Goal: Transaction & Acquisition: Book appointment/travel/reservation

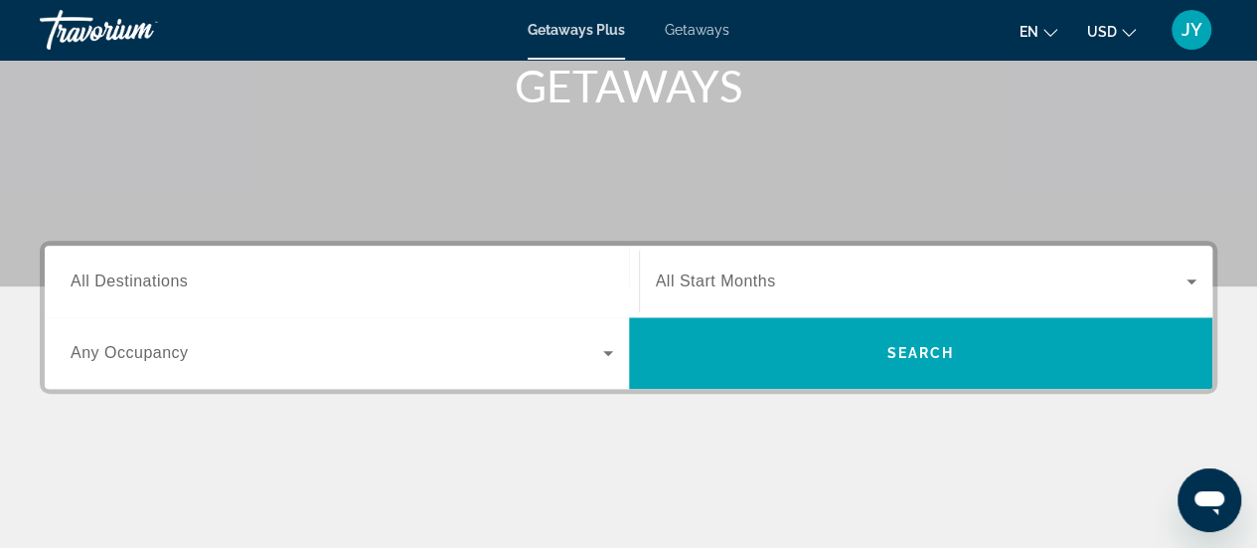
scroll to position [358, 0]
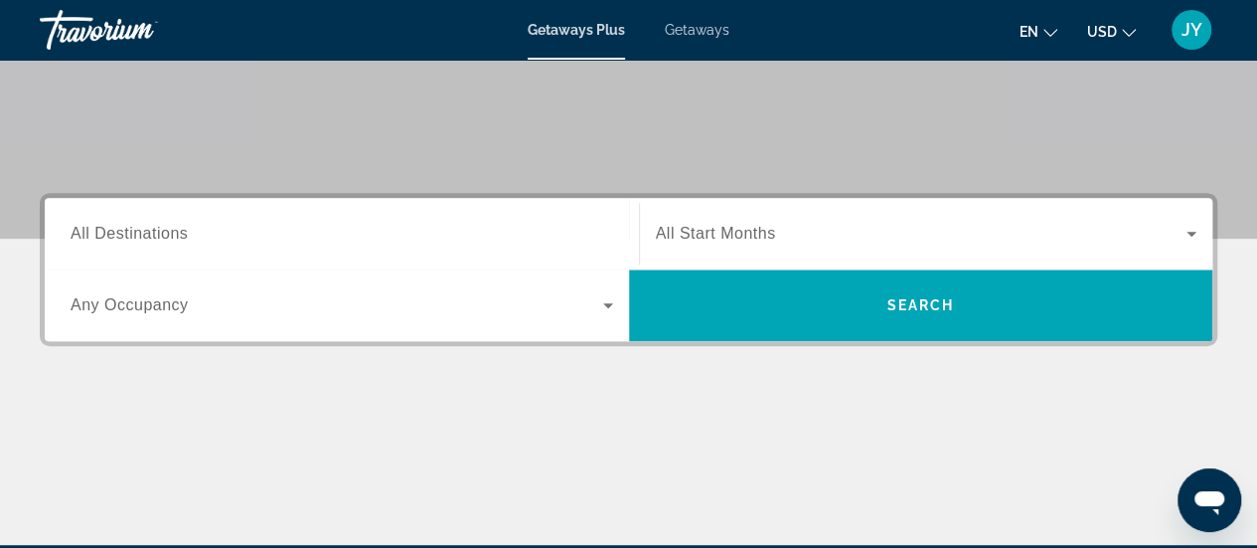
click at [279, 236] on input "Destination All Destinations" at bounding box center [342, 235] width 543 height 24
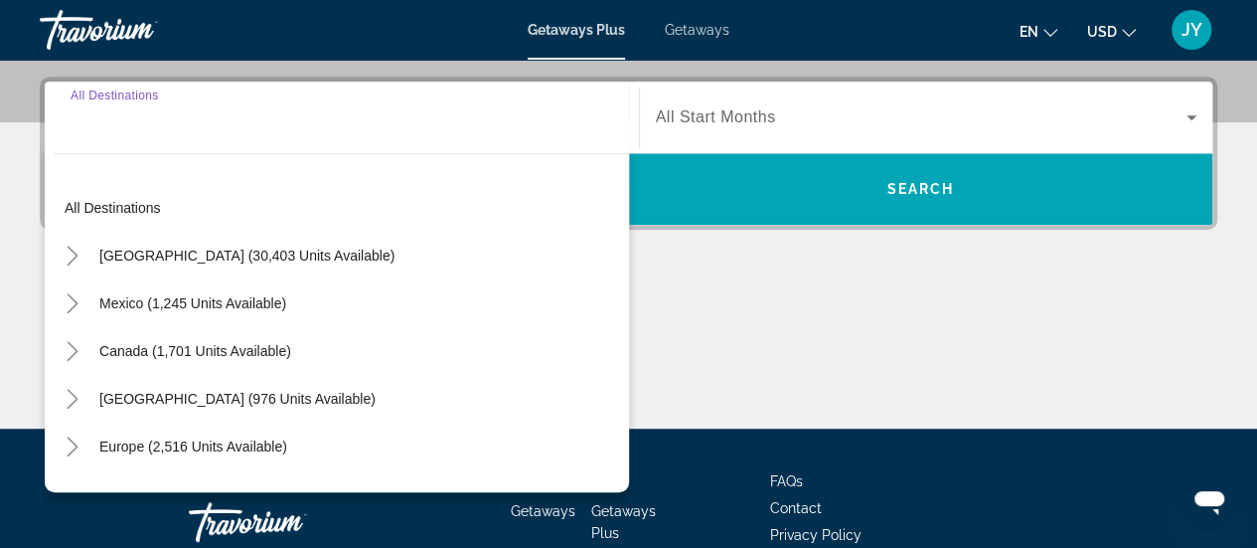
scroll to position [485, 0]
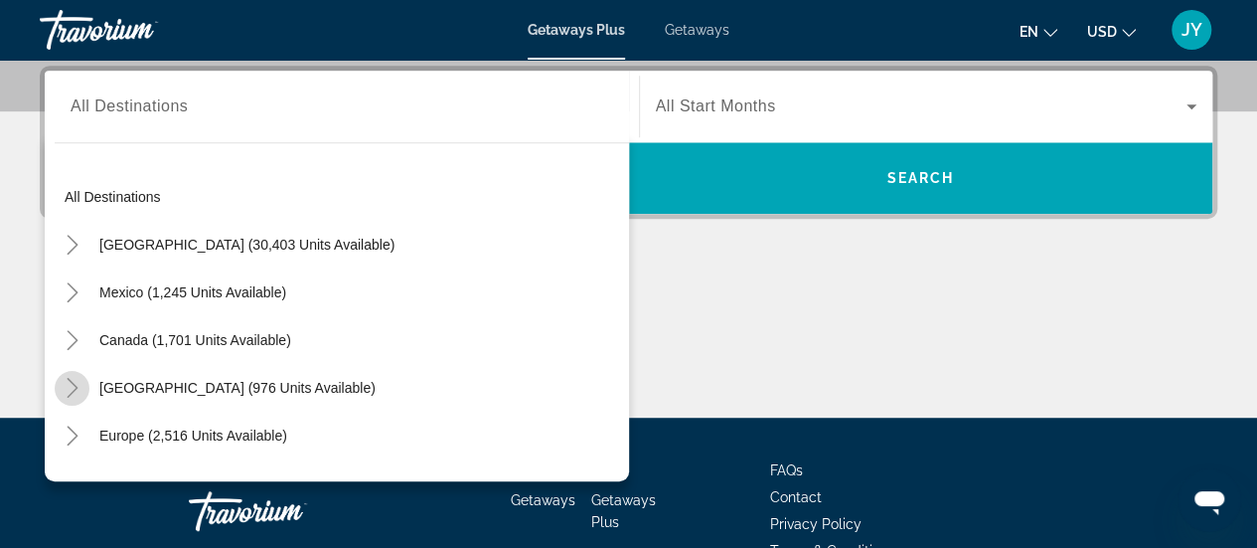
click at [72, 379] on icon "Toggle Caribbean & Atlantic Islands (976 units available)" at bounding box center [73, 388] width 20 height 20
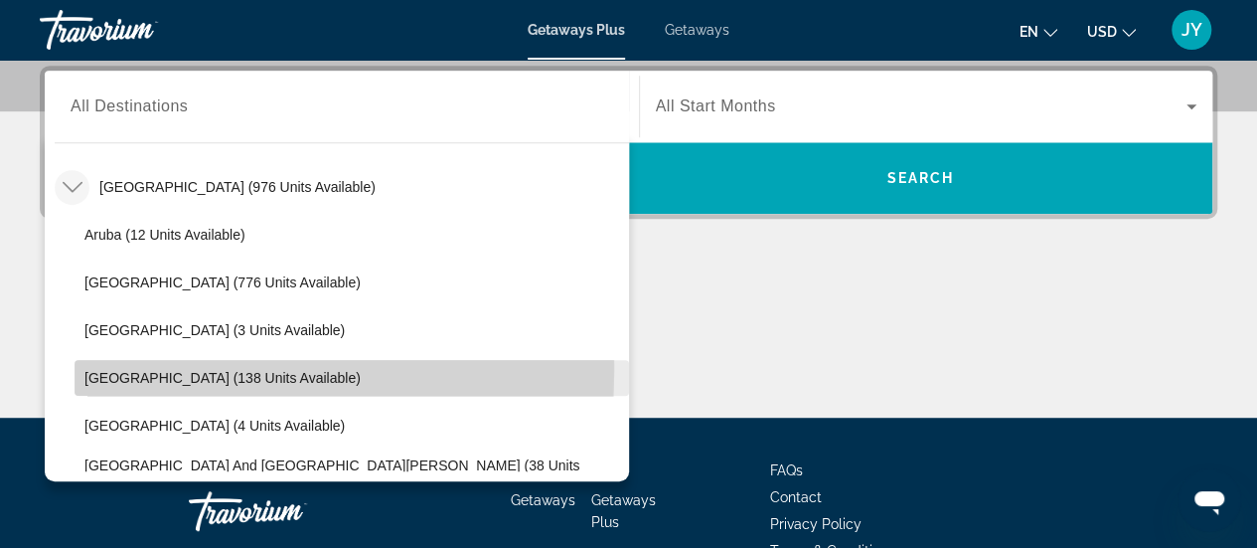
click at [97, 370] on span "Dominican Republic (138 units available)" at bounding box center [222, 378] width 276 height 16
type input "**********"
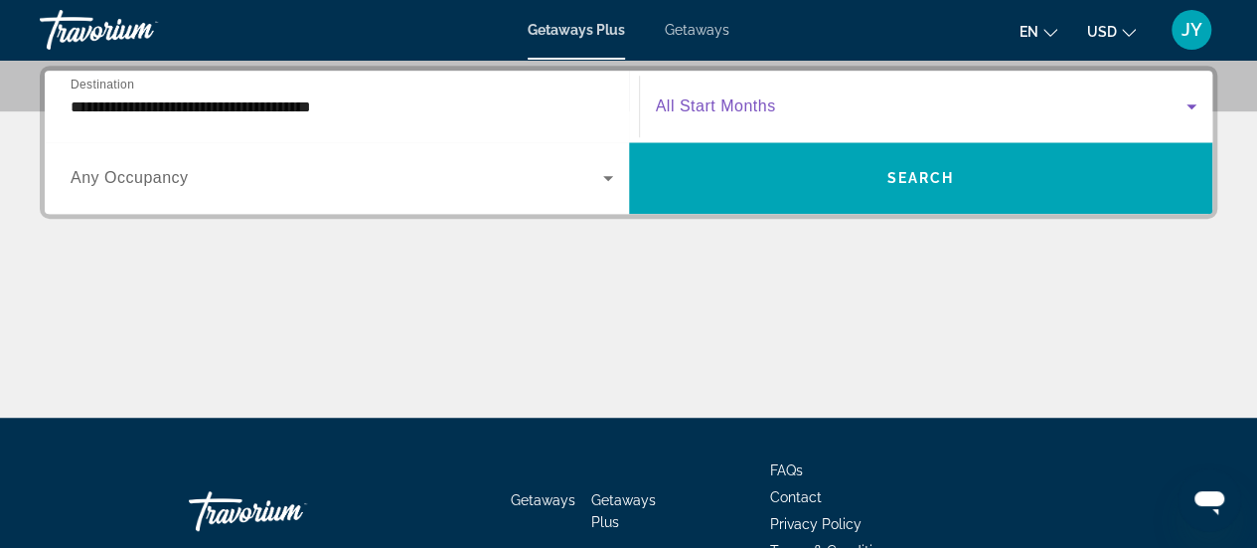
click at [1190, 100] on icon "Search widget" at bounding box center [1192, 106] width 24 height 24
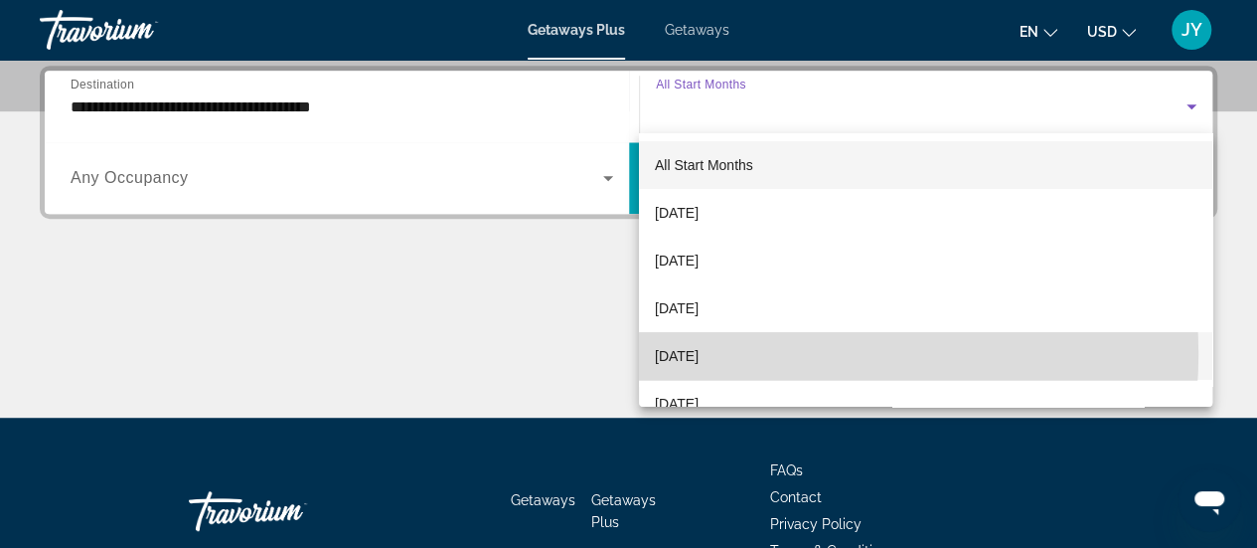
click at [803, 354] on mat-option "December 2025" at bounding box center [925, 356] width 573 height 48
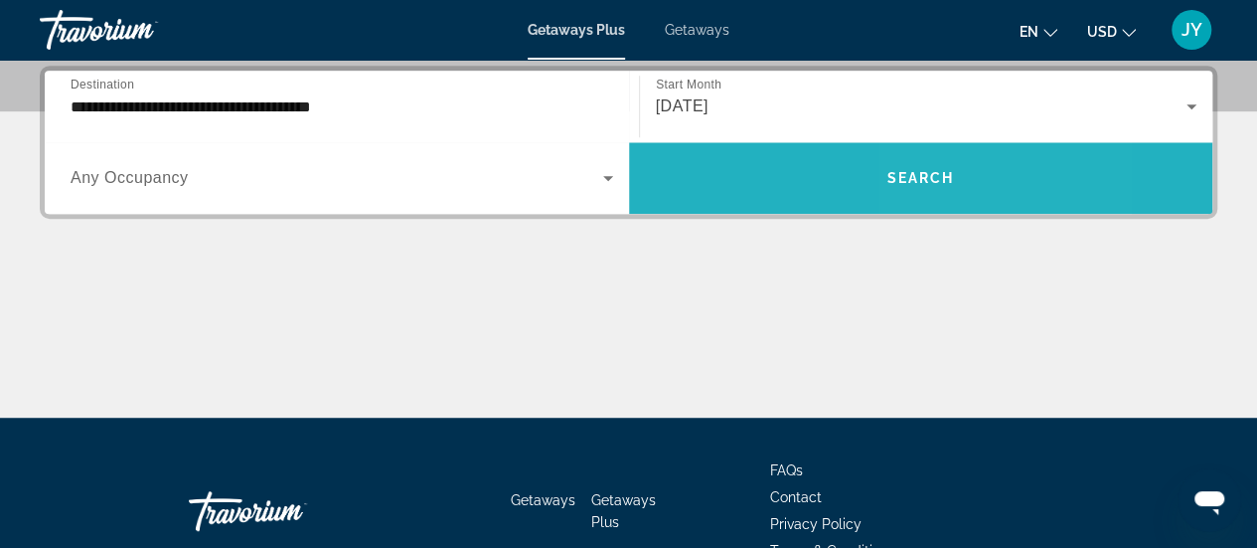
click at [930, 174] on span "Search" at bounding box center [920, 178] width 68 height 16
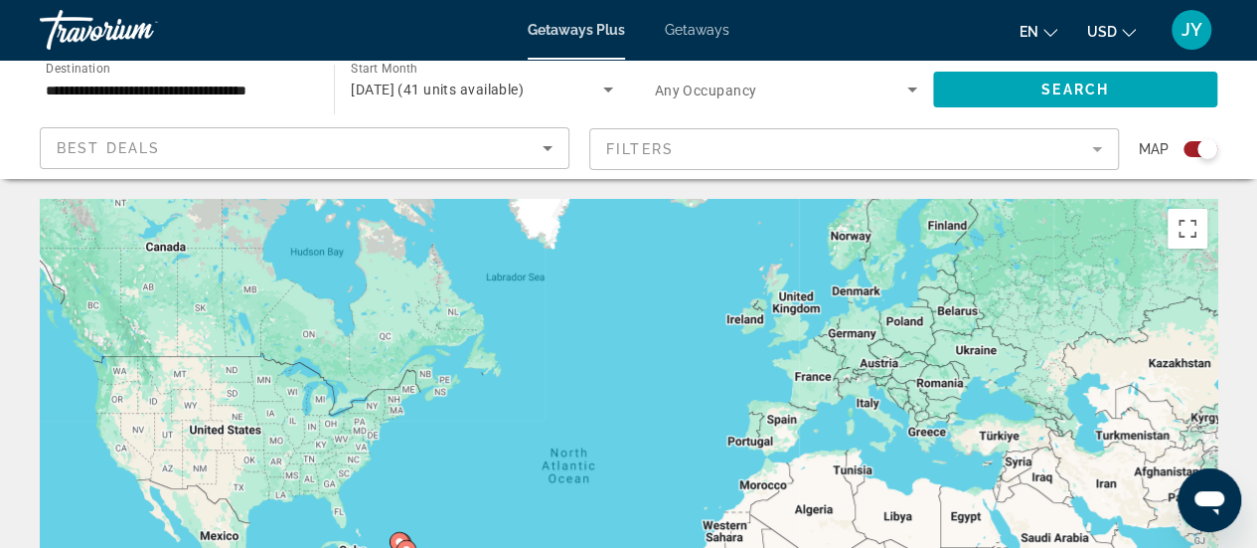
click at [1212, 152] on div "Search widget" at bounding box center [1208, 149] width 20 height 20
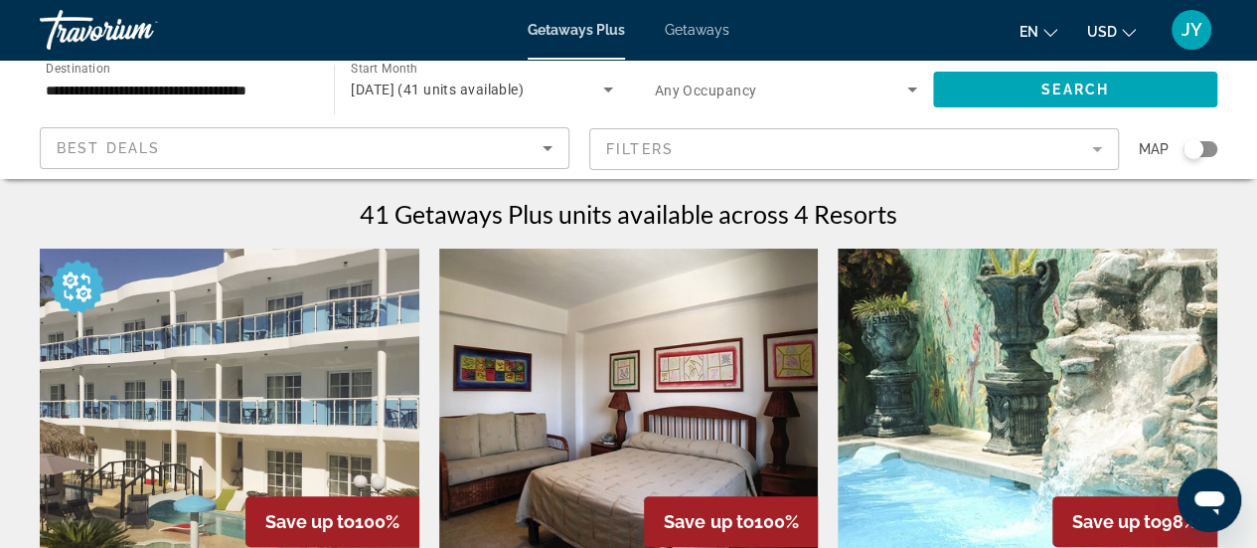
click at [693, 31] on span "Getaways" at bounding box center [697, 30] width 65 height 16
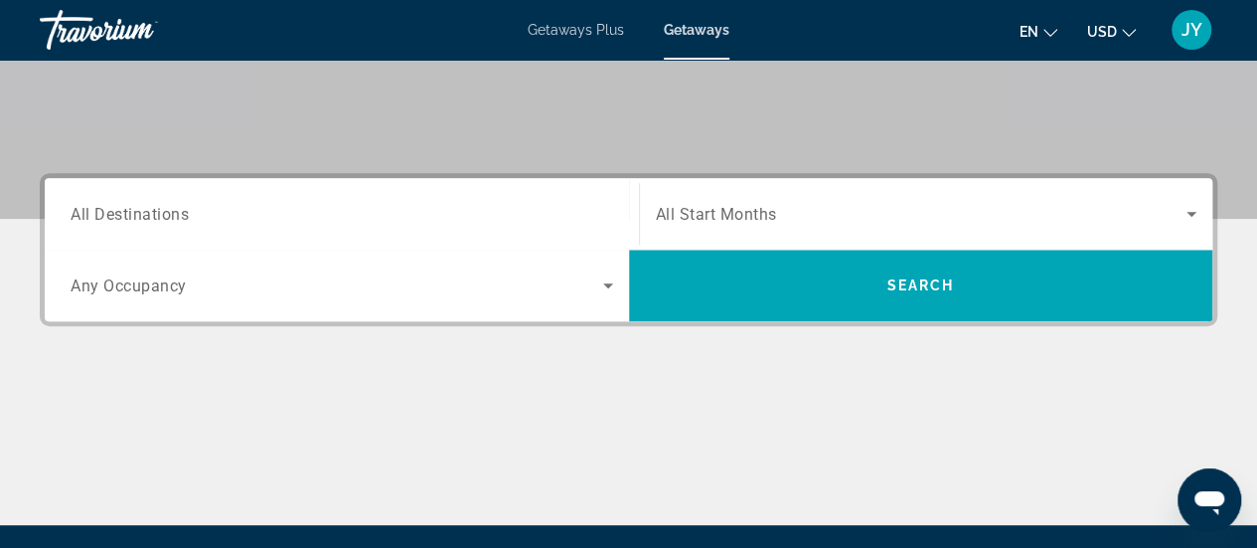
scroll to position [398, 0]
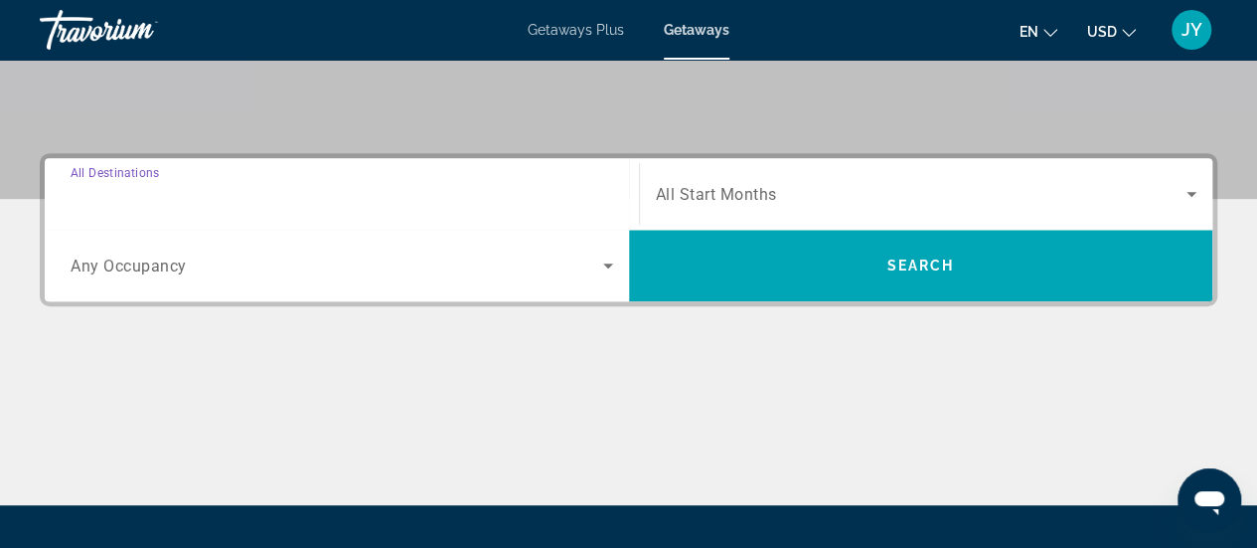
click at [502, 202] on input "Destination All Destinations" at bounding box center [342, 195] width 543 height 24
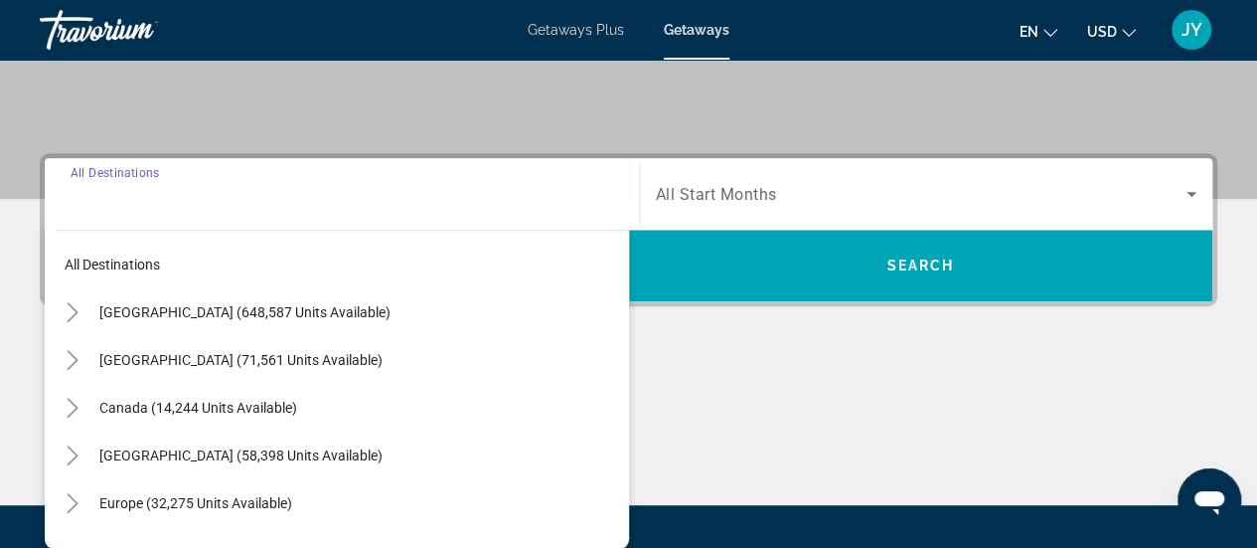
scroll to position [485, 0]
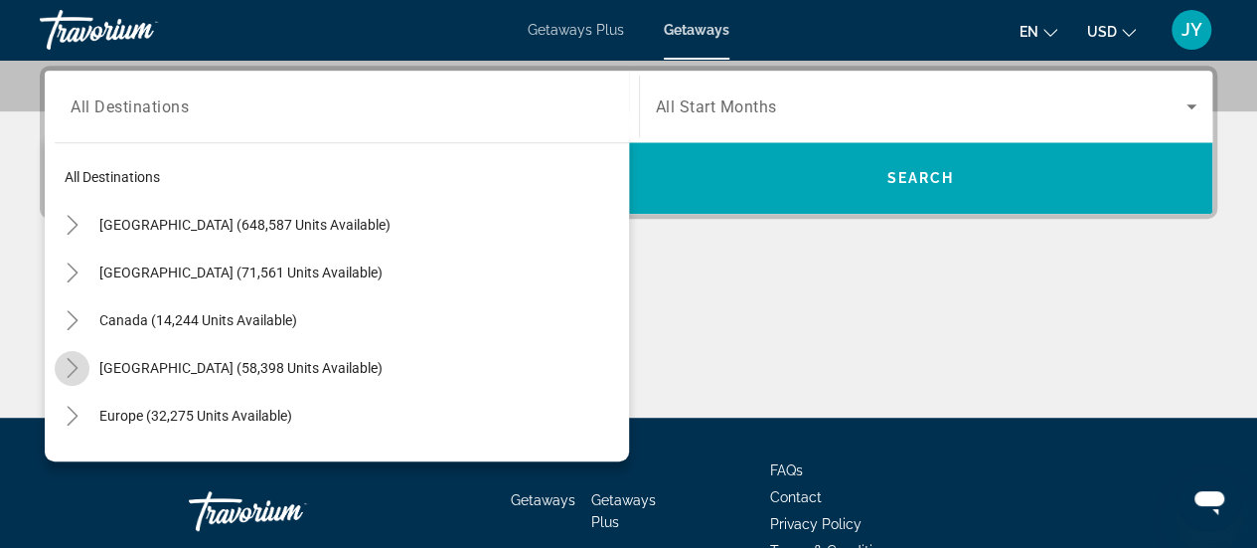
click at [74, 367] on icon "Toggle Caribbean & Atlantic Islands (58,398 units available)" at bounding box center [73, 368] width 20 height 20
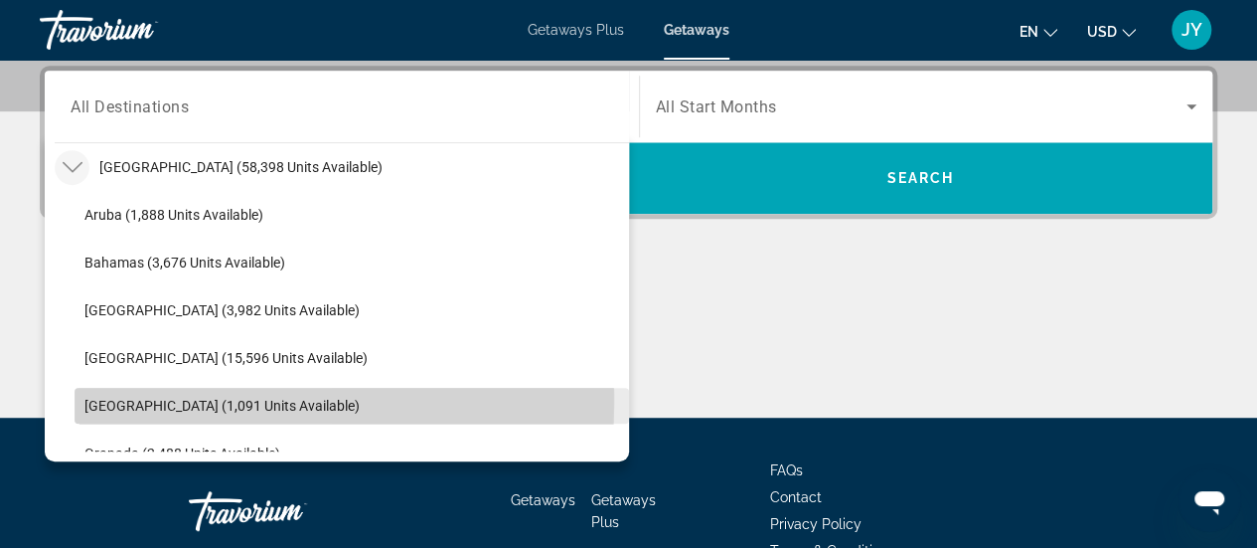
click at [93, 401] on span "Dominican Republic (1,091 units available)" at bounding box center [221, 406] width 275 height 16
type input "**********"
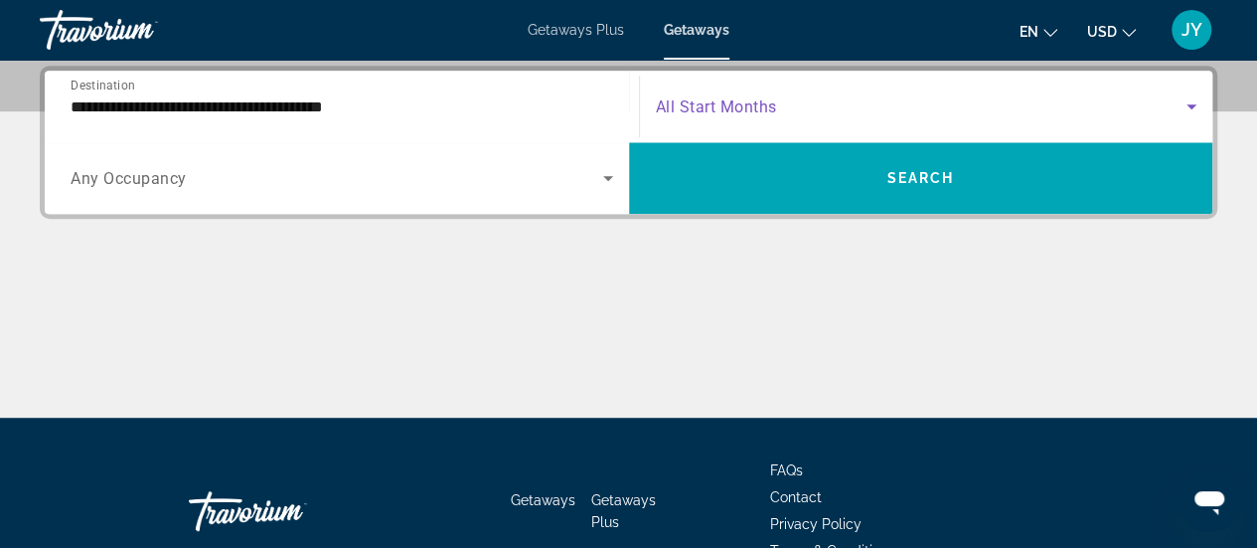
click at [839, 113] on span "Search widget" at bounding box center [922, 106] width 532 height 24
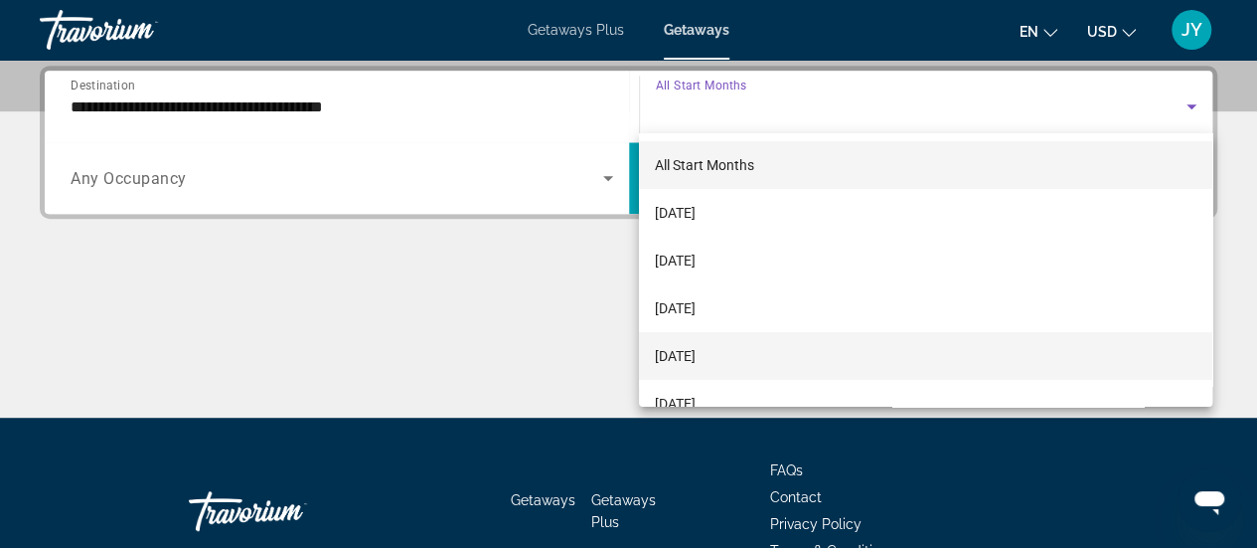
click at [770, 345] on mat-option "December 2025" at bounding box center [925, 356] width 573 height 48
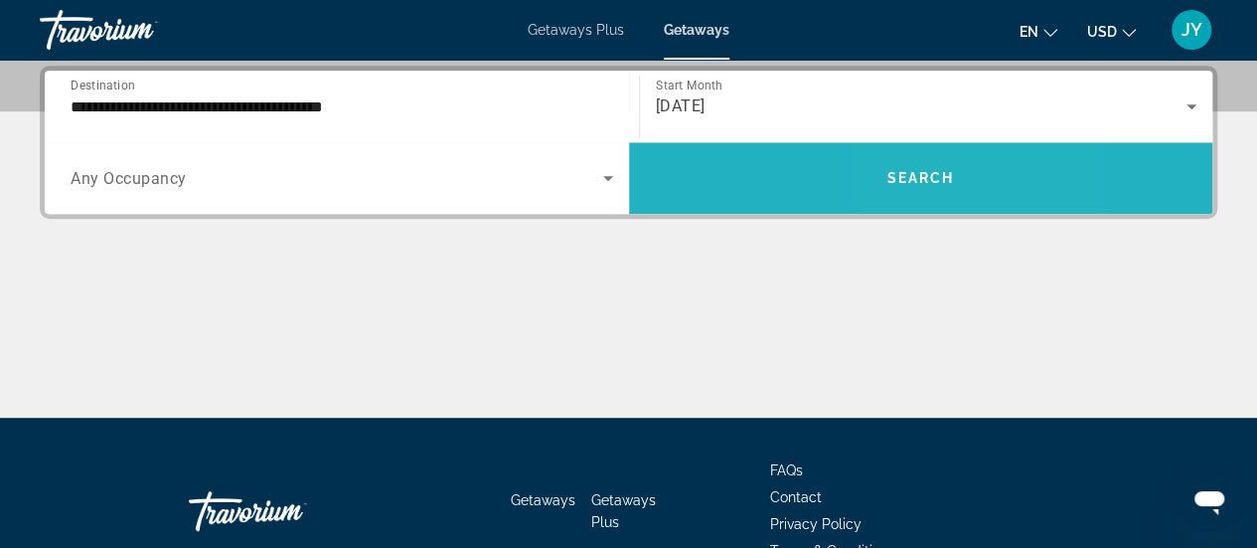
click at [907, 175] on span "Search" at bounding box center [920, 178] width 68 height 16
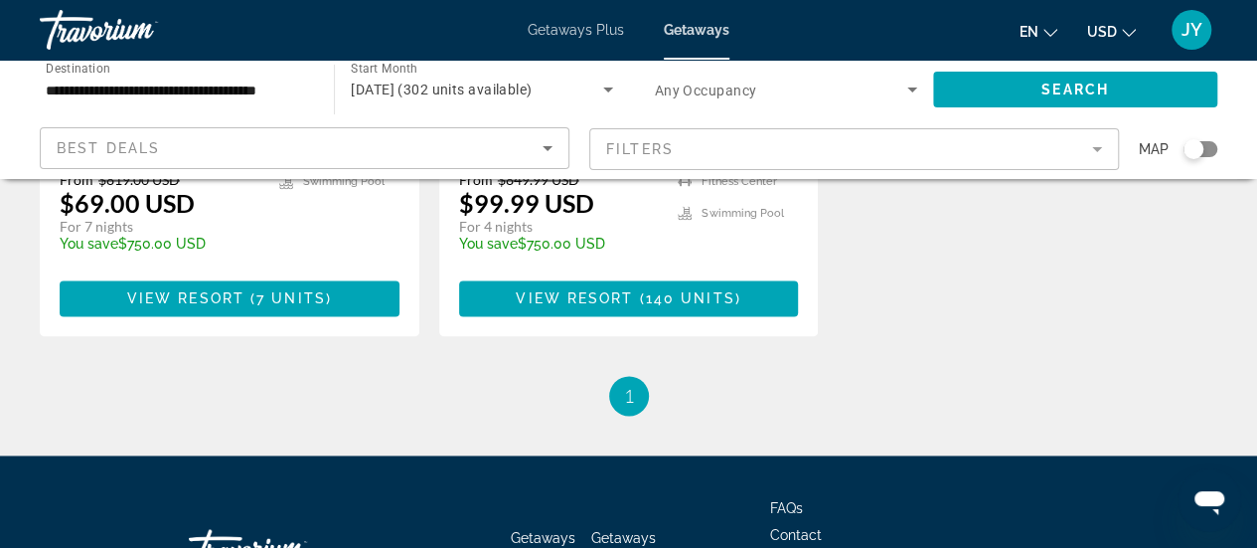
scroll to position [1391, 0]
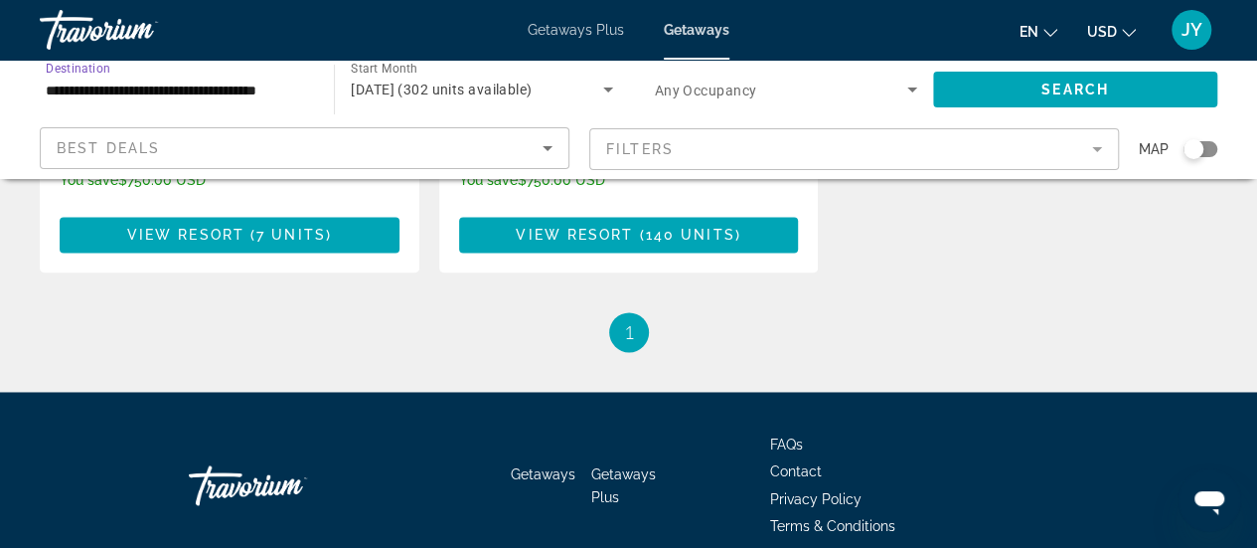
click at [138, 90] on input "**********" at bounding box center [177, 91] width 262 height 24
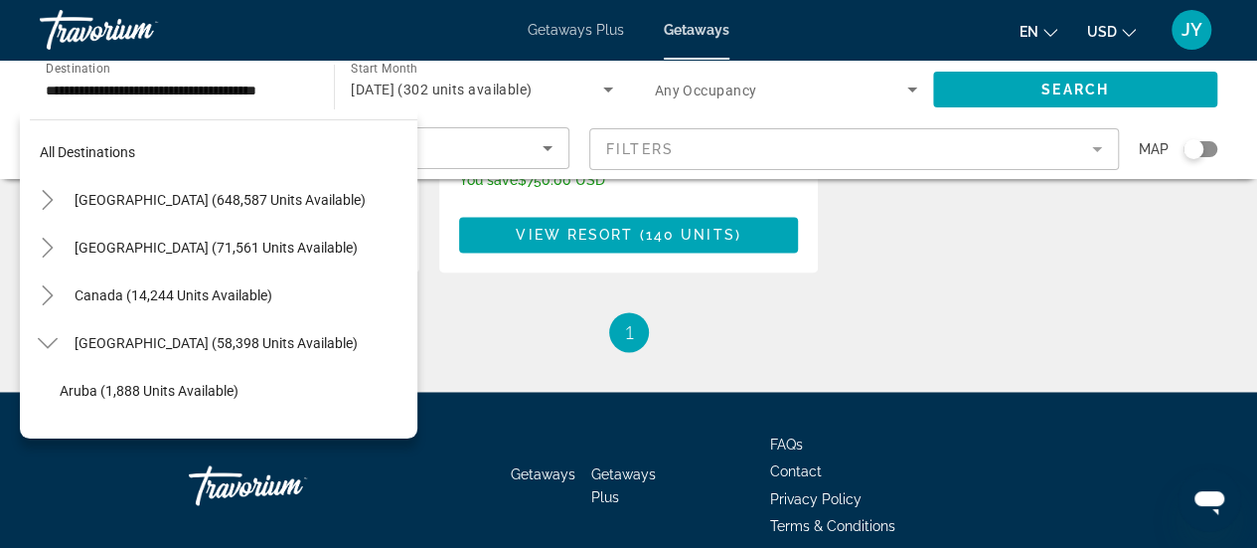
scroll to position [0, 0]
click at [49, 250] on icon "Toggle Mexico (71,561 units available)" at bounding box center [47, 250] width 11 height 20
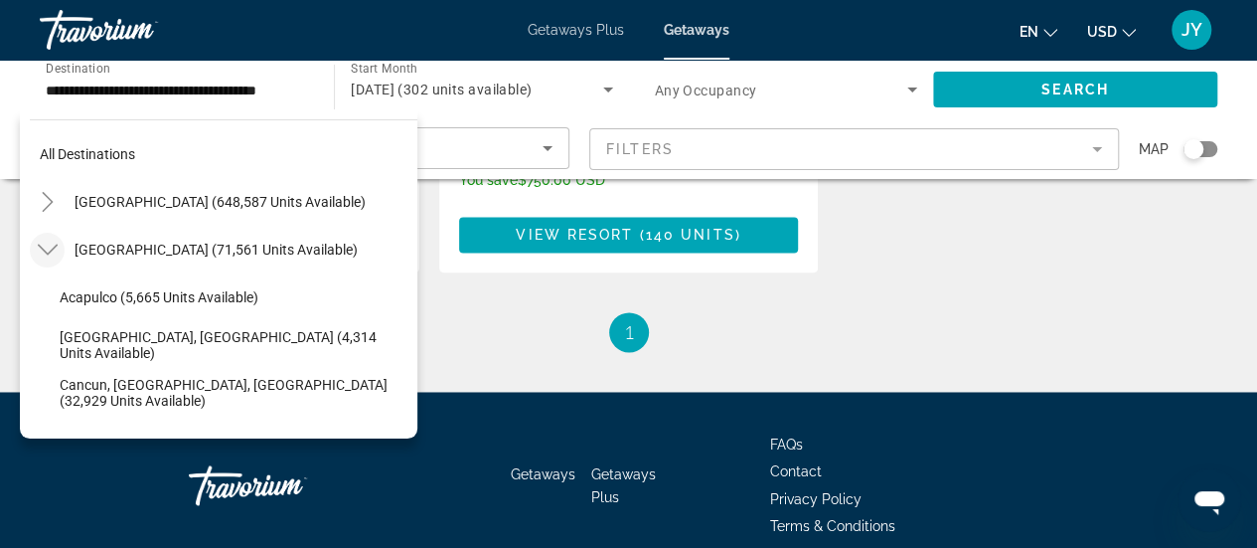
scroll to position [105, 0]
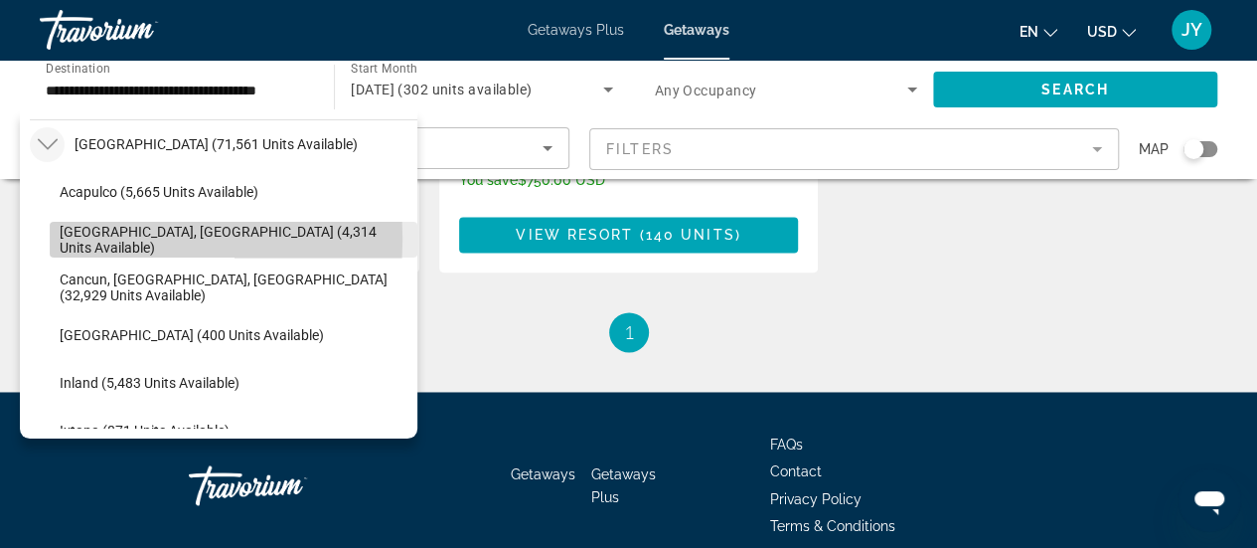
click at [66, 238] on span "Baja Peninsula, Los Cabos (4,314 units available)" at bounding box center [234, 240] width 348 height 32
type input "**********"
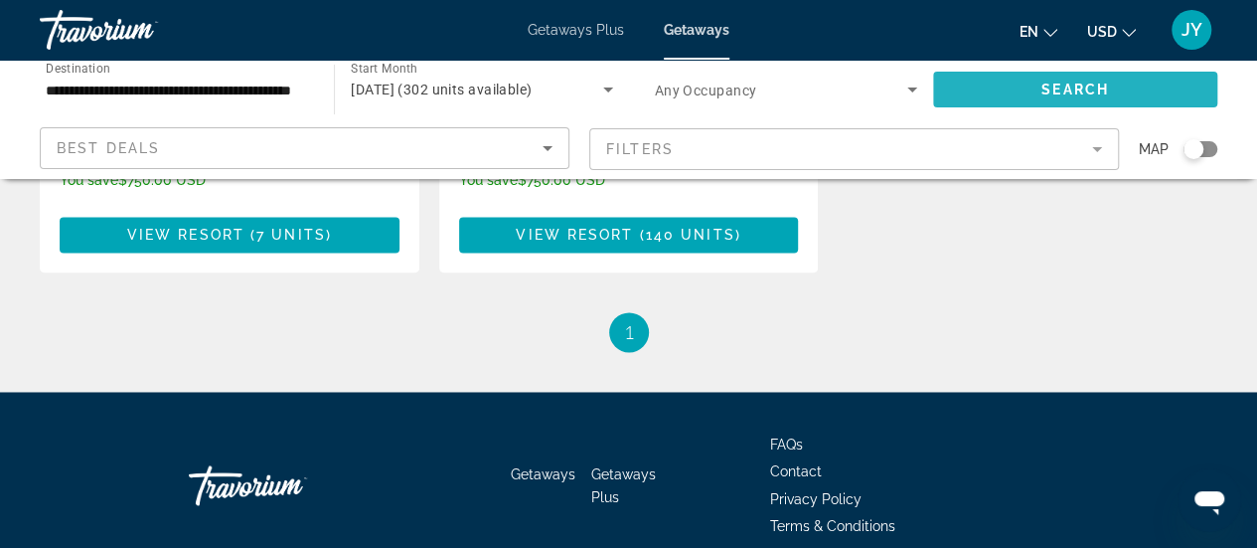
click at [1081, 98] on span "Search widget" at bounding box center [1075, 90] width 284 height 48
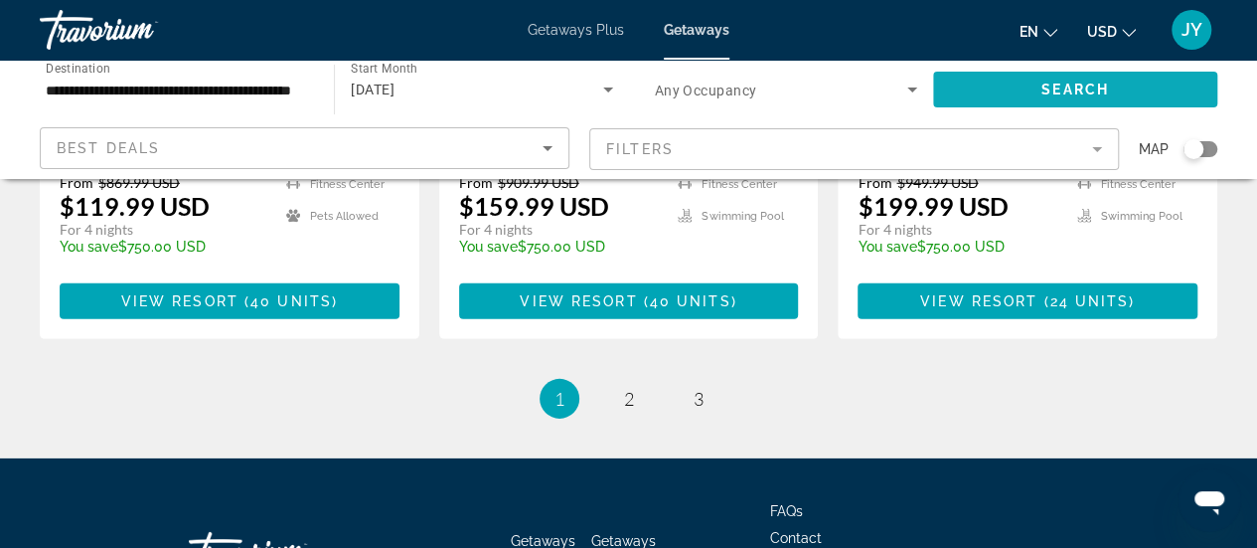
scroll to position [2912, 0]
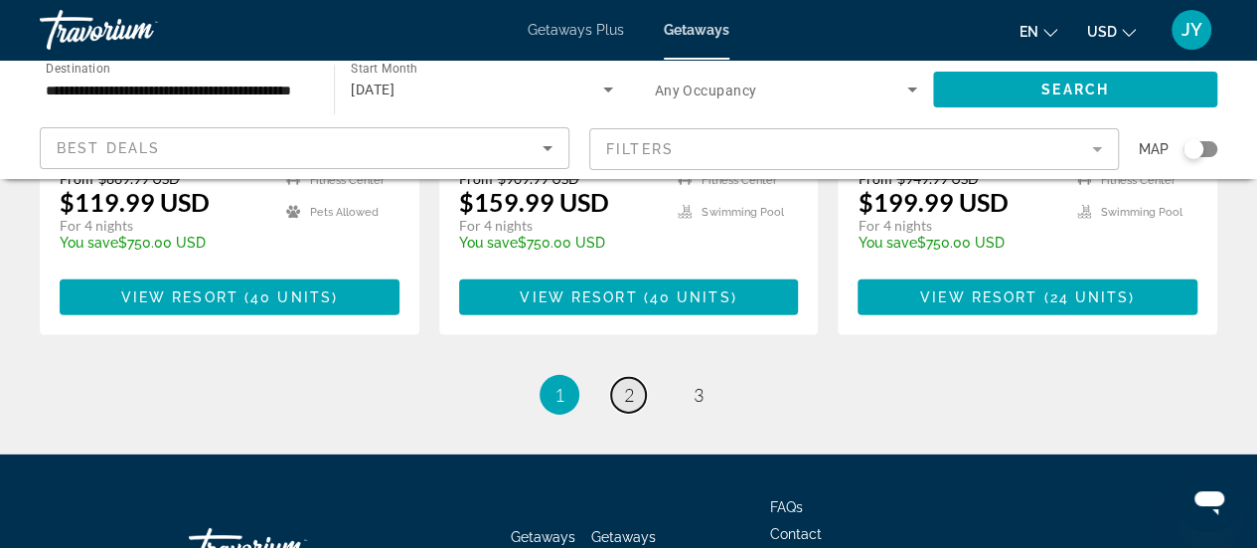
click at [628, 384] on span "2" at bounding box center [629, 395] width 10 height 22
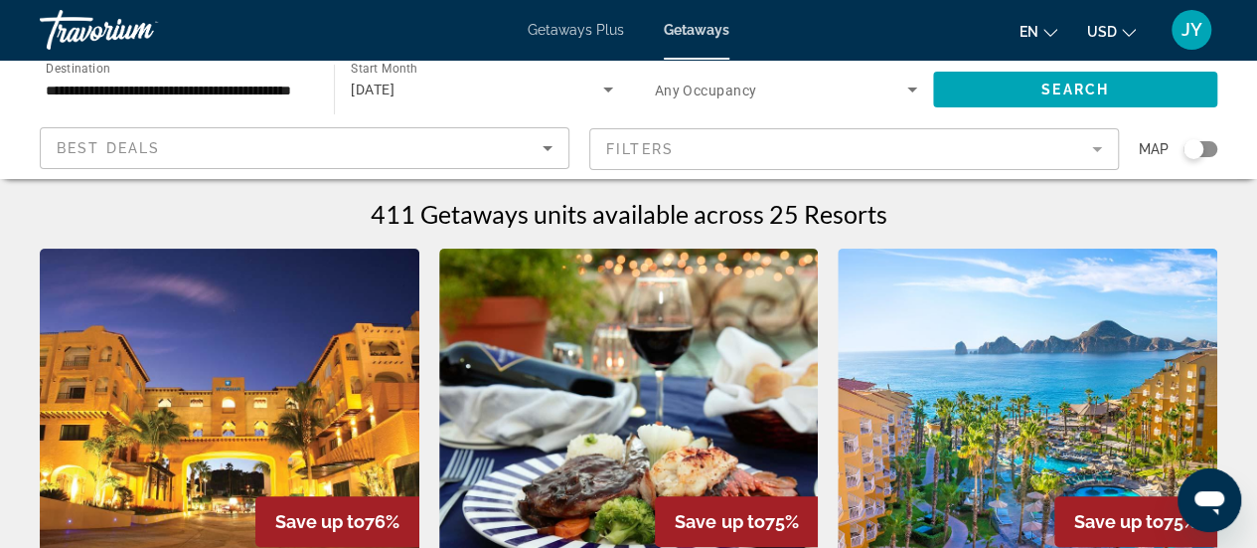
click at [573, 34] on span "Getaways Plus" at bounding box center [576, 30] width 96 height 16
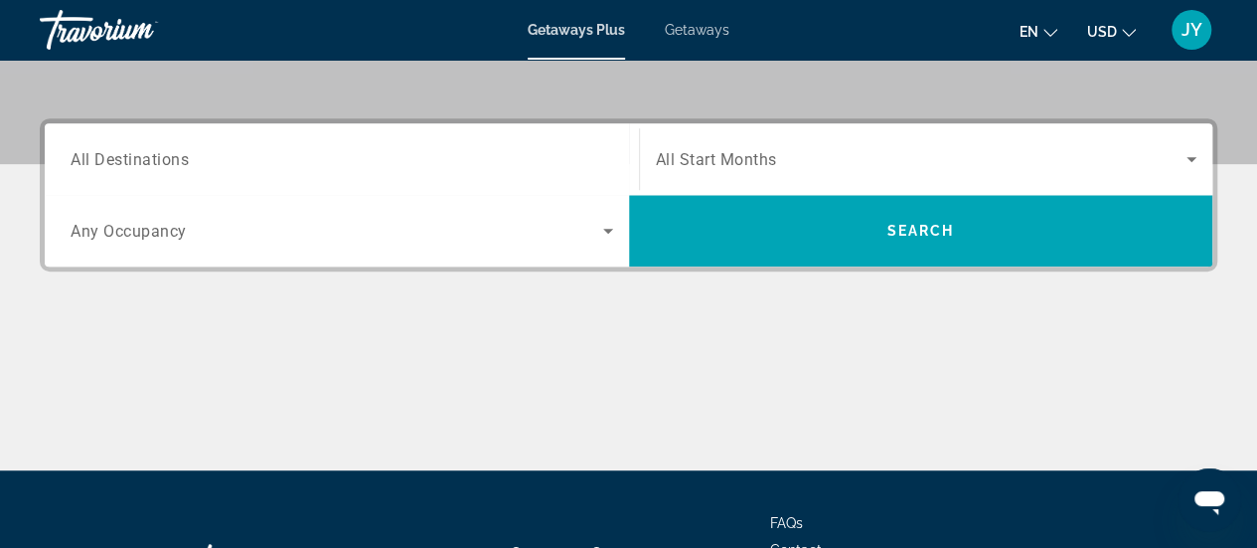
scroll to position [437, 0]
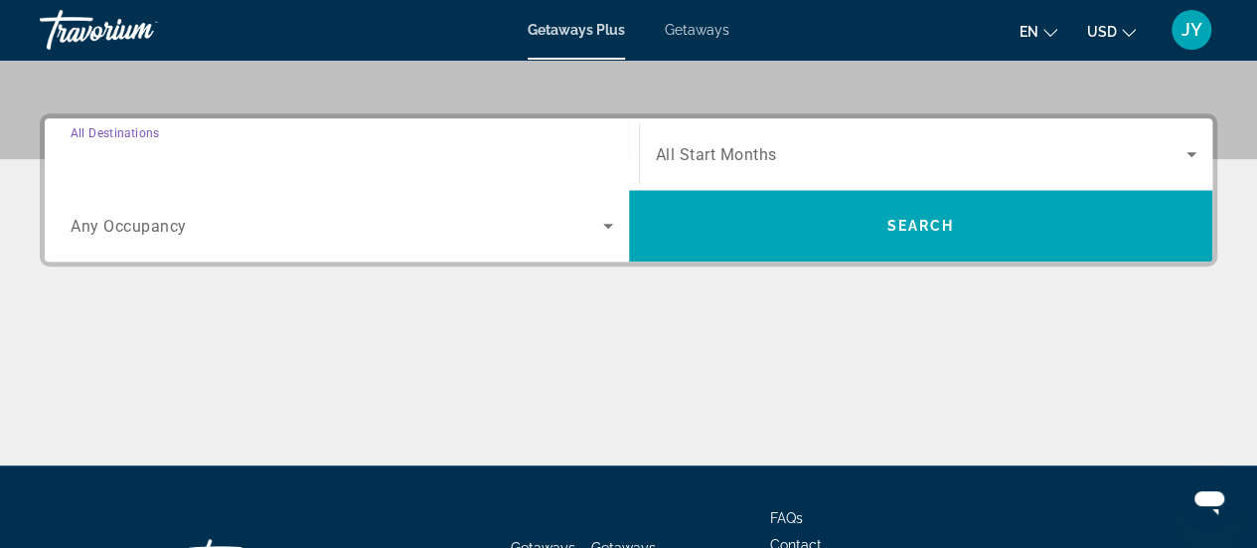
click at [349, 148] on input "Destination All Destinations" at bounding box center [342, 155] width 543 height 24
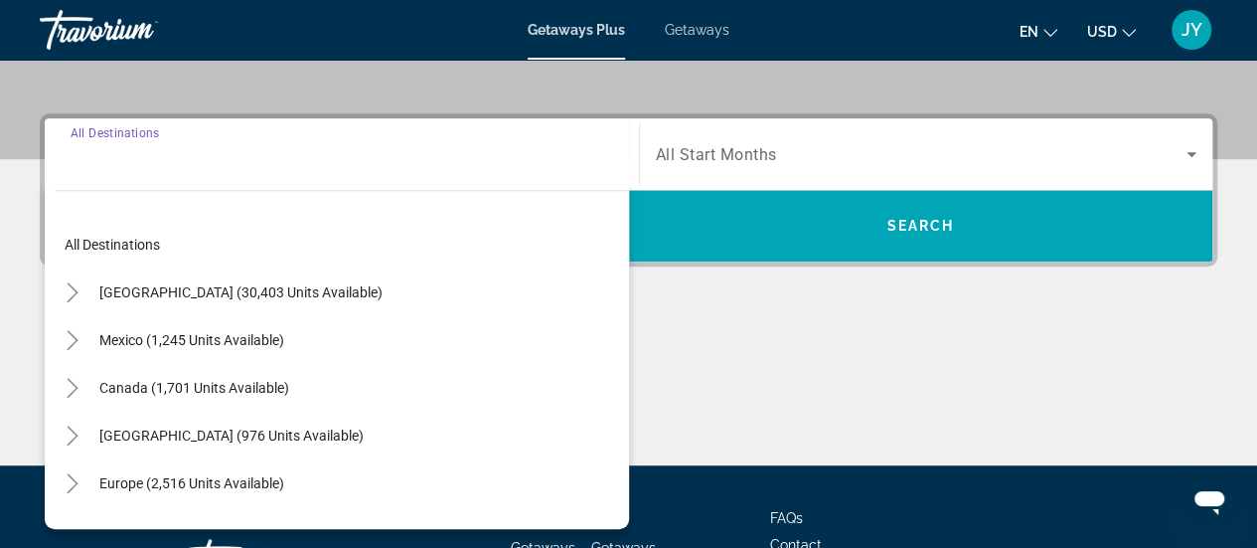
scroll to position [485, 0]
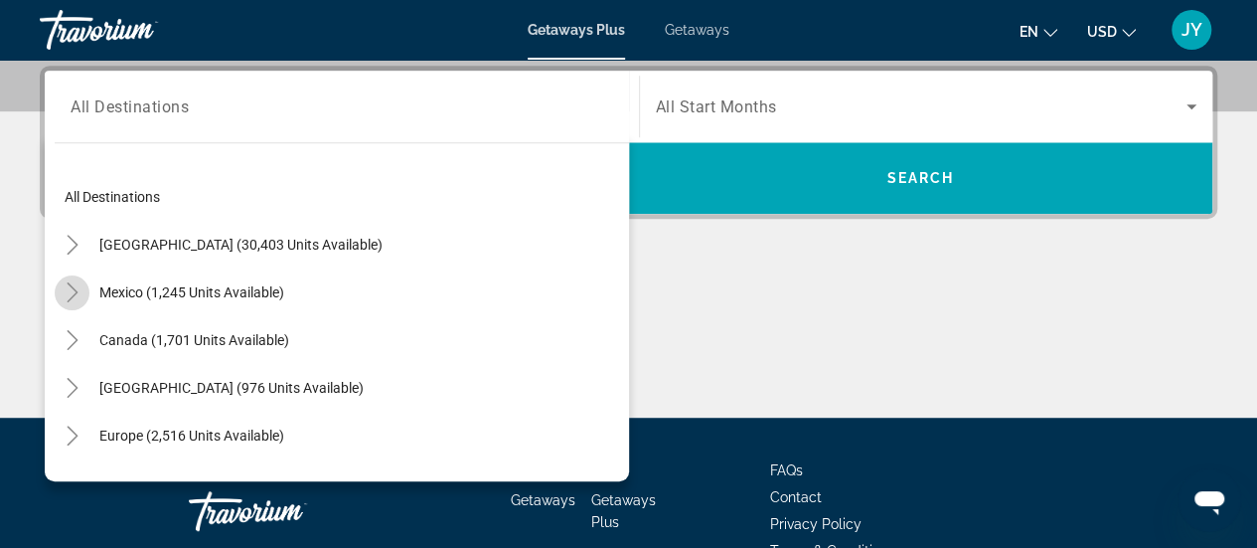
click at [76, 294] on icon "Toggle Mexico (1,245 units available)" at bounding box center [73, 292] width 20 height 20
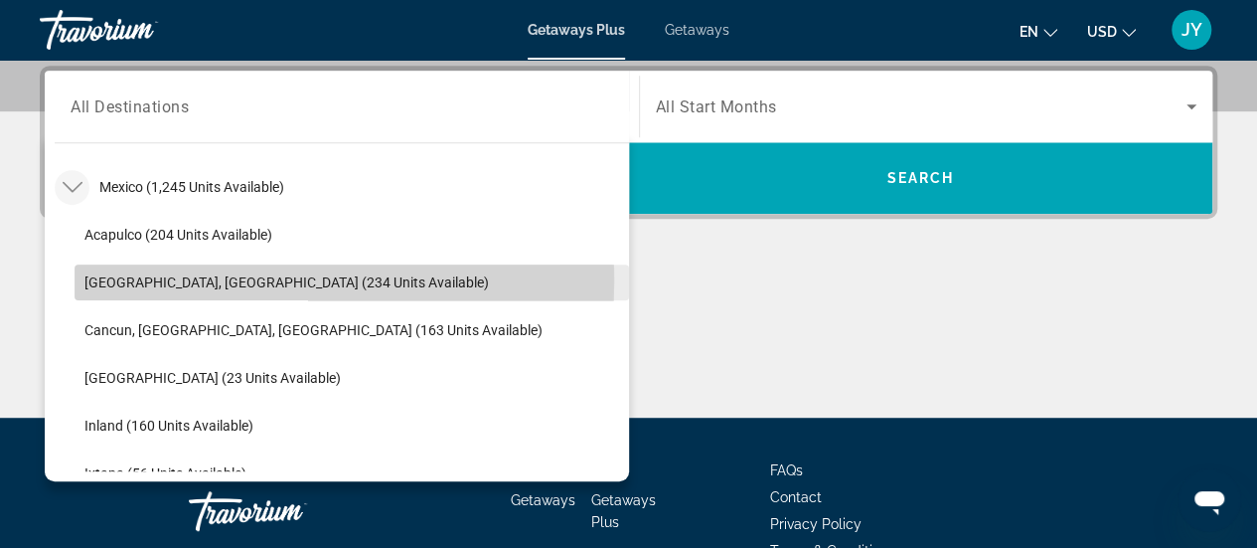
click at [81, 280] on span "Search widget" at bounding box center [352, 282] width 555 height 48
type input "**********"
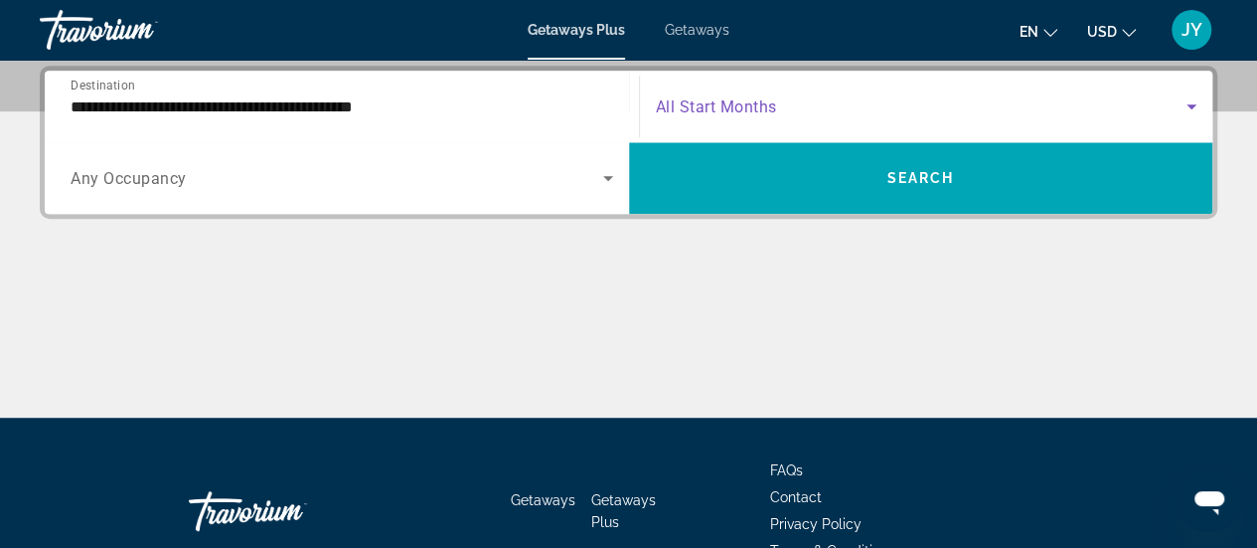
click at [1141, 104] on span "Search widget" at bounding box center [922, 106] width 532 height 24
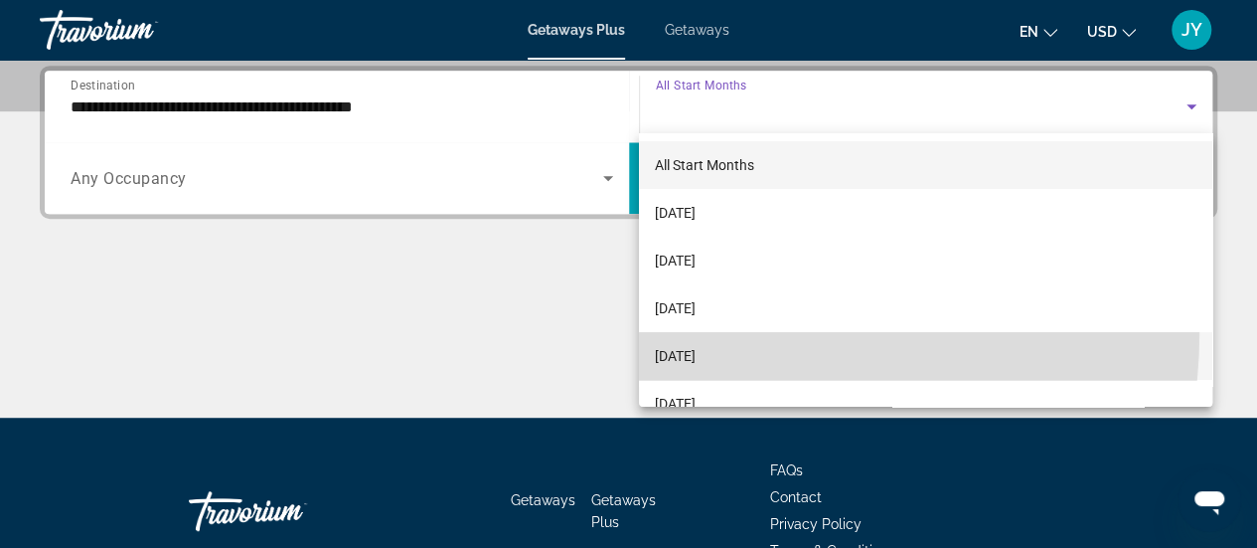
click at [737, 333] on mat-option "December 2025" at bounding box center [925, 356] width 573 height 48
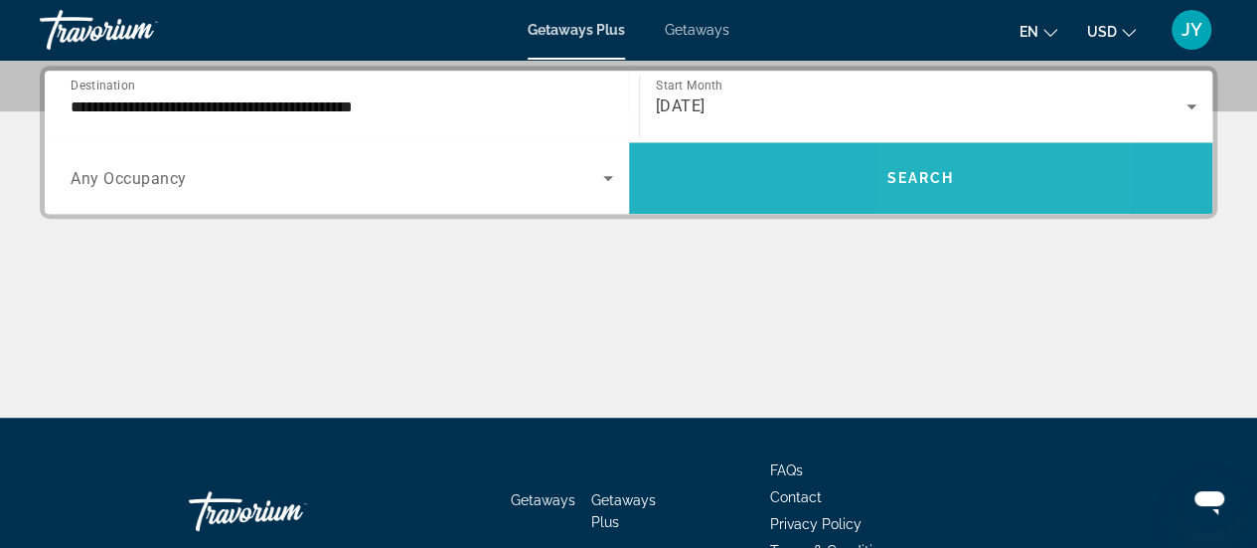
click at [928, 184] on span "Search" at bounding box center [920, 178] width 68 height 16
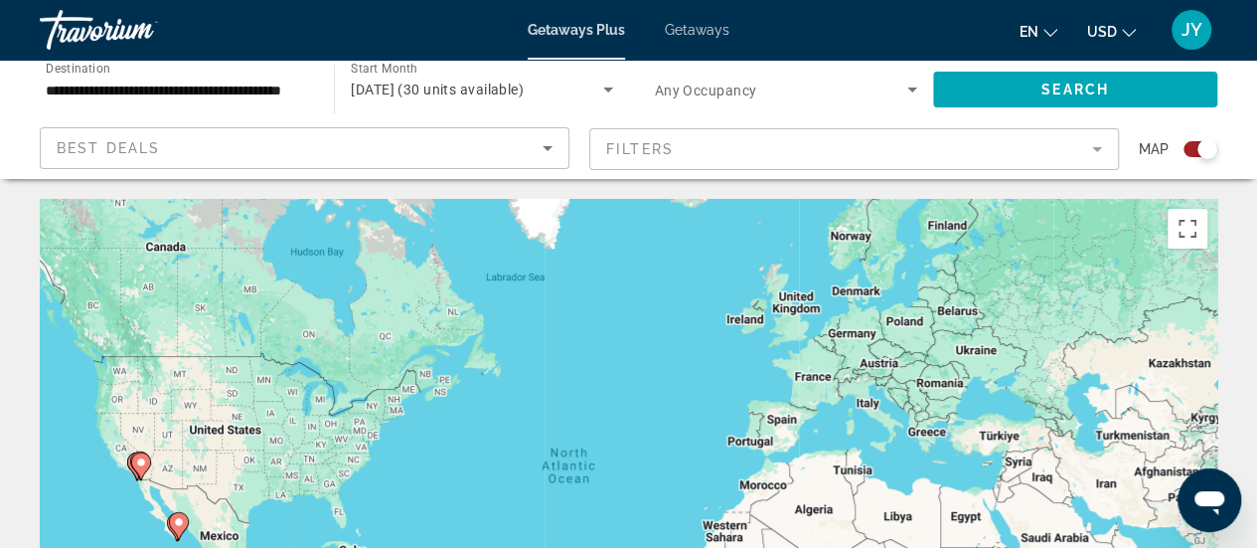
click at [1206, 140] on div "Search widget" at bounding box center [1208, 149] width 20 height 20
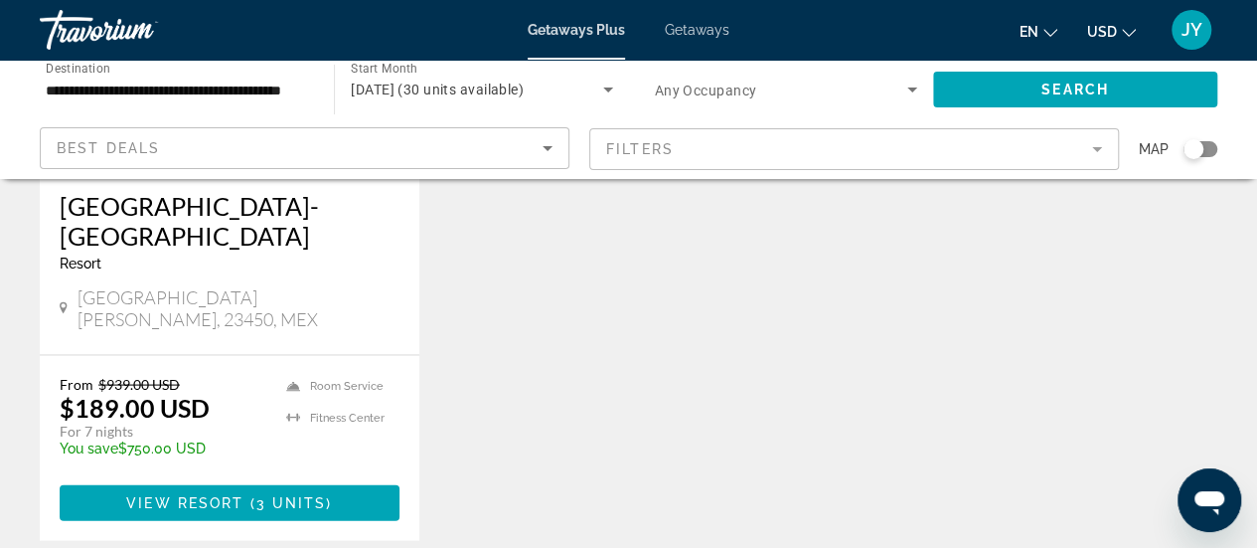
scroll to position [1908, 0]
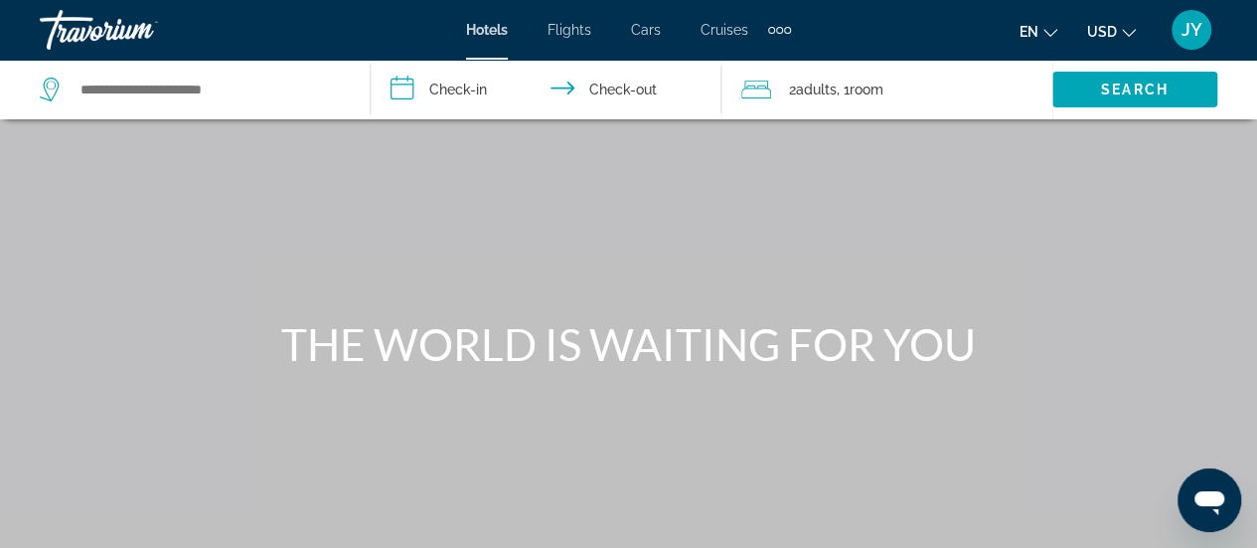
click at [467, 92] on input "**********" at bounding box center [550, 93] width 359 height 66
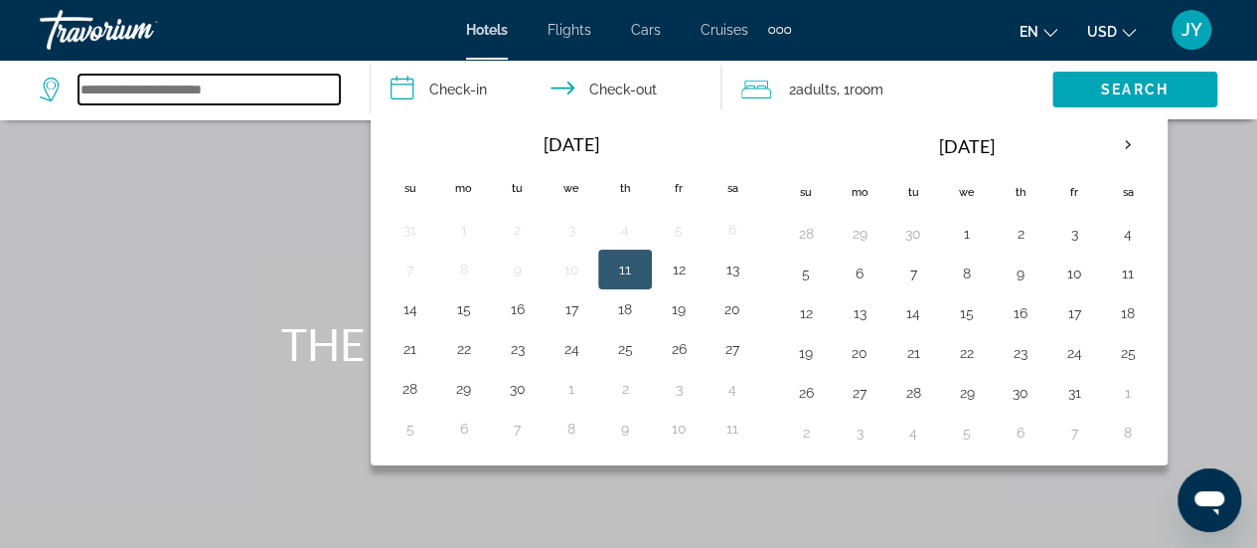
click at [179, 93] on input "Search widget" at bounding box center [209, 90] width 261 height 30
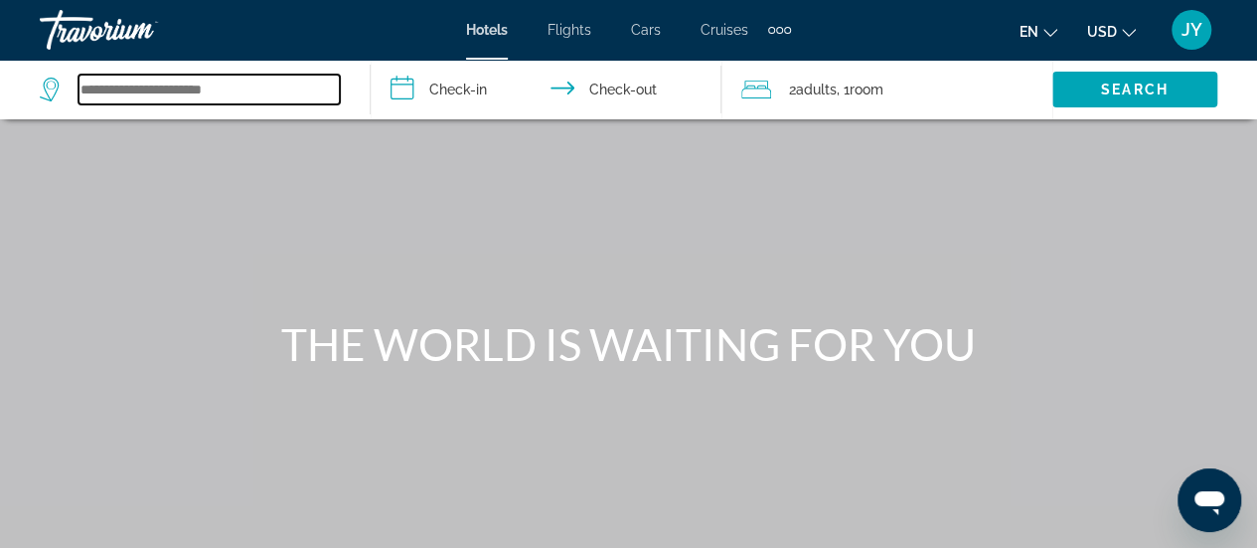
click at [179, 93] on input "Search widget" at bounding box center [209, 90] width 261 height 30
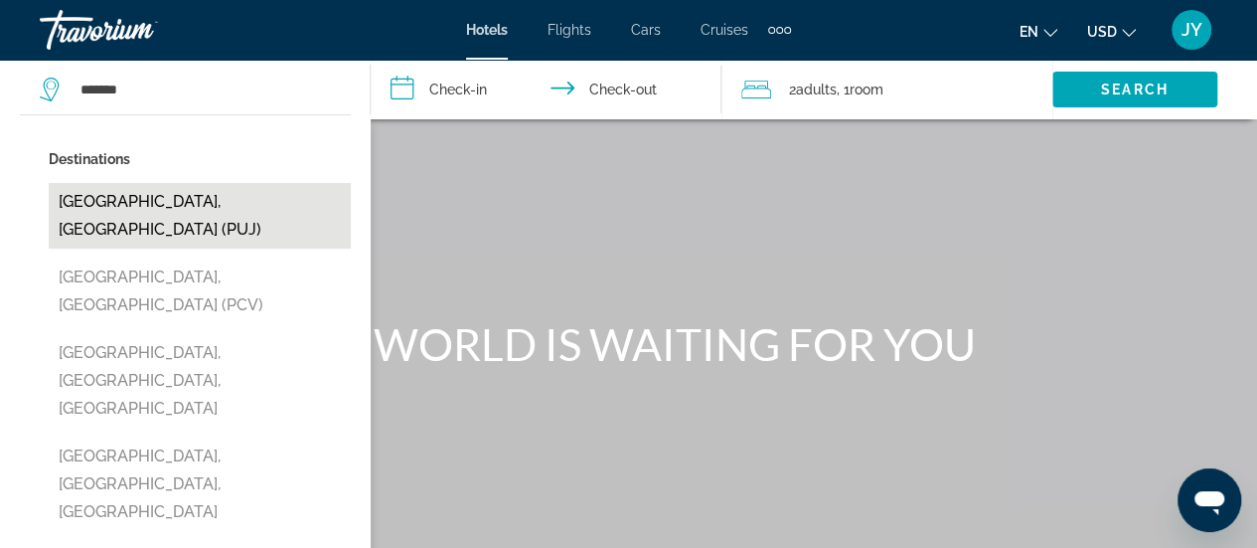
click at [95, 214] on button "[GEOGRAPHIC_DATA], [GEOGRAPHIC_DATA] (PUJ)" at bounding box center [200, 216] width 302 height 66
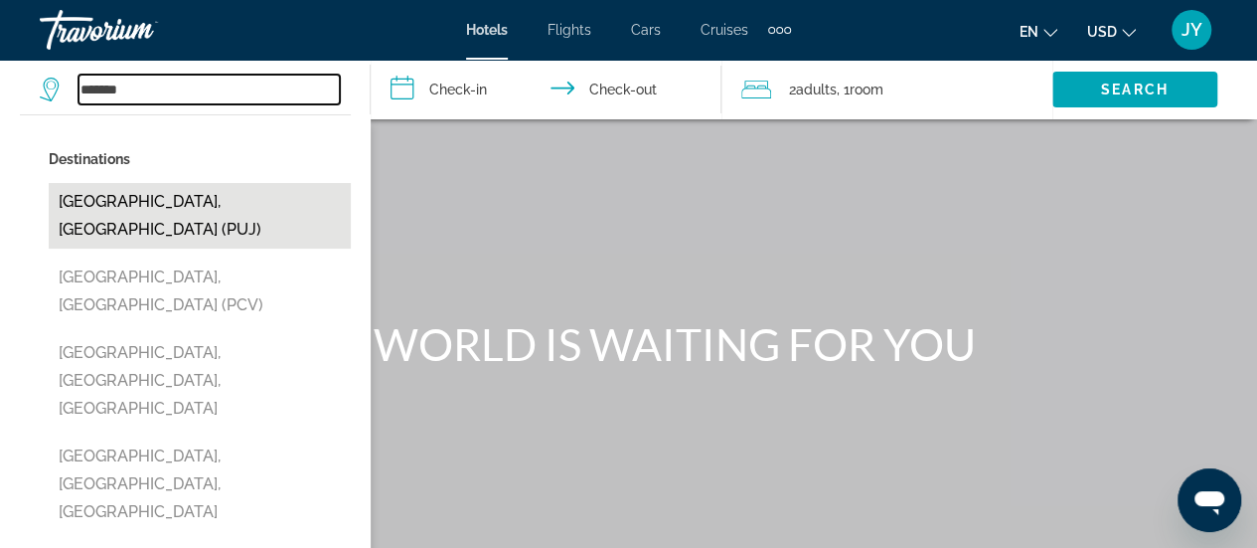
type input "**********"
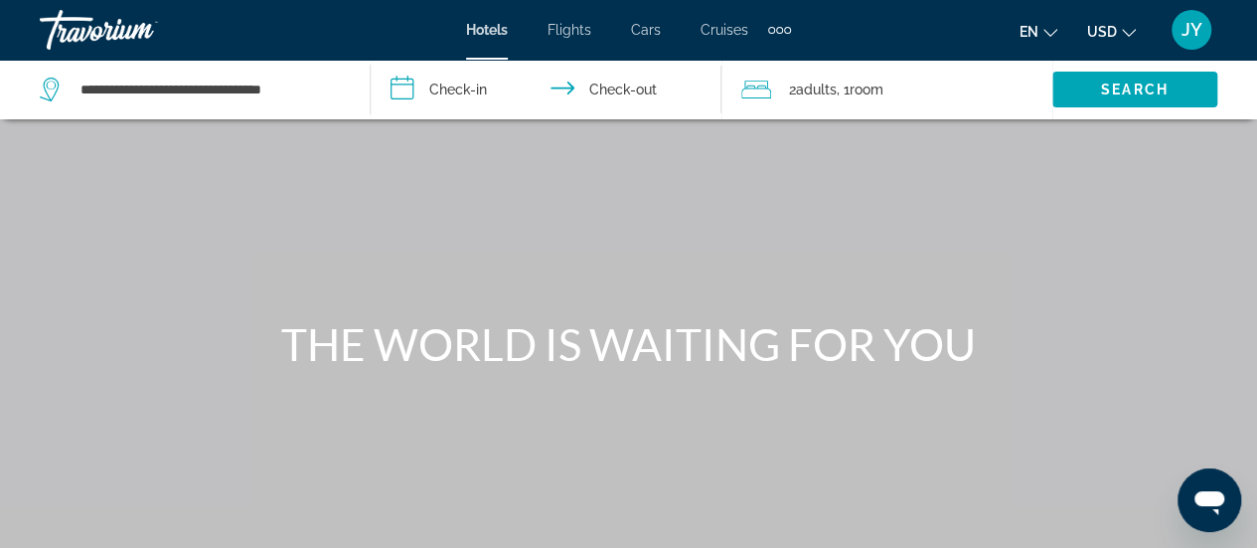
click at [480, 91] on input "**********" at bounding box center [550, 93] width 359 height 66
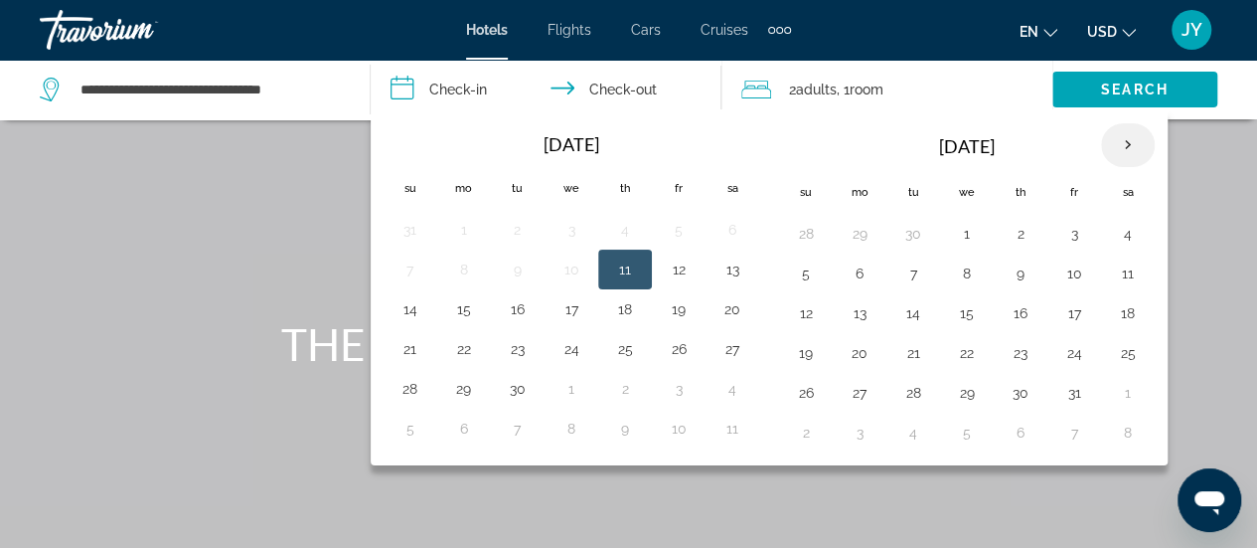
click at [1126, 141] on th "Next month" at bounding box center [1128, 145] width 54 height 44
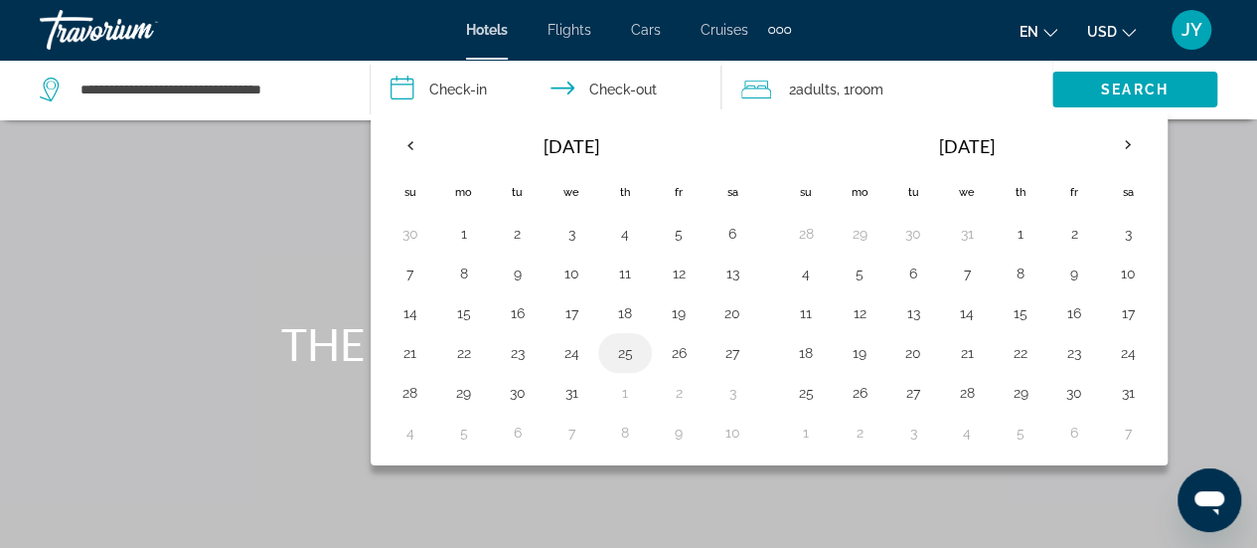
click at [625, 352] on button "25" at bounding box center [625, 353] width 32 height 28
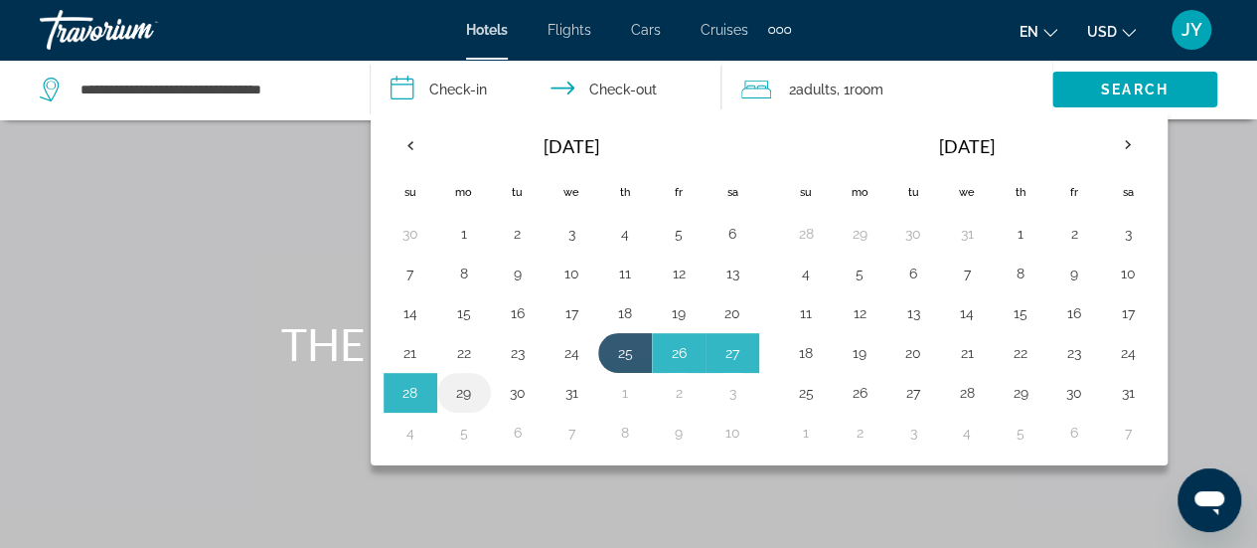
click at [465, 393] on button "29" at bounding box center [464, 393] width 32 height 28
type input "**********"
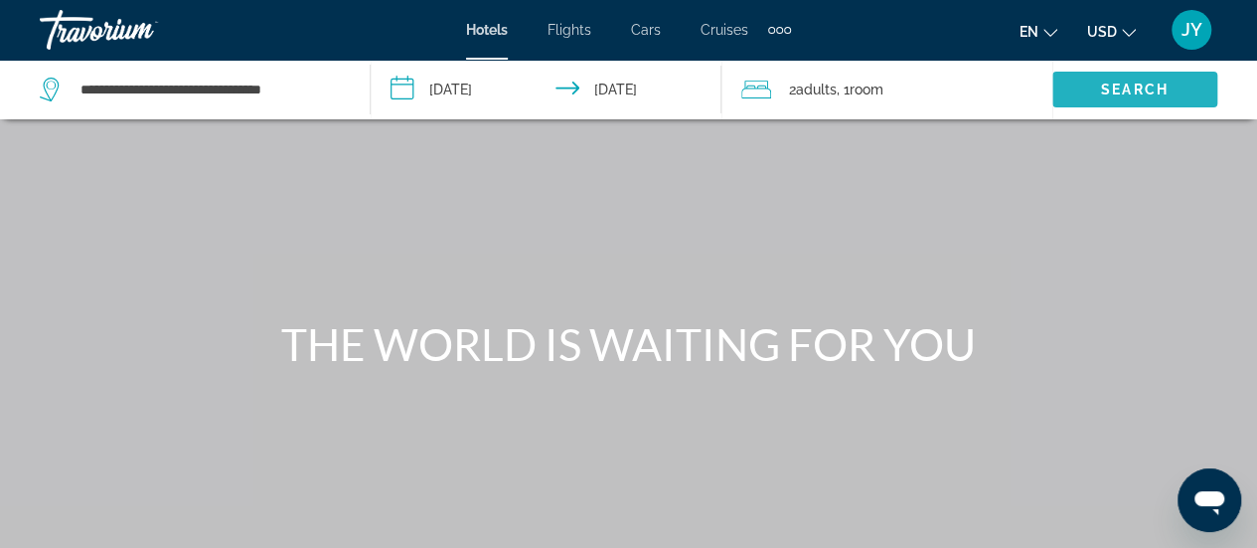
click at [1107, 96] on span "Search" at bounding box center [1135, 89] width 68 height 16
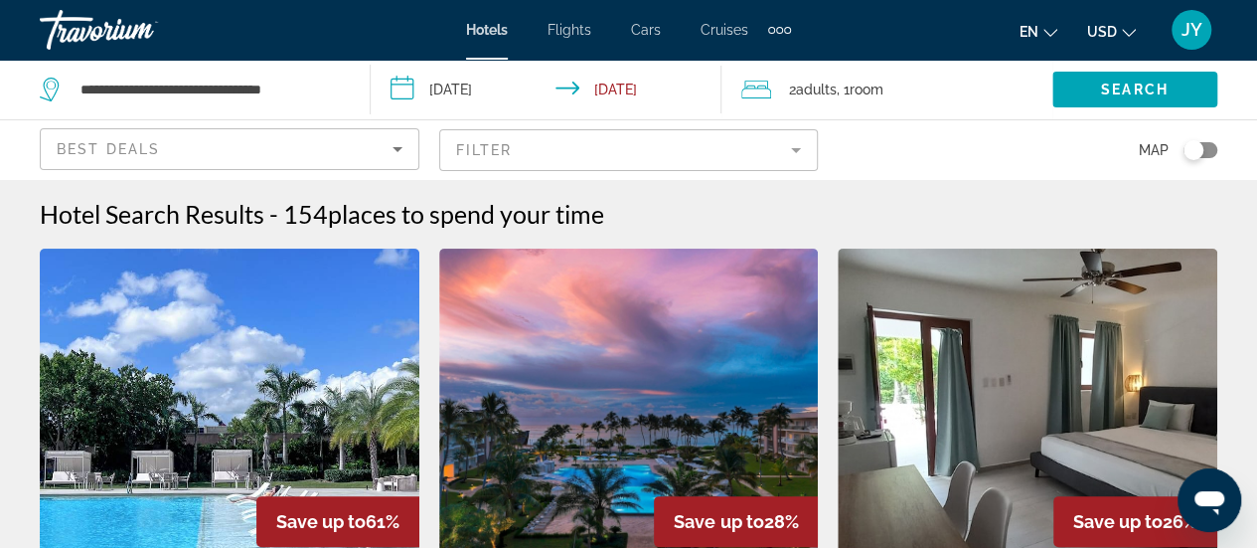
click at [802, 152] on mat-form-field "Filter" at bounding box center [629, 150] width 380 height 42
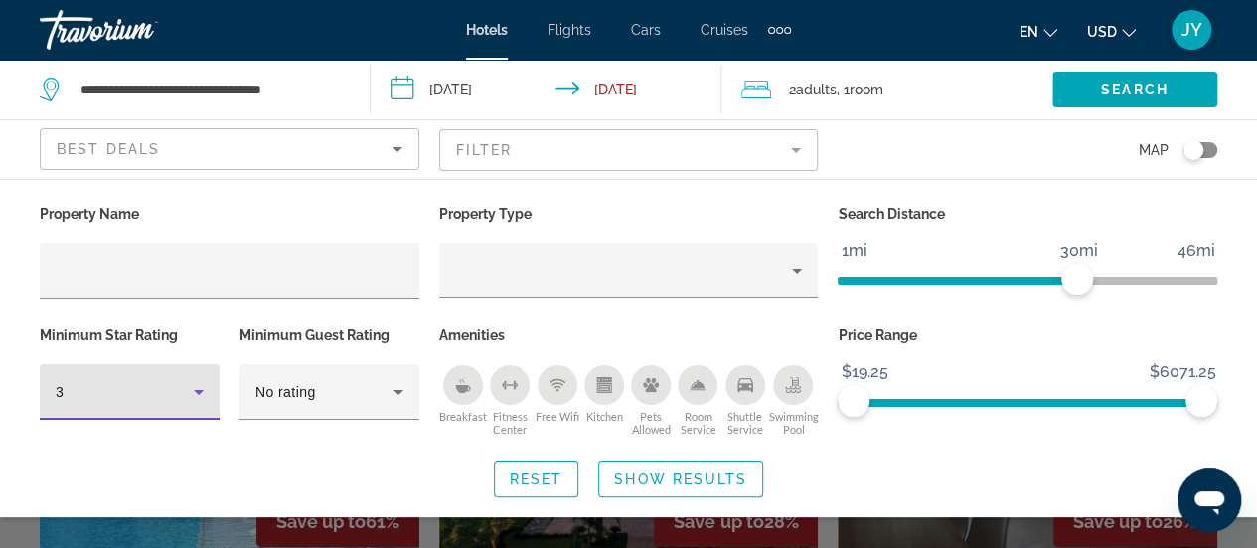
click at [199, 395] on icon "Hotel Filters" at bounding box center [199, 392] width 24 height 24
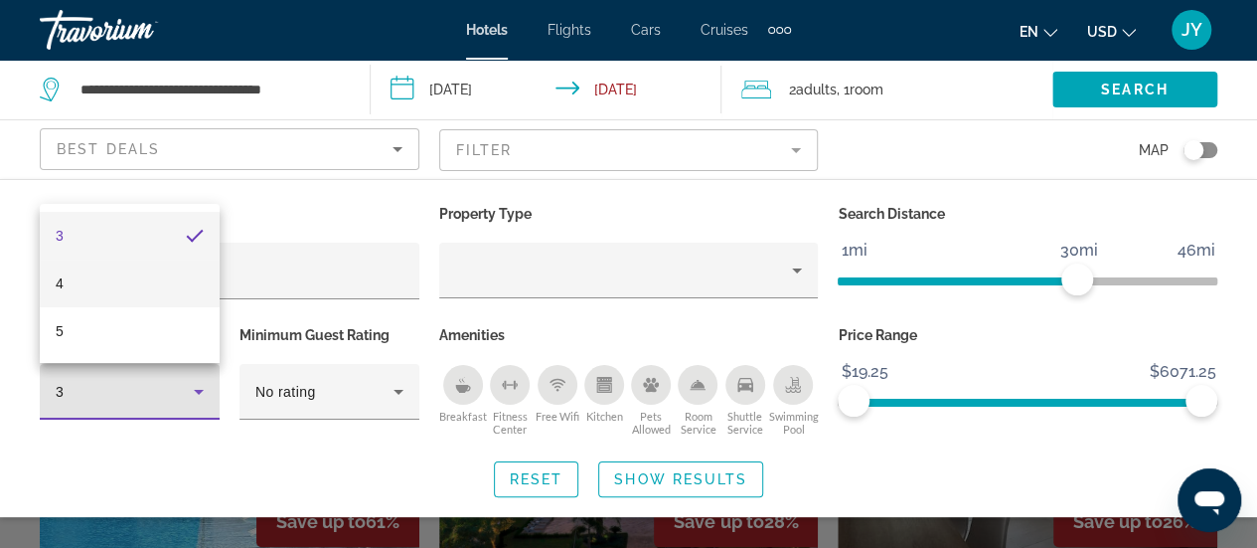
click at [148, 296] on mat-option "4" at bounding box center [130, 283] width 180 height 48
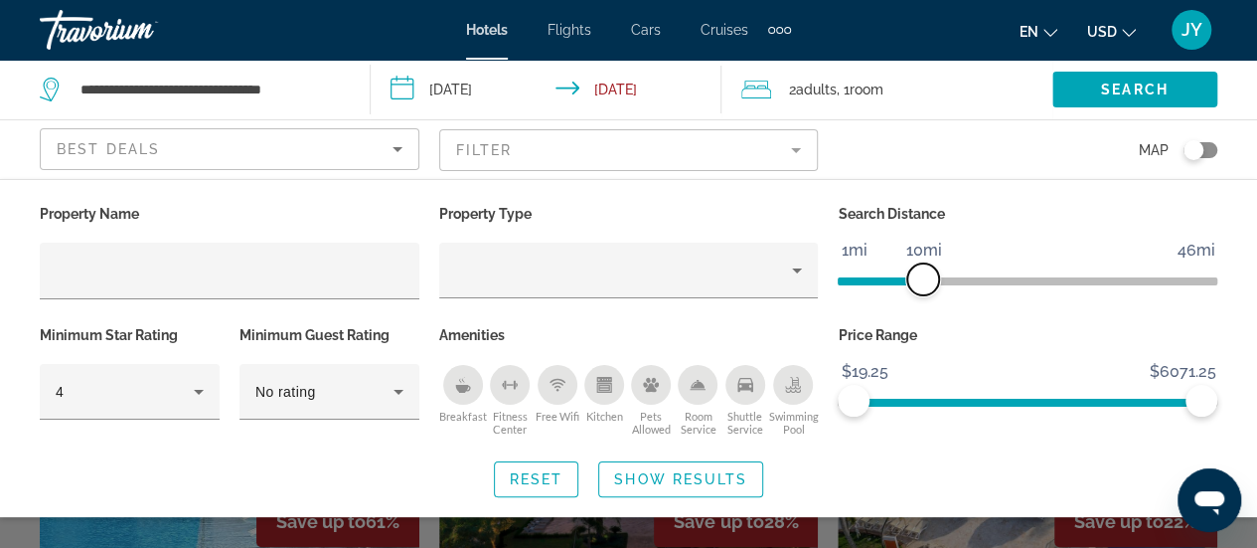
drag, startPoint x: 1082, startPoint y: 281, endPoint x: 924, endPoint y: 275, distance: 158.1
click at [924, 275] on span "ngx-slider" at bounding box center [923, 279] width 32 height 32
click at [670, 486] on span "Search widget" at bounding box center [680, 479] width 163 height 48
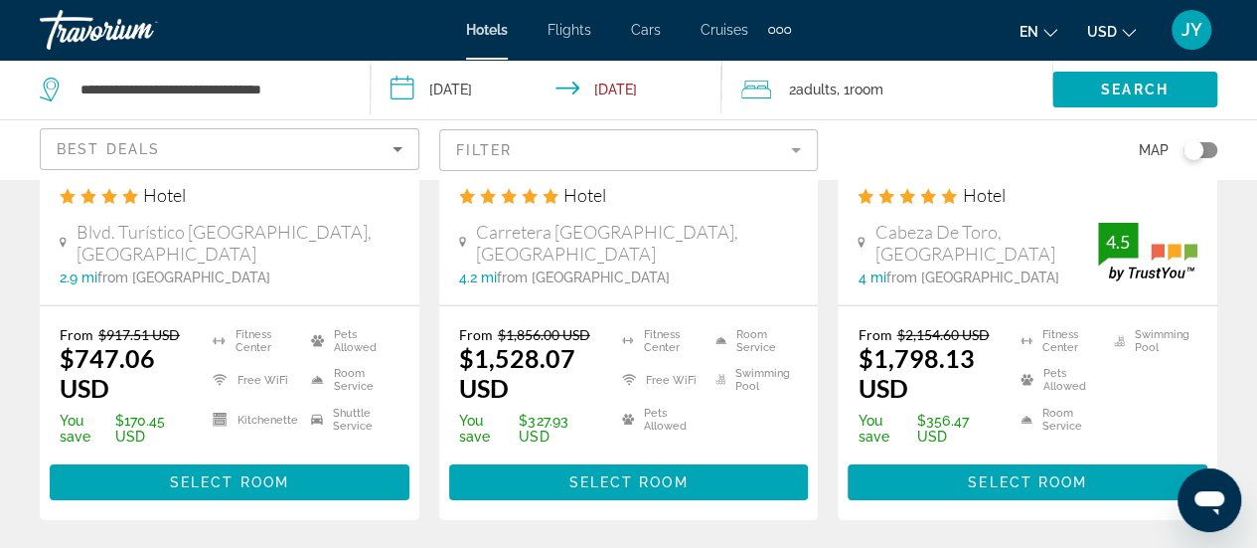
scroll to position [2902, 0]
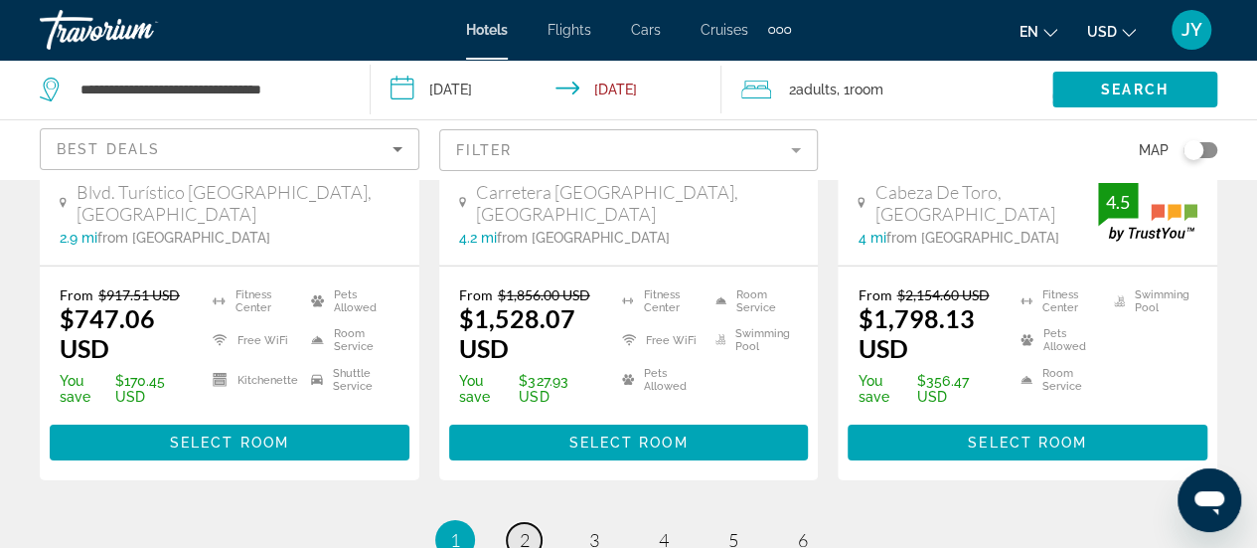
click at [520, 529] on span "2" at bounding box center [525, 540] width 10 height 22
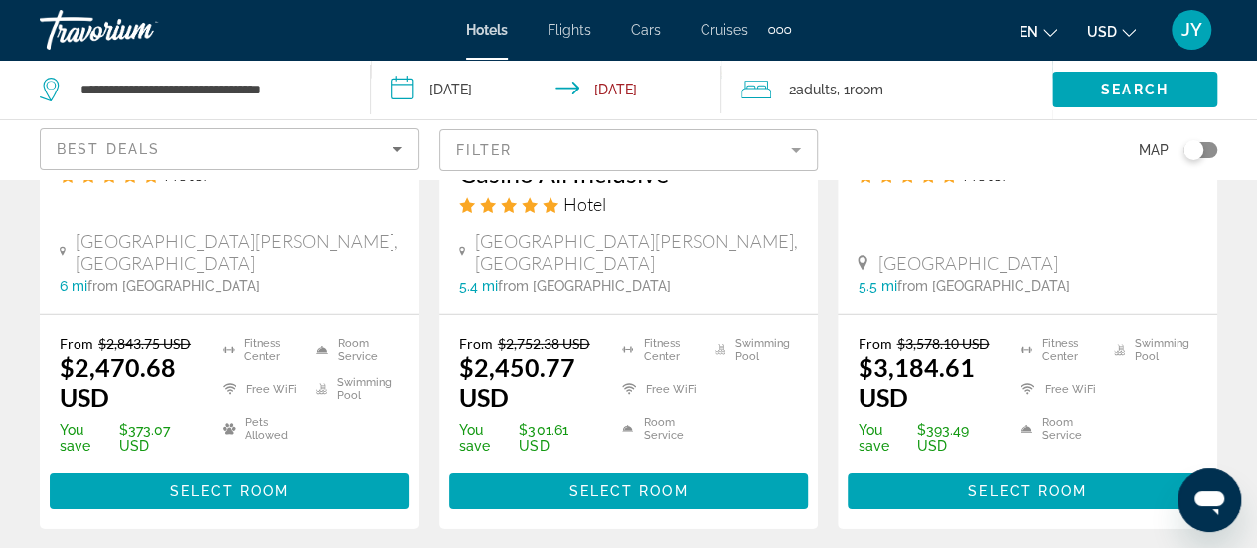
scroll to position [2981, 0]
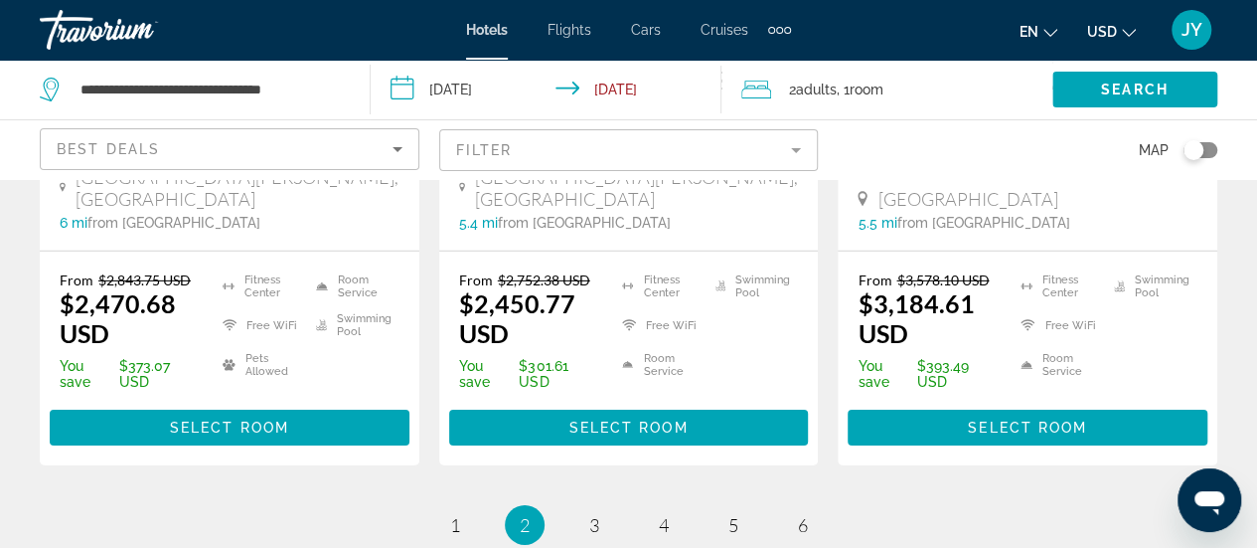
click at [619, 505] on ul "2 / 6 page 1 You're on page 2 page 3 page 4 page 5 page 6" at bounding box center [629, 525] width 1178 height 40
click at [594, 514] on span "3" at bounding box center [594, 525] width 10 height 22
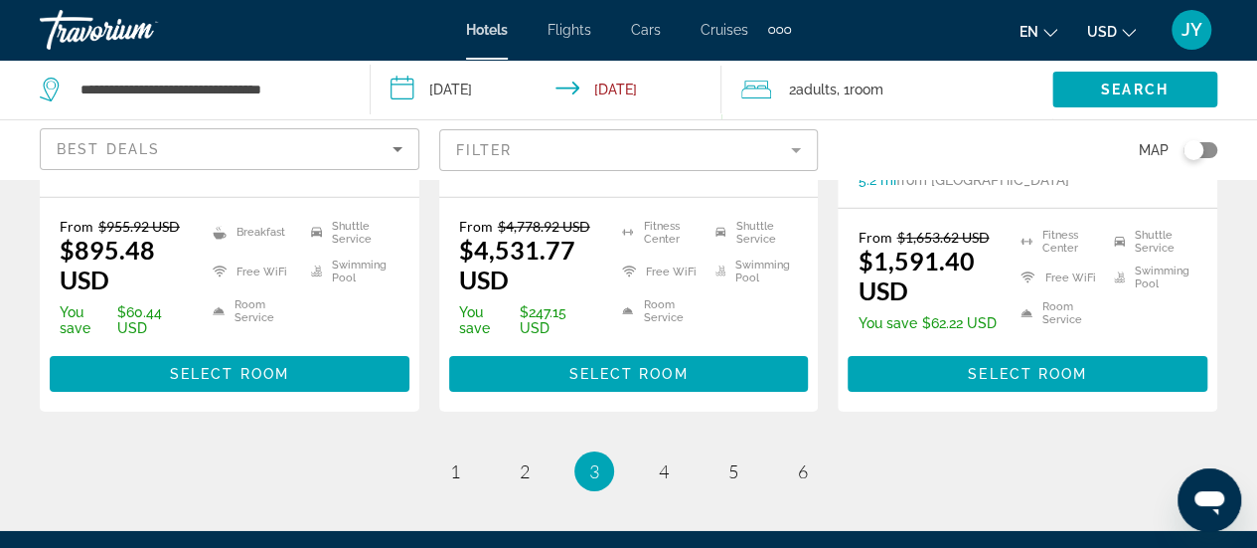
scroll to position [3021, 0]
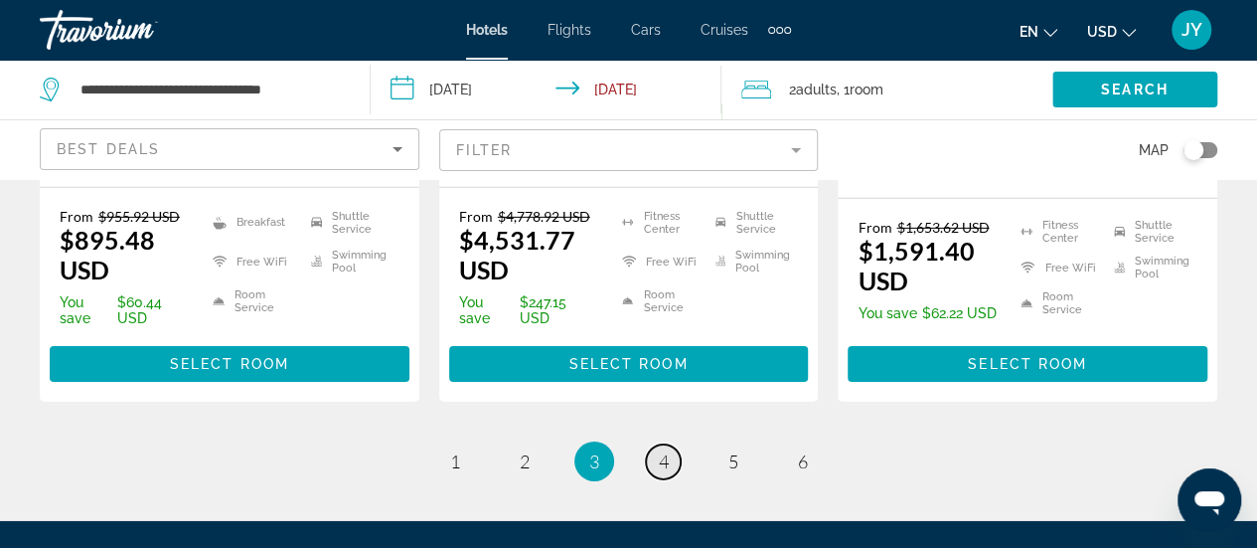
click at [658, 444] on link "page 4" at bounding box center [663, 461] width 35 height 35
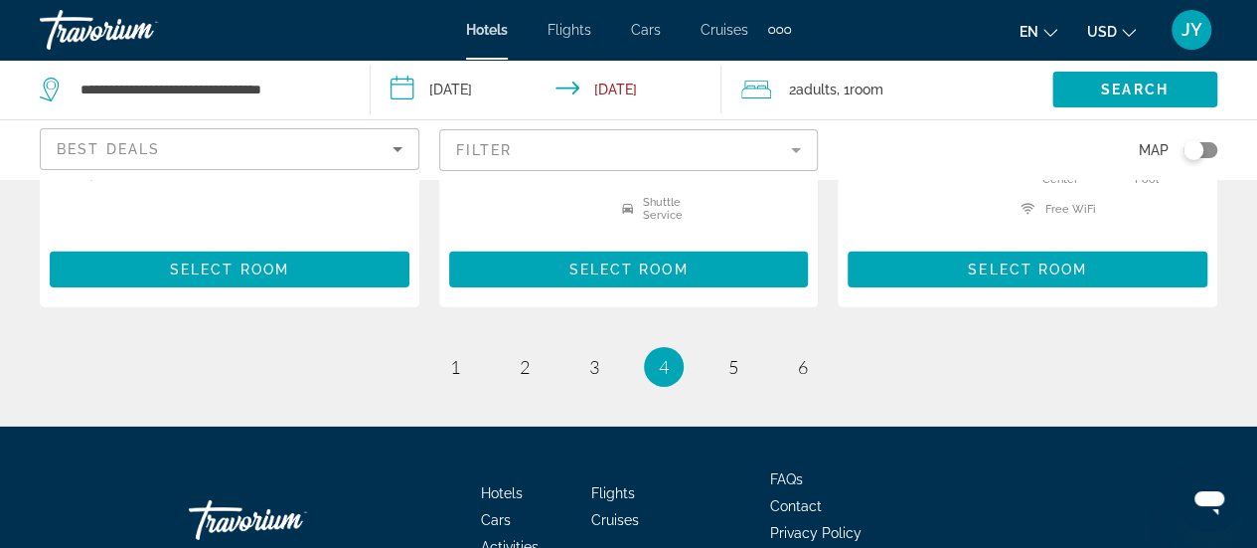
scroll to position [3061, 0]
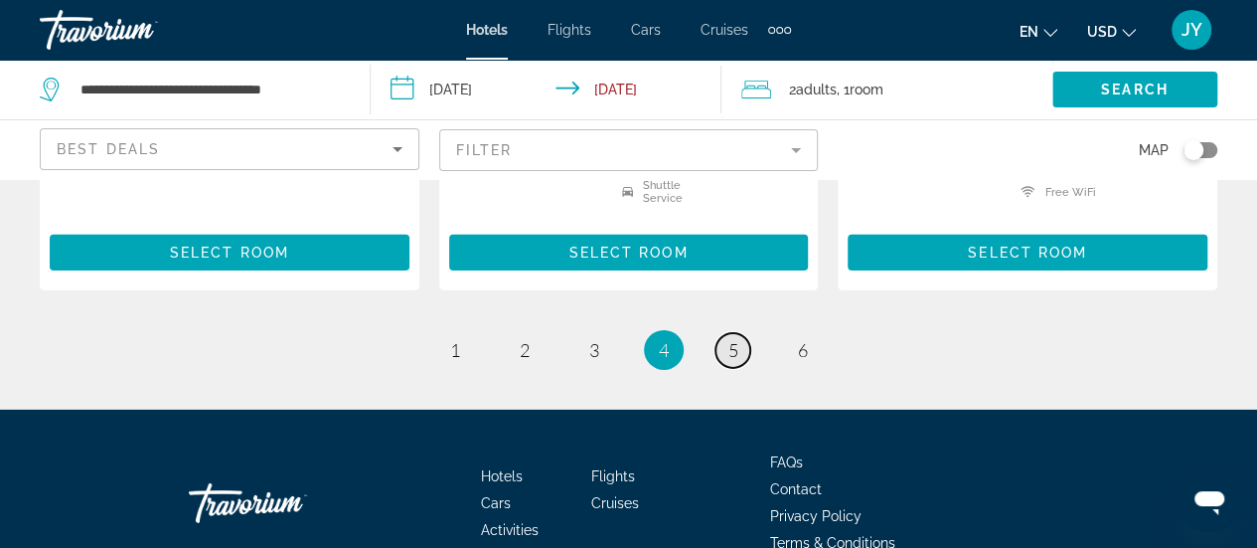
click at [736, 339] on span "5" at bounding box center [733, 350] width 10 height 22
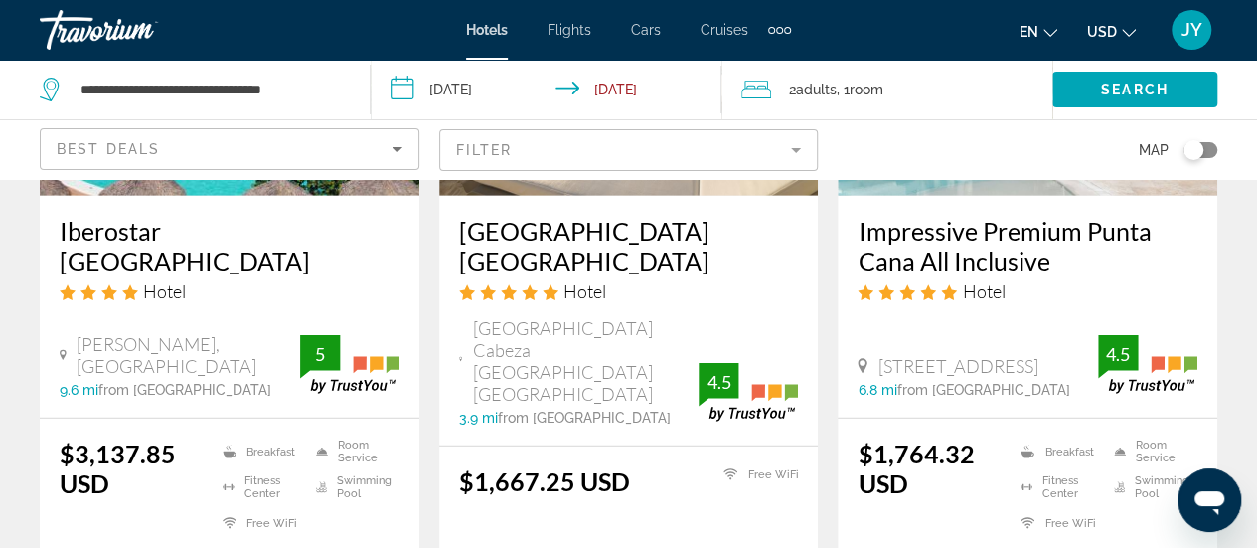
scroll to position [2862, 0]
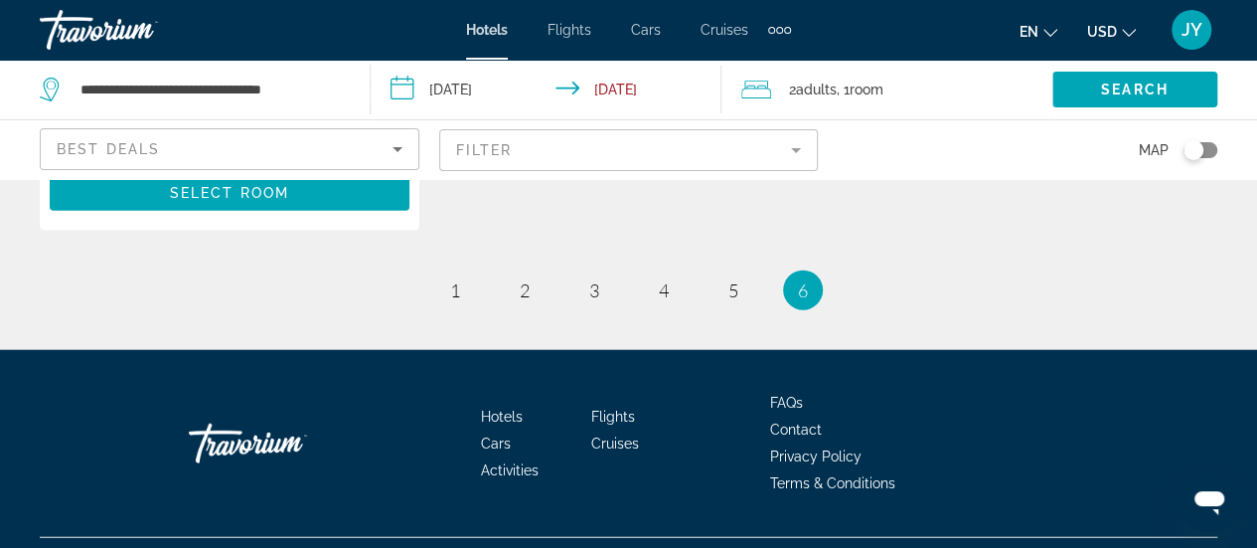
scroll to position [2298, 0]
click at [663, 279] on span "4" at bounding box center [664, 290] width 10 height 22
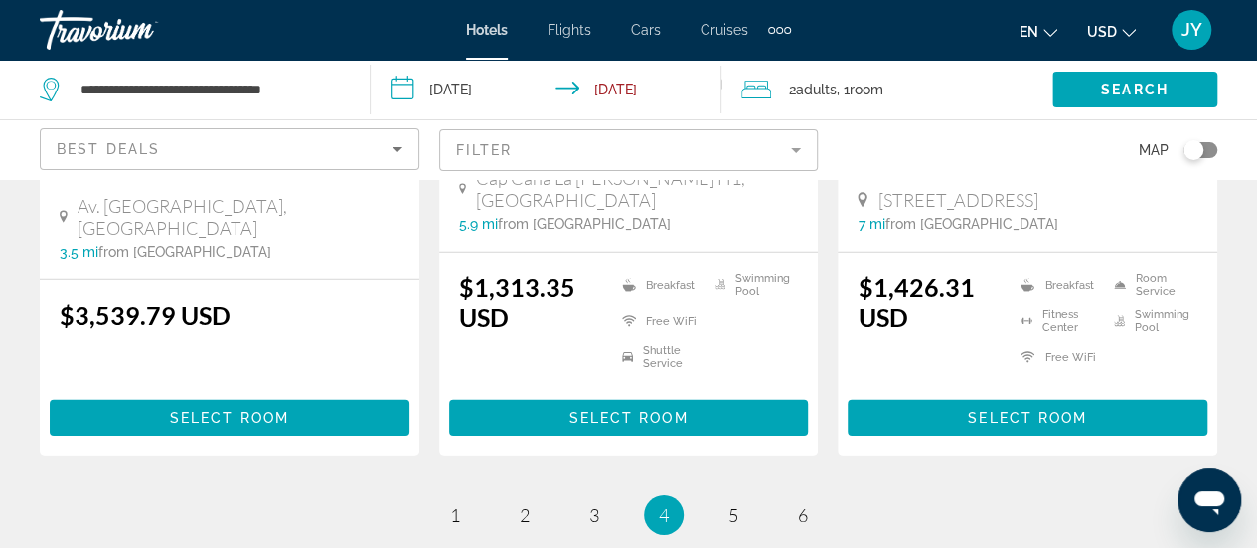
scroll to position [2942, 0]
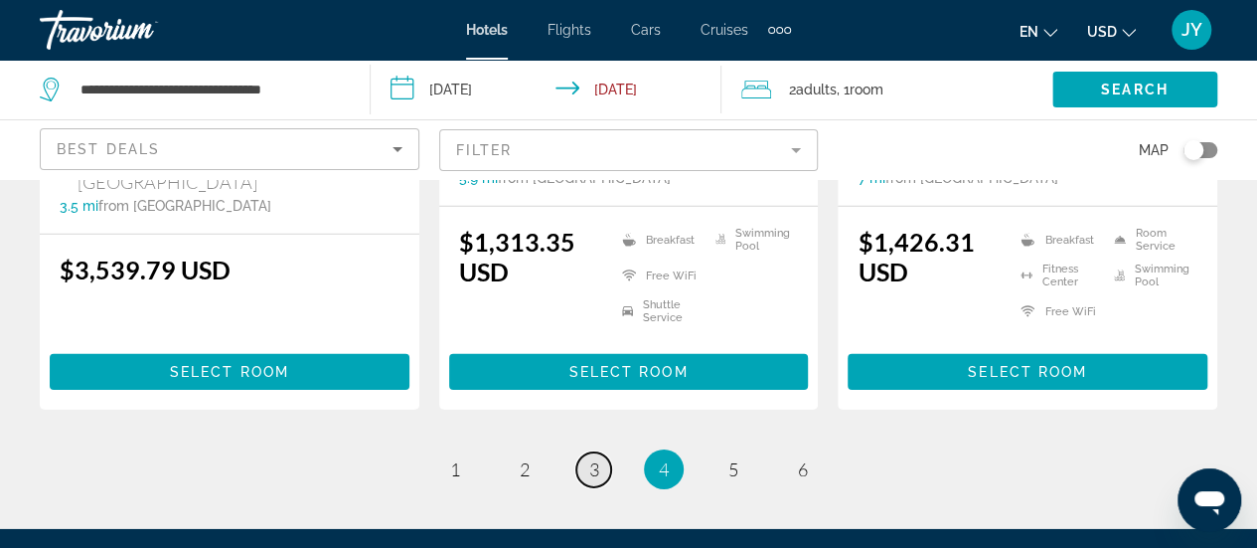
click at [589, 458] on span "3" at bounding box center [594, 469] width 10 height 22
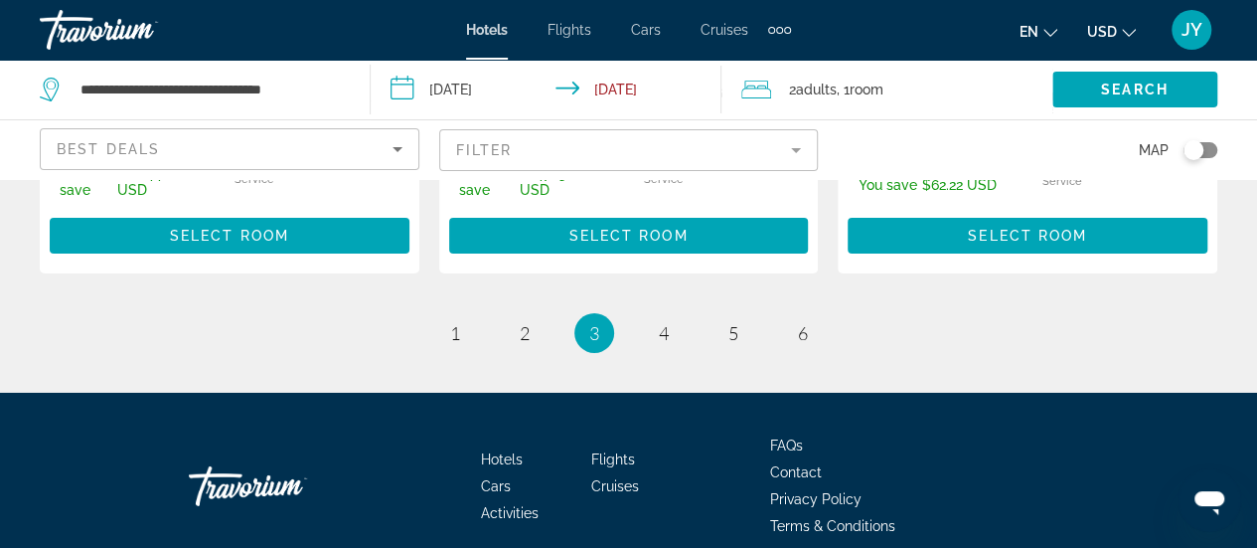
scroll to position [3151, 0]
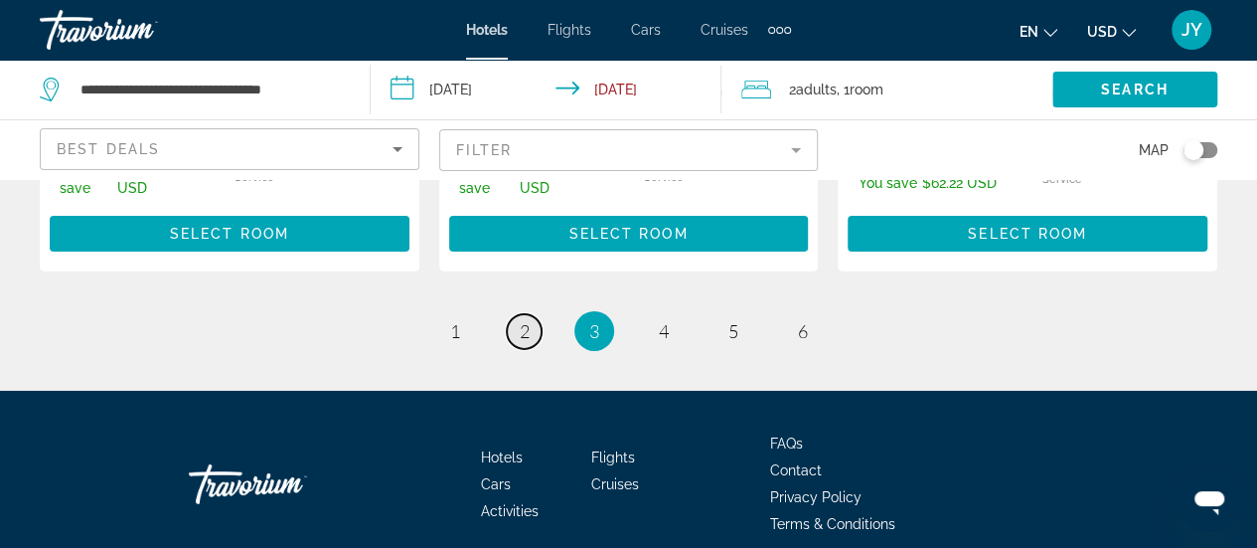
click at [533, 314] on link "page 2" at bounding box center [524, 331] width 35 height 35
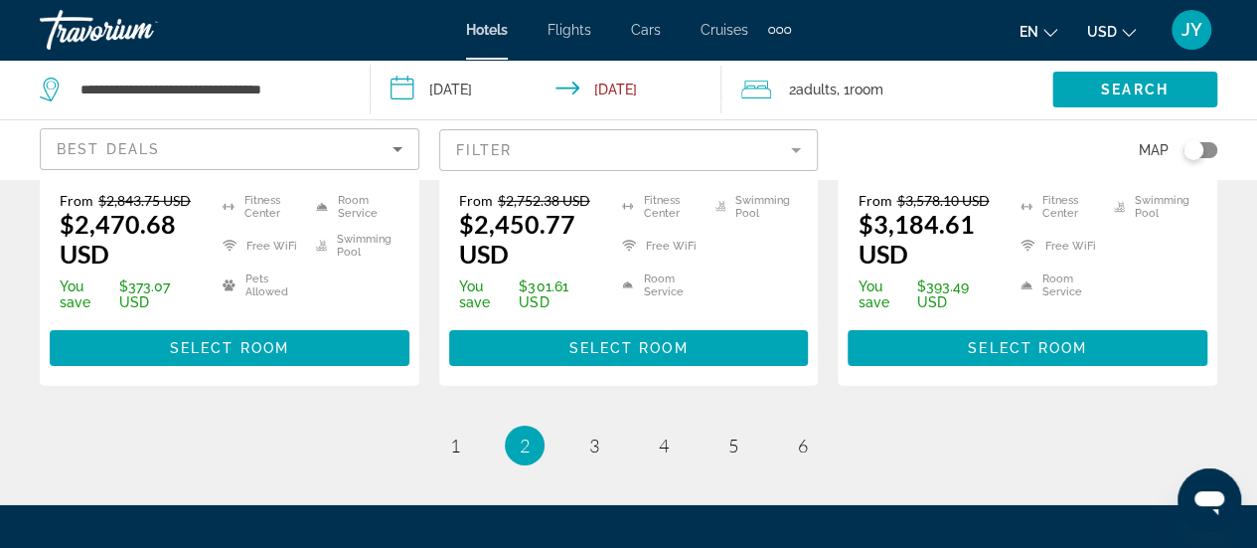
scroll to position [3101, 0]
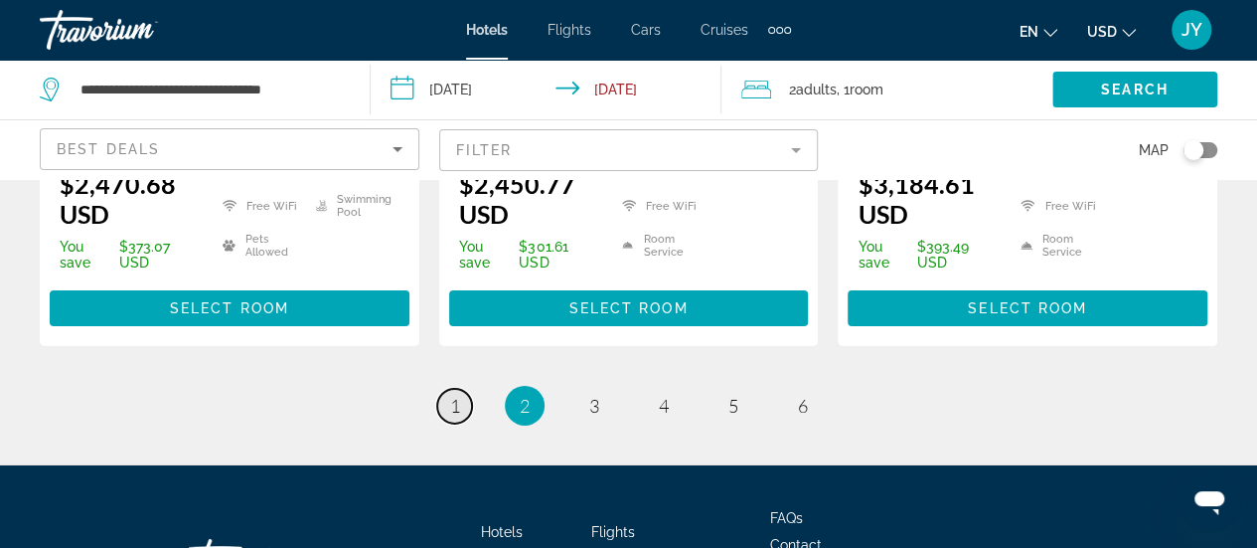
click at [452, 395] on span "1" at bounding box center [455, 406] width 10 height 22
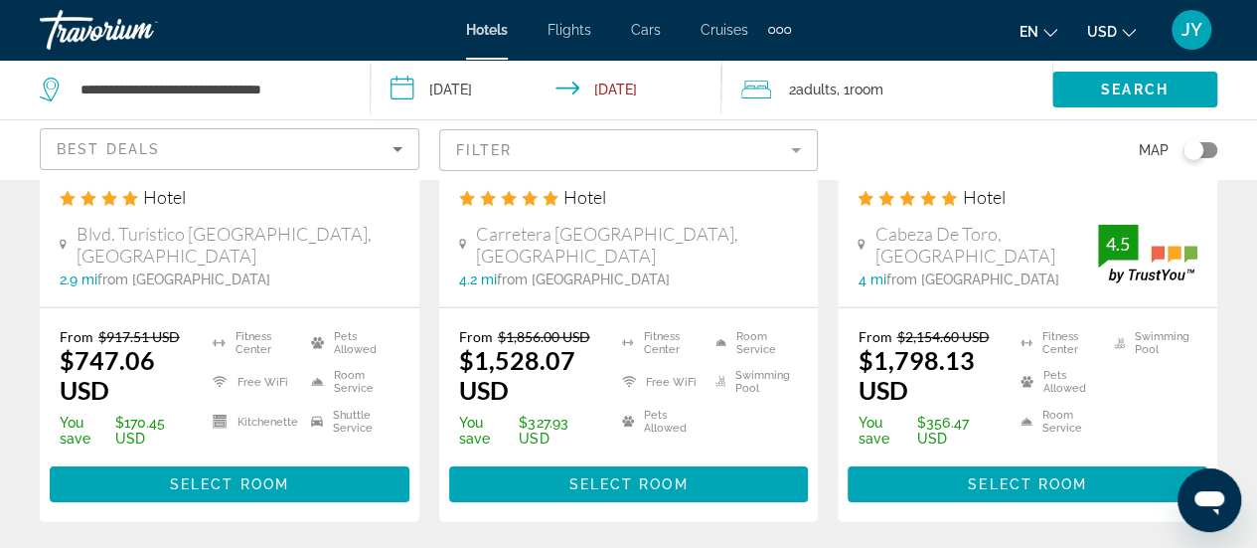
scroll to position [2862, 0]
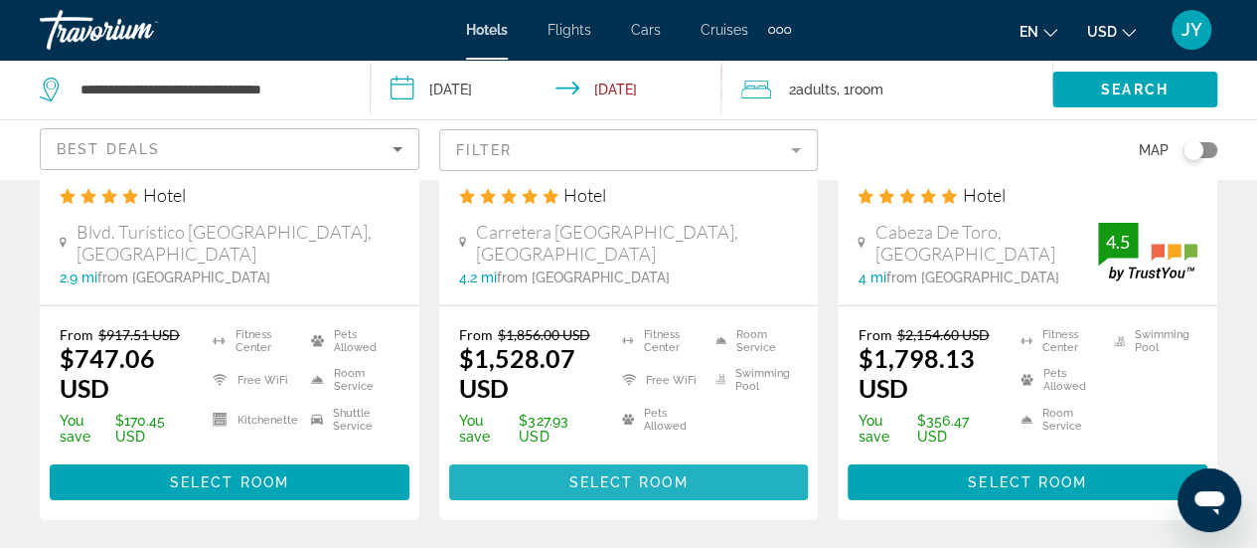
click at [622, 474] on span "Select Room" at bounding box center [627, 482] width 119 height 16
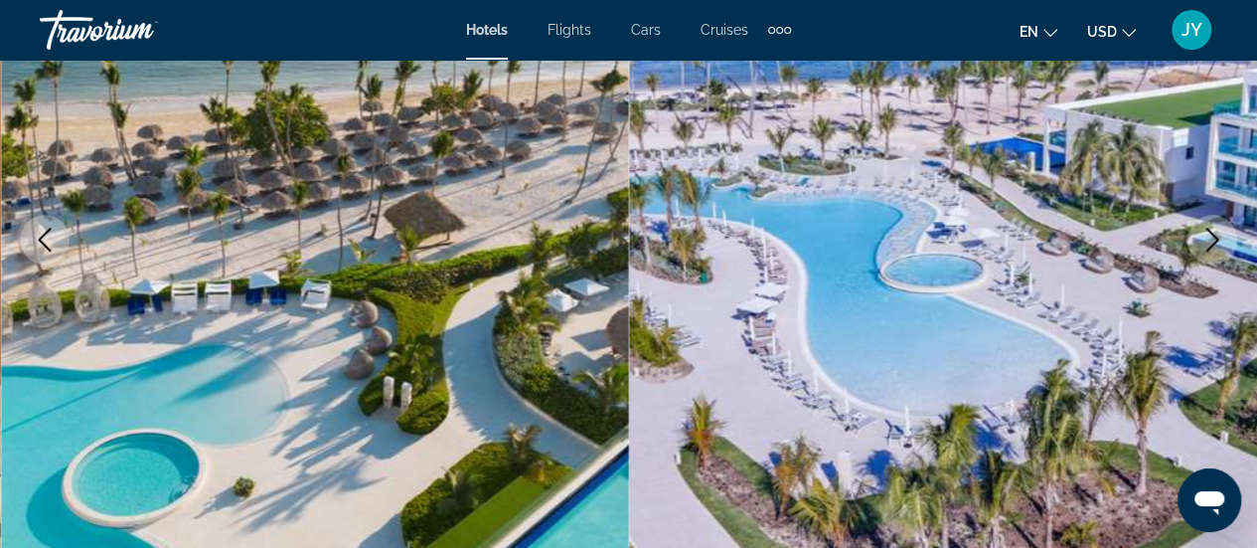
scroll to position [318, 0]
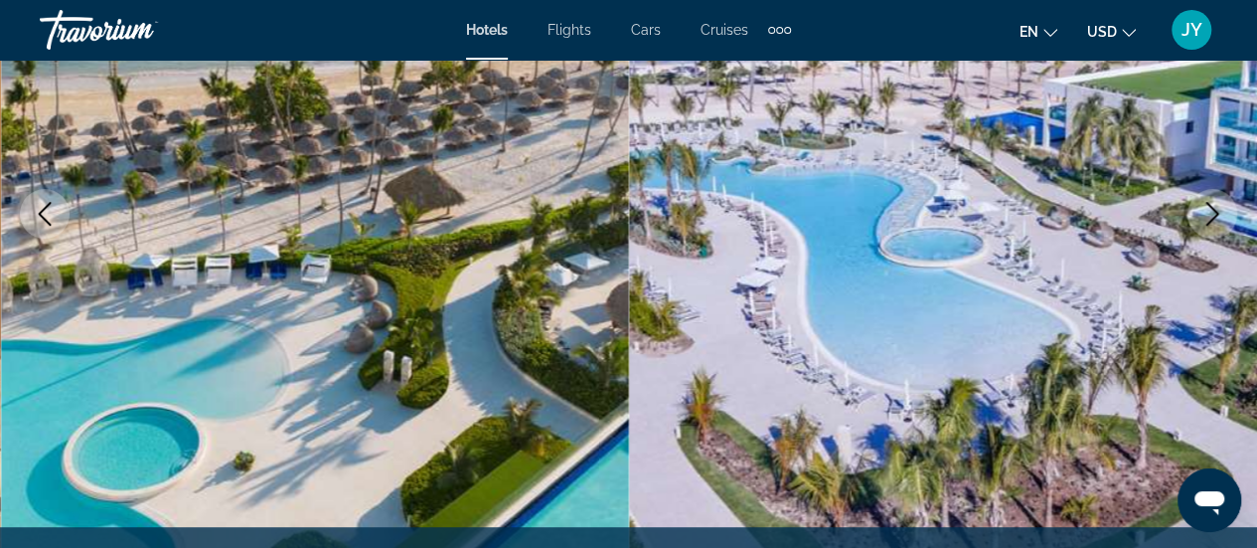
click at [1210, 208] on icon "Next image" at bounding box center [1212, 214] width 13 height 24
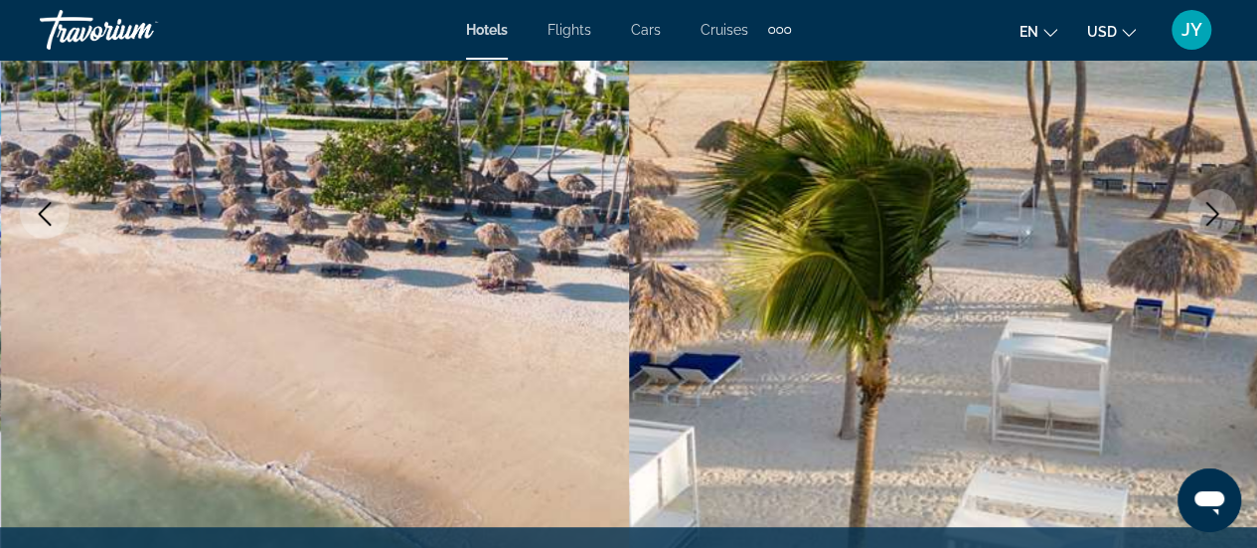
click at [1210, 208] on icon "Next image" at bounding box center [1212, 214] width 13 height 24
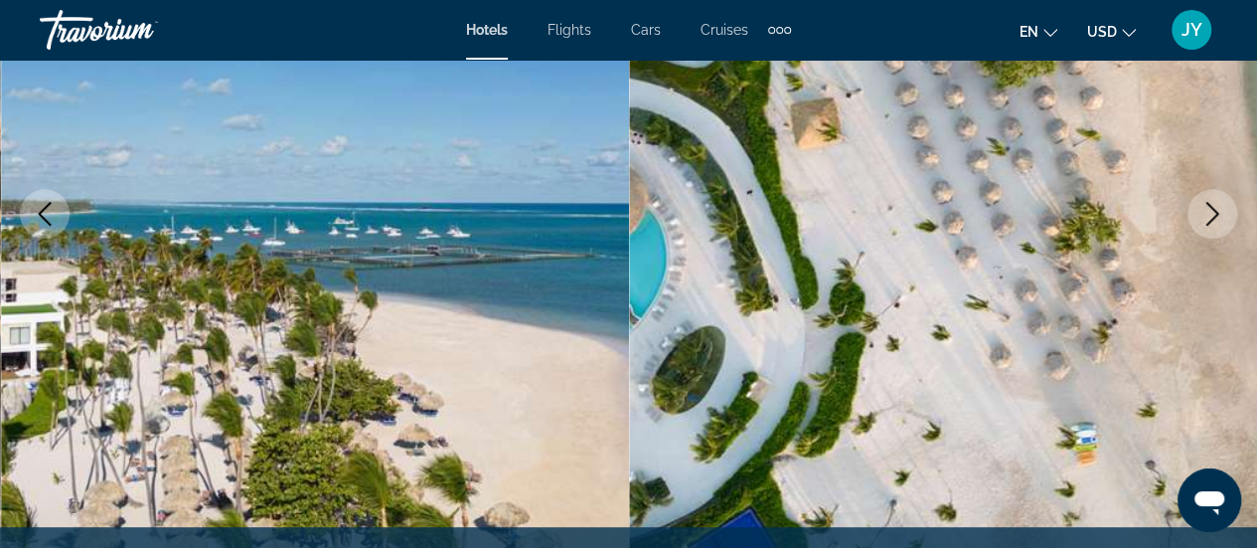
click at [1210, 208] on icon "Next image" at bounding box center [1212, 214] width 13 height 24
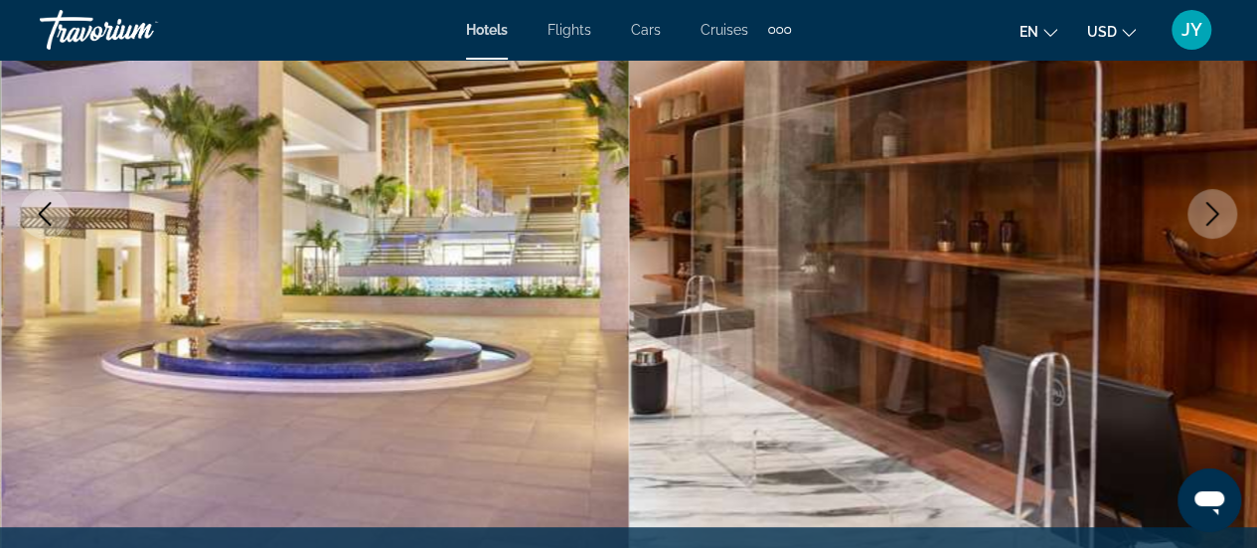
click at [1210, 208] on icon "Next image" at bounding box center [1212, 214] width 13 height 24
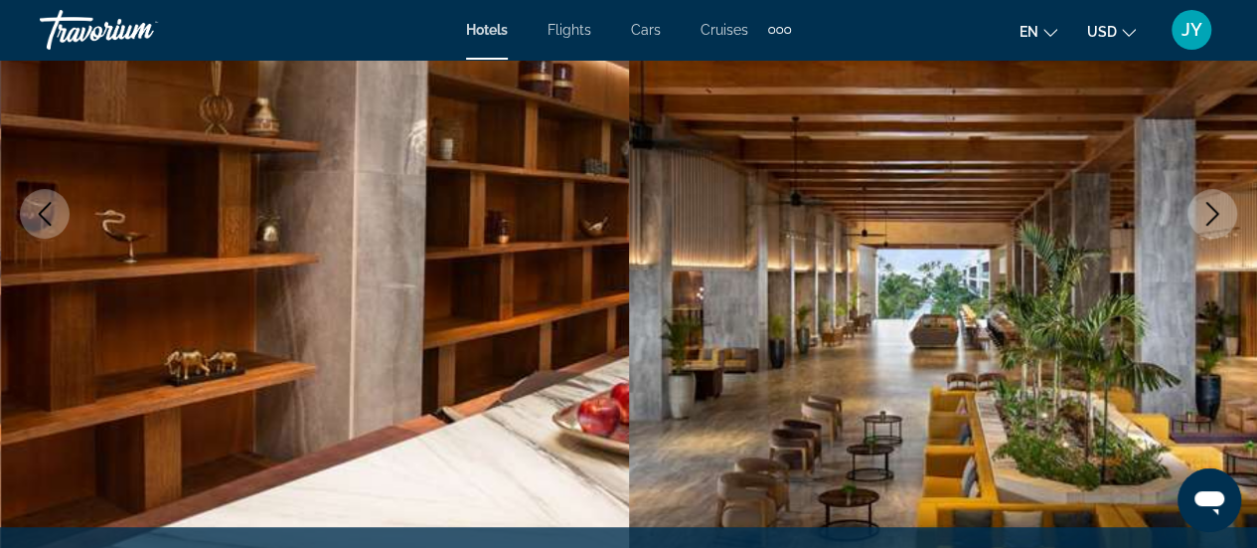
click at [1210, 208] on icon "Next image" at bounding box center [1212, 214] width 13 height 24
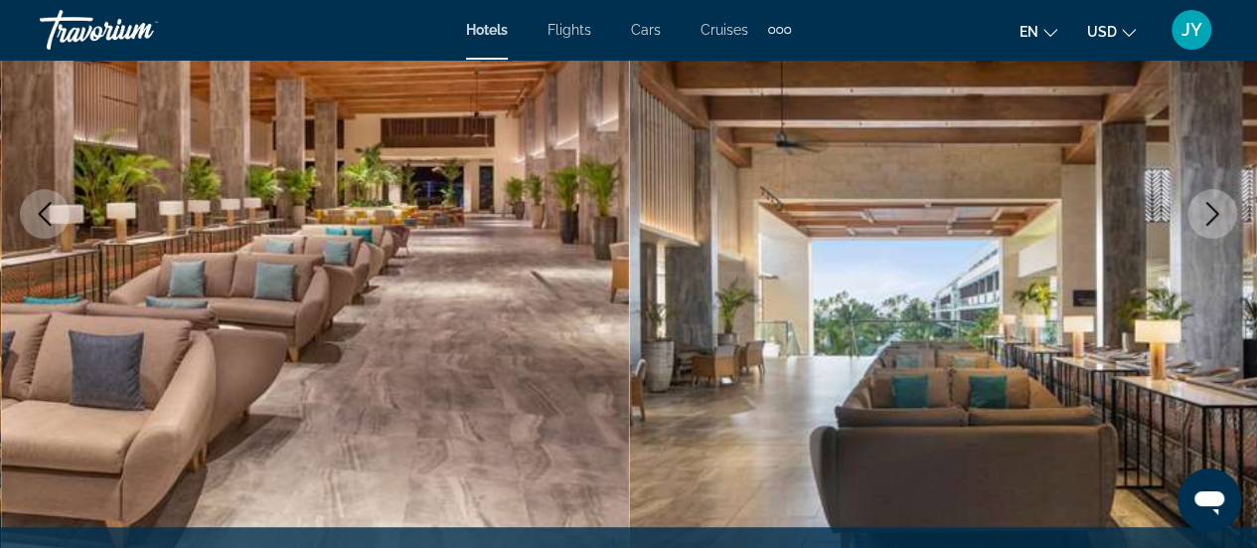
click at [1210, 208] on icon "Next image" at bounding box center [1212, 214] width 13 height 24
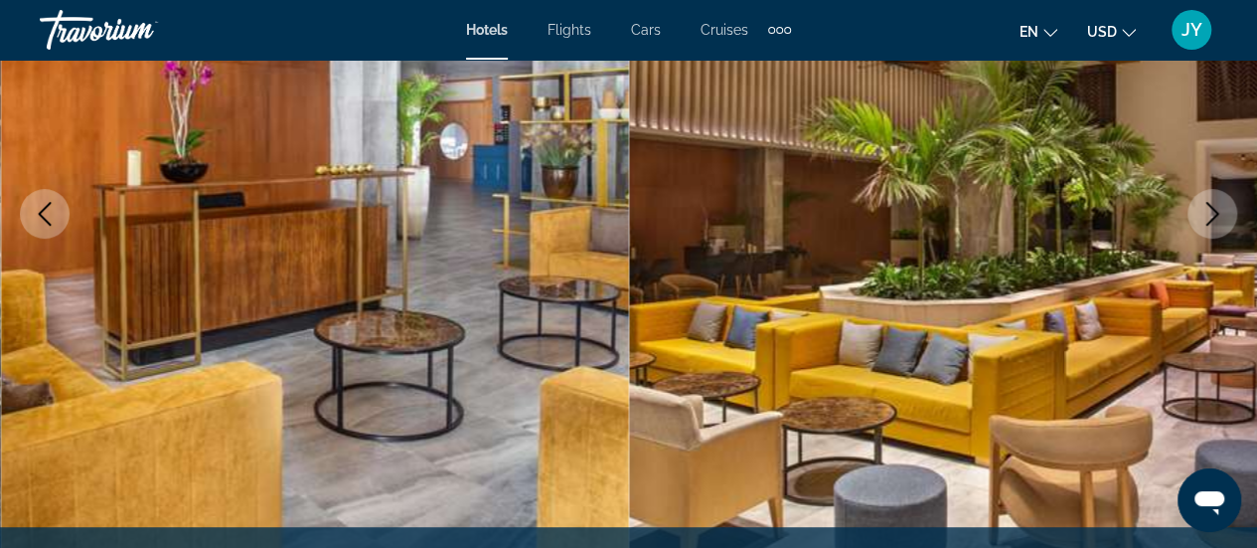
click at [1210, 208] on icon "Next image" at bounding box center [1212, 214] width 13 height 24
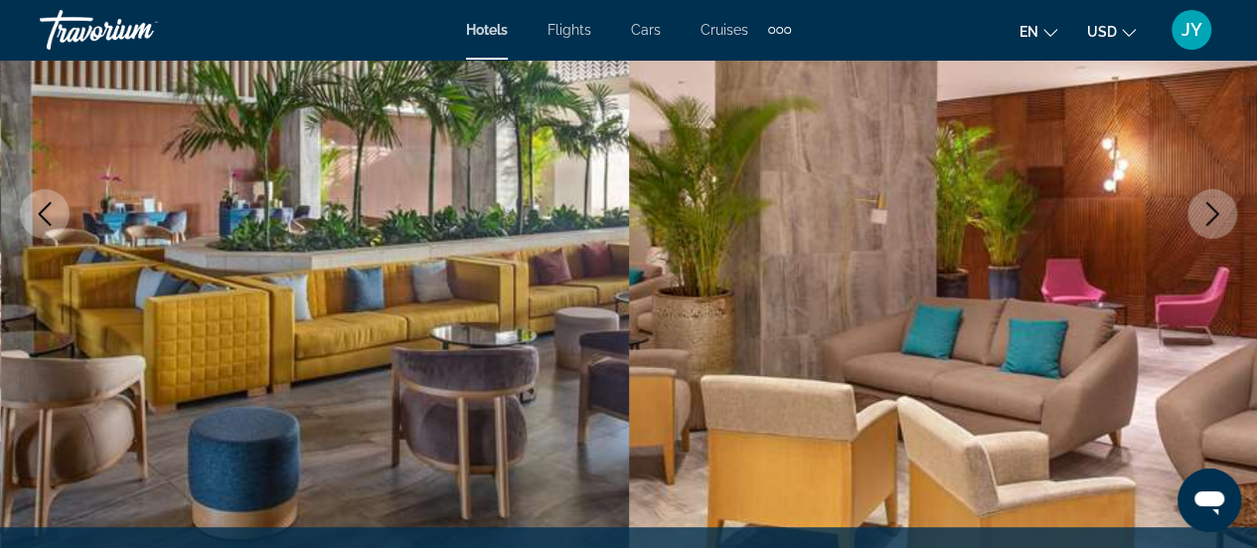
click at [1210, 208] on icon "Next image" at bounding box center [1212, 214] width 13 height 24
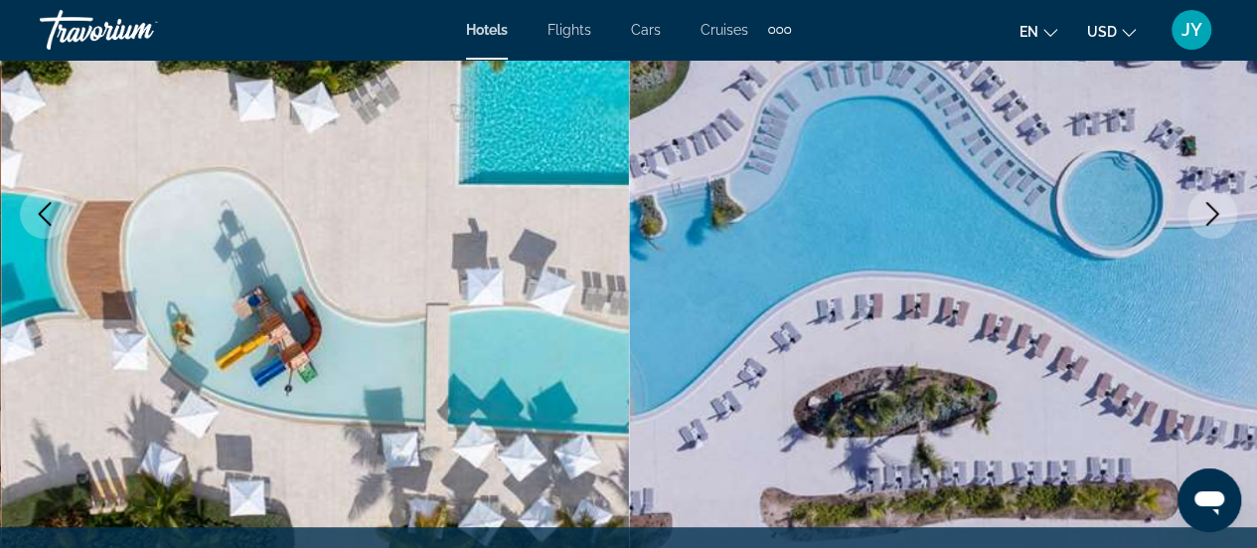
click at [44, 212] on icon "Previous image" at bounding box center [45, 214] width 24 height 24
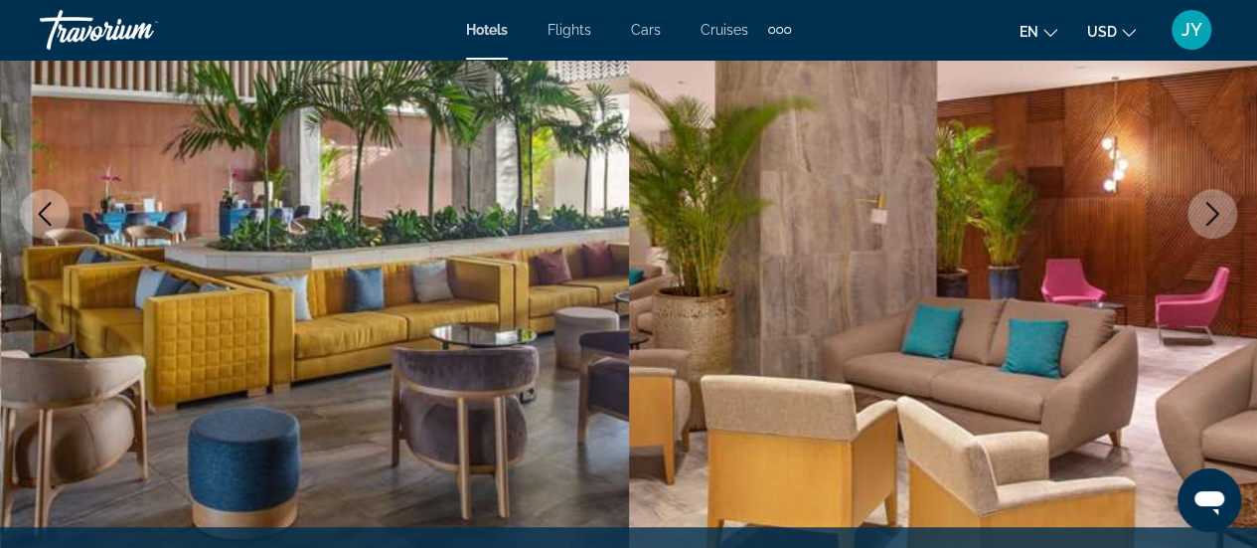
click at [1215, 212] on icon "Next image" at bounding box center [1212, 214] width 13 height 24
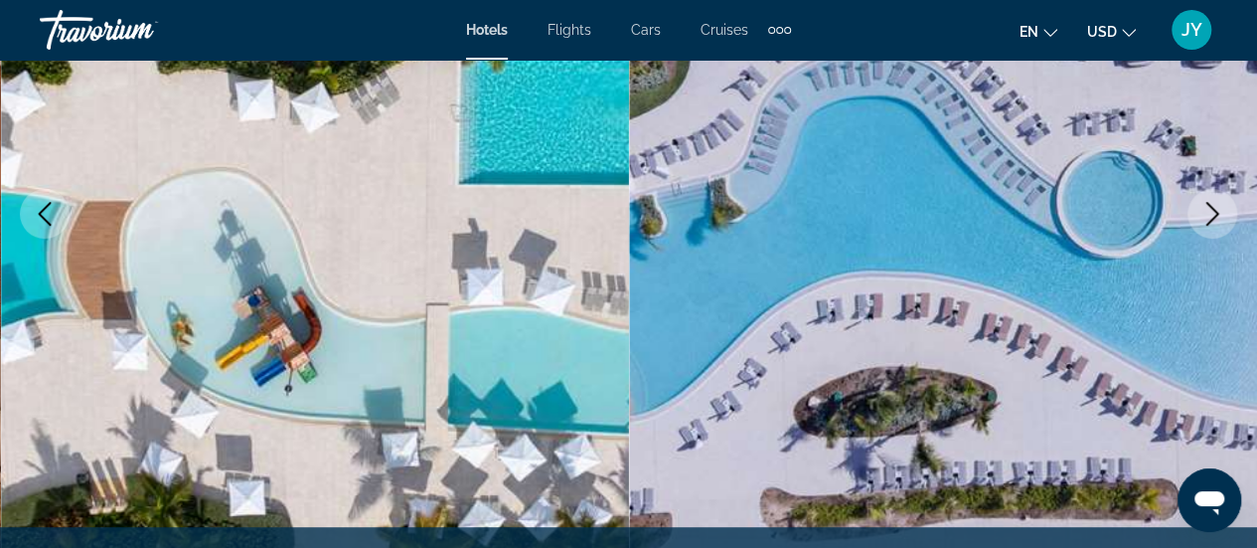
click at [1215, 212] on icon "Next image" at bounding box center [1212, 214] width 13 height 24
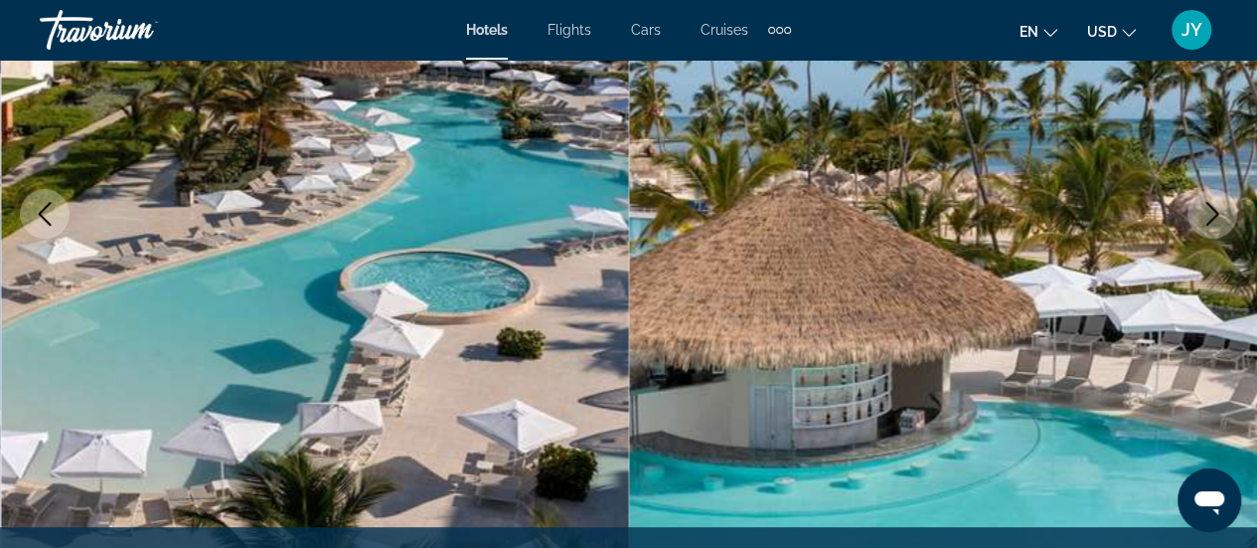
click at [1211, 203] on icon "Next image" at bounding box center [1213, 214] width 24 height 24
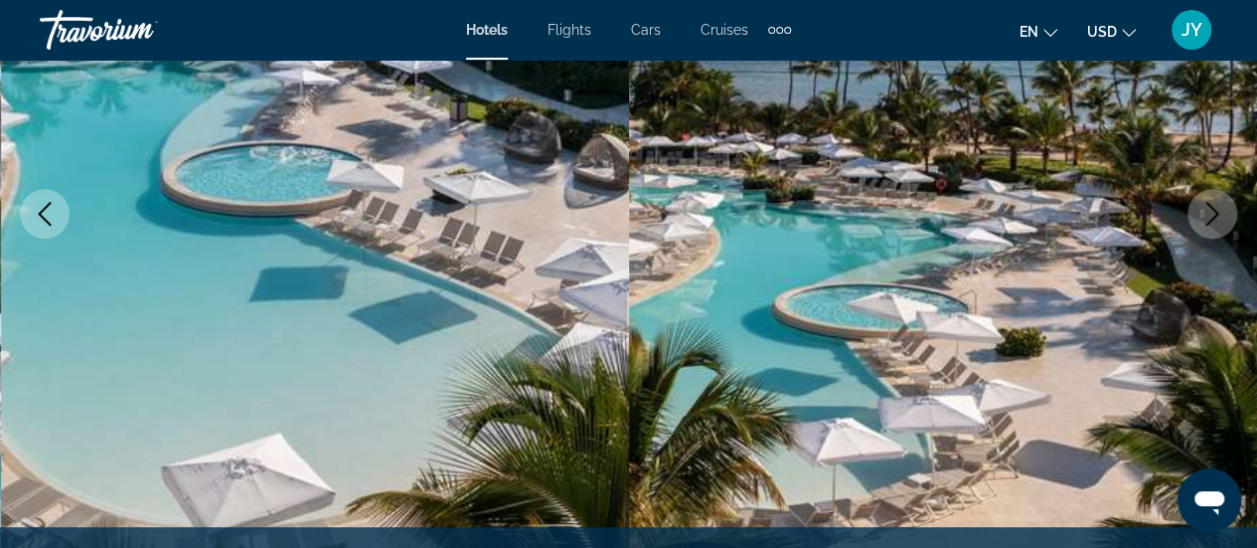
click at [1211, 203] on icon "Next image" at bounding box center [1213, 214] width 24 height 24
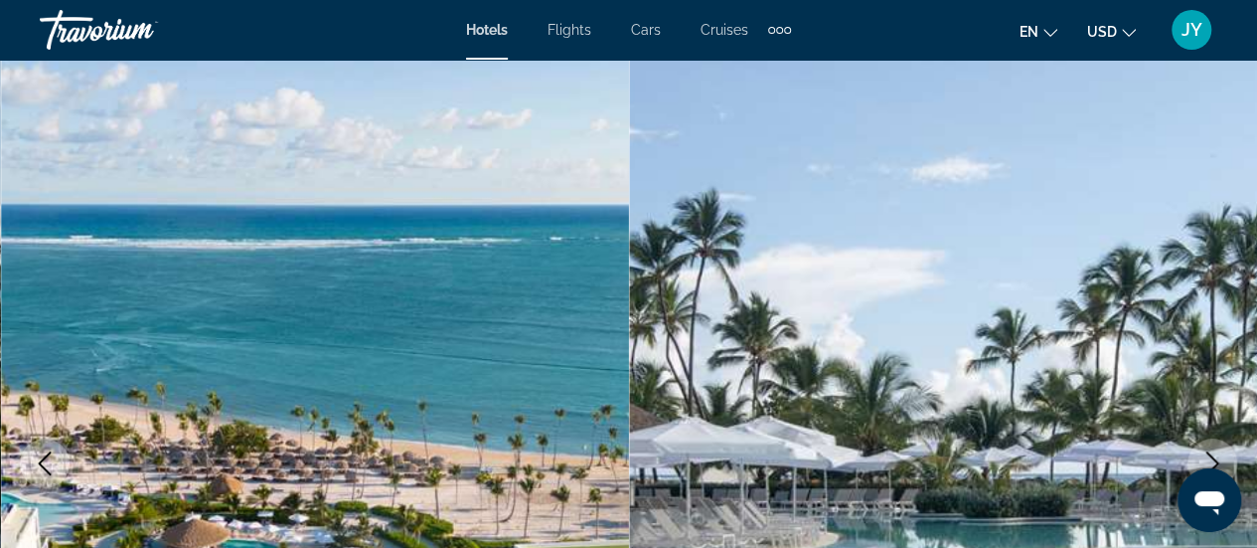
scroll to position [0, 0]
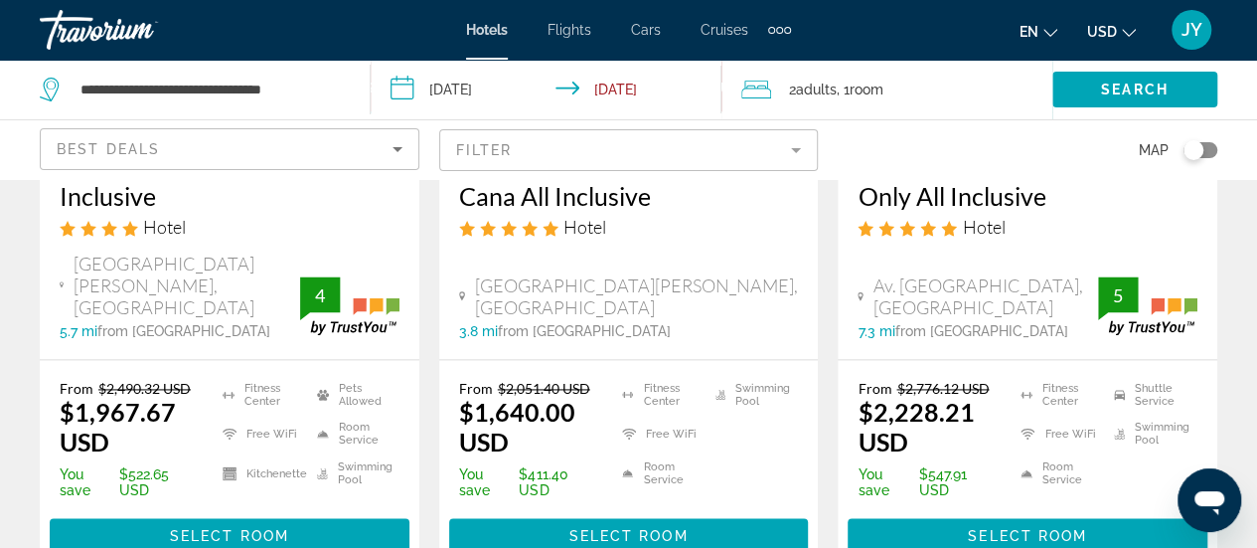
scroll to position [1232, 0]
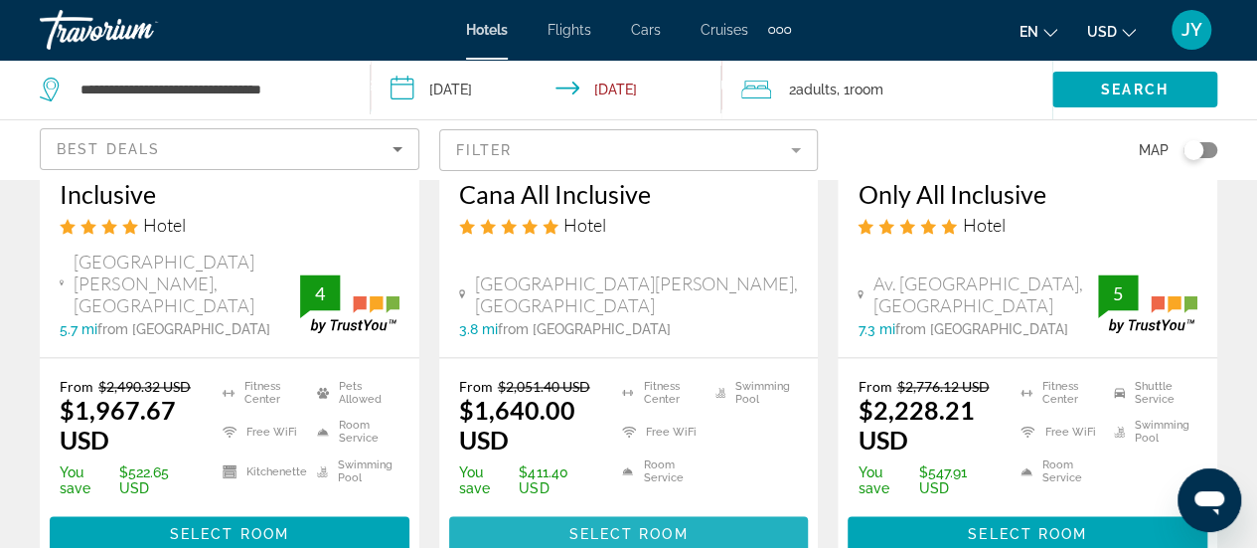
click at [628, 526] on span "Select Room" at bounding box center [627, 534] width 119 height 16
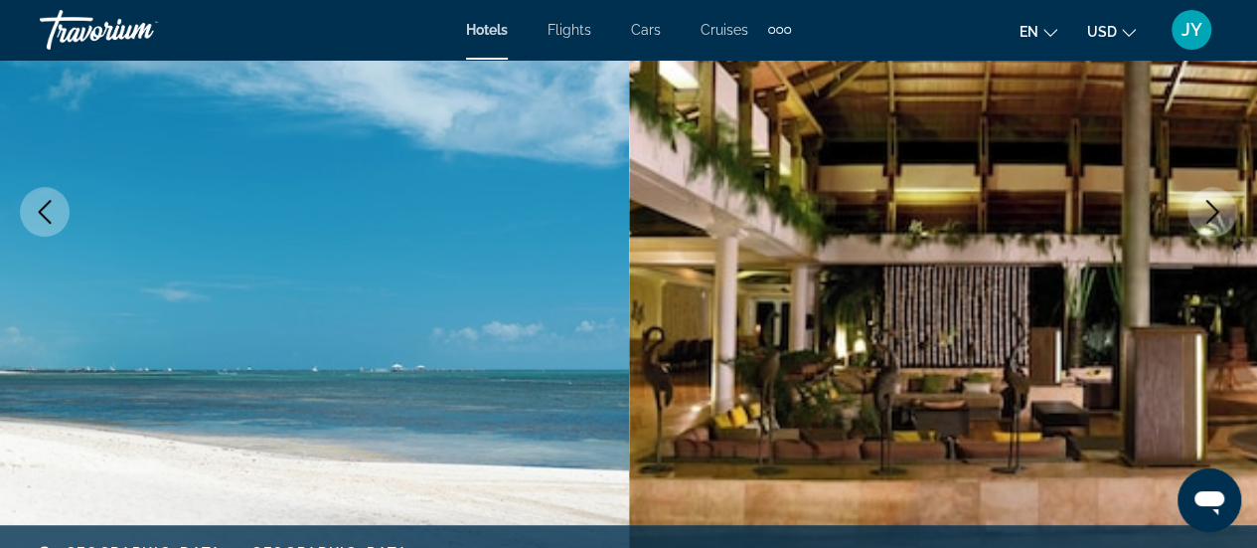
scroll to position [318, 0]
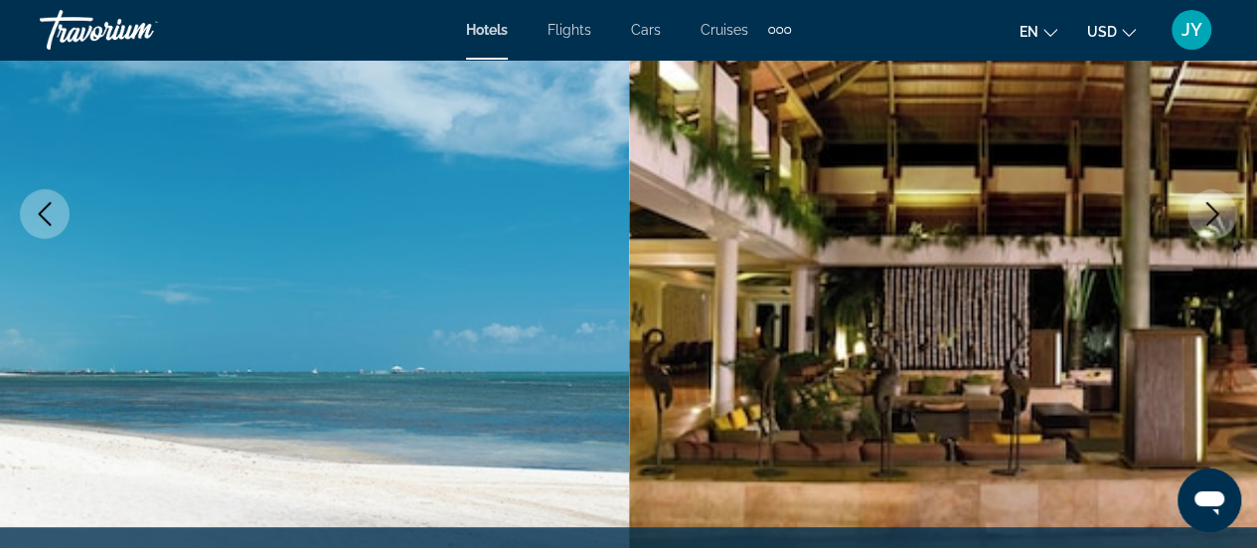
click at [1209, 213] on icon "Next image" at bounding box center [1213, 214] width 24 height 24
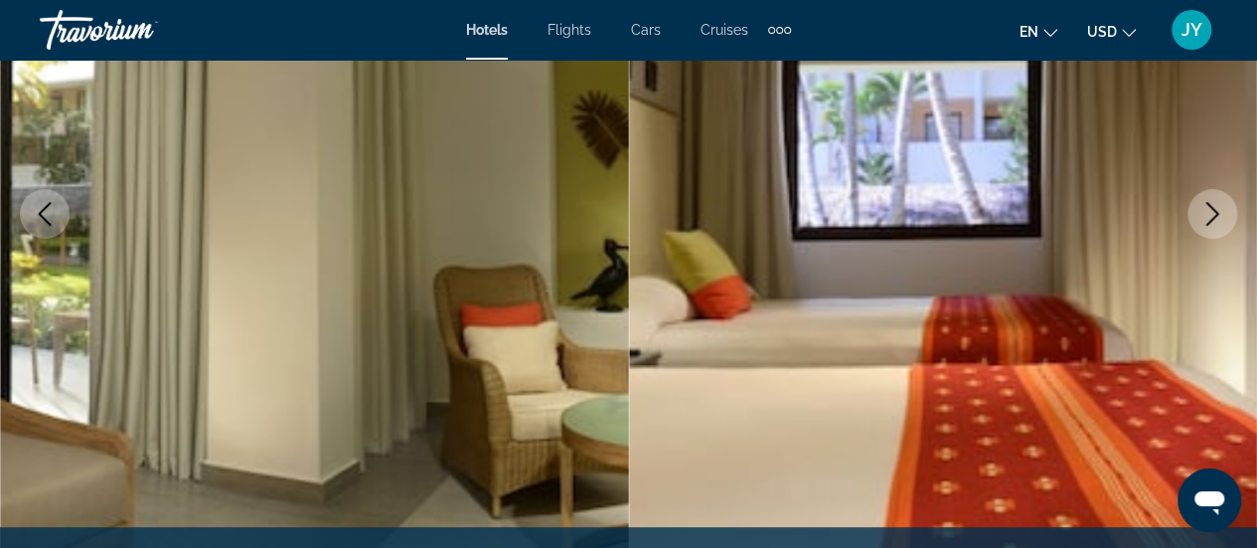
click at [1209, 213] on icon "Next image" at bounding box center [1213, 214] width 24 height 24
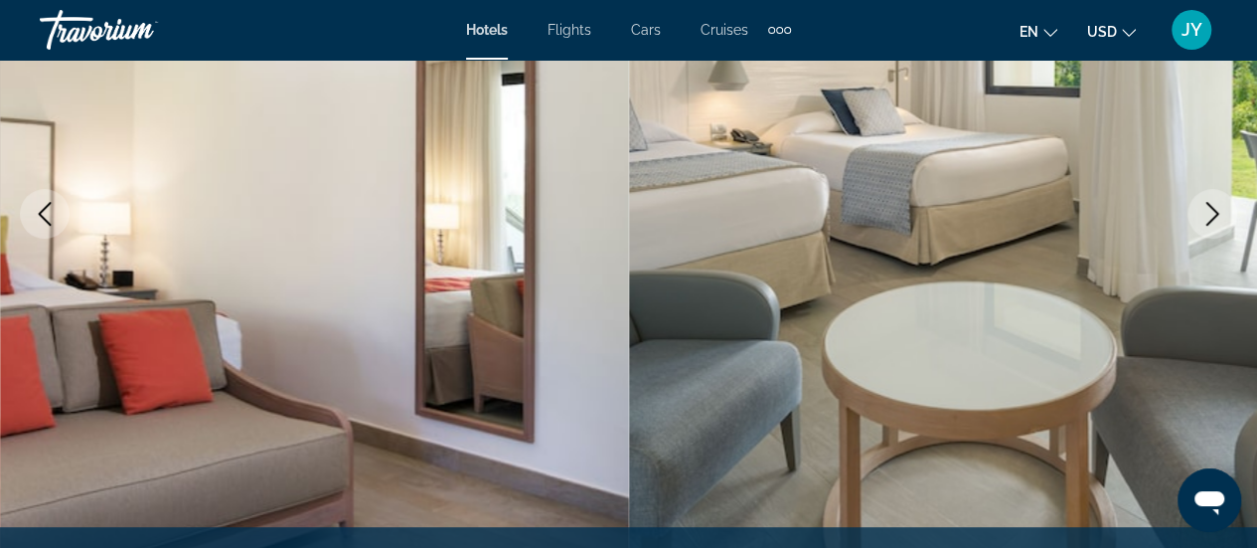
click at [1209, 213] on icon "Next image" at bounding box center [1213, 214] width 24 height 24
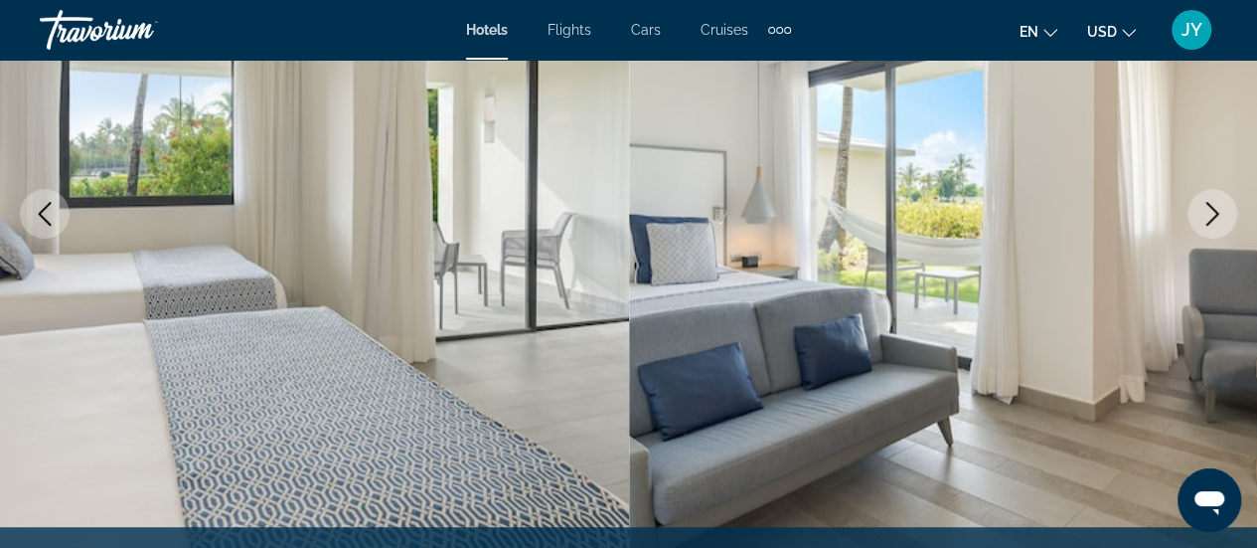
click at [1209, 213] on icon "Next image" at bounding box center [1213, 214] width 24 height 24
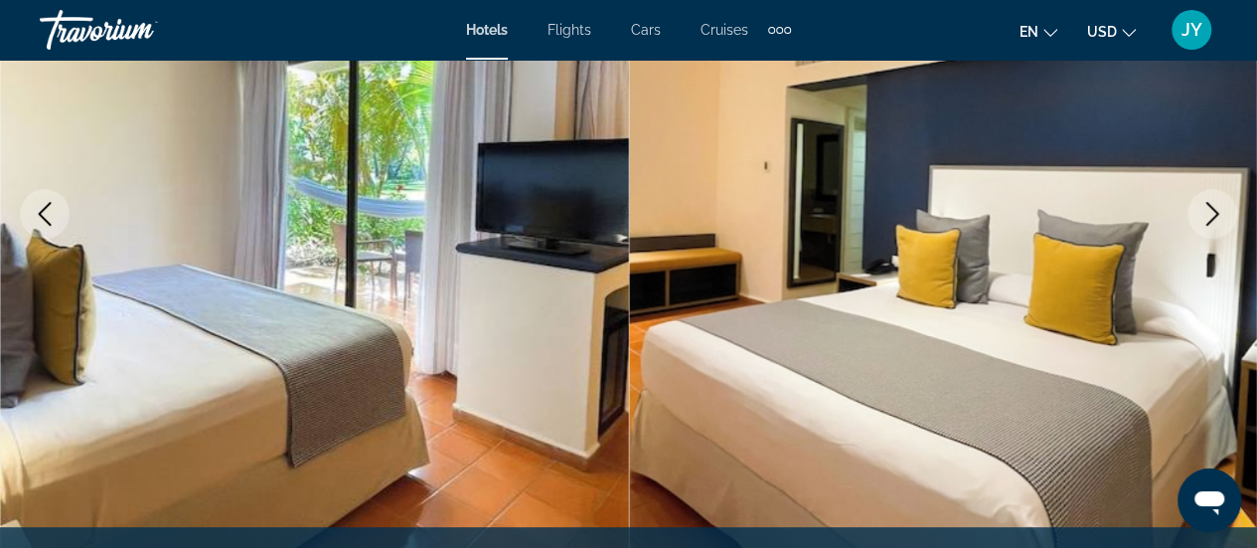
click at [1209, 213] on icon "Next image" at bounding box center [1213, 214] width 24 height 24
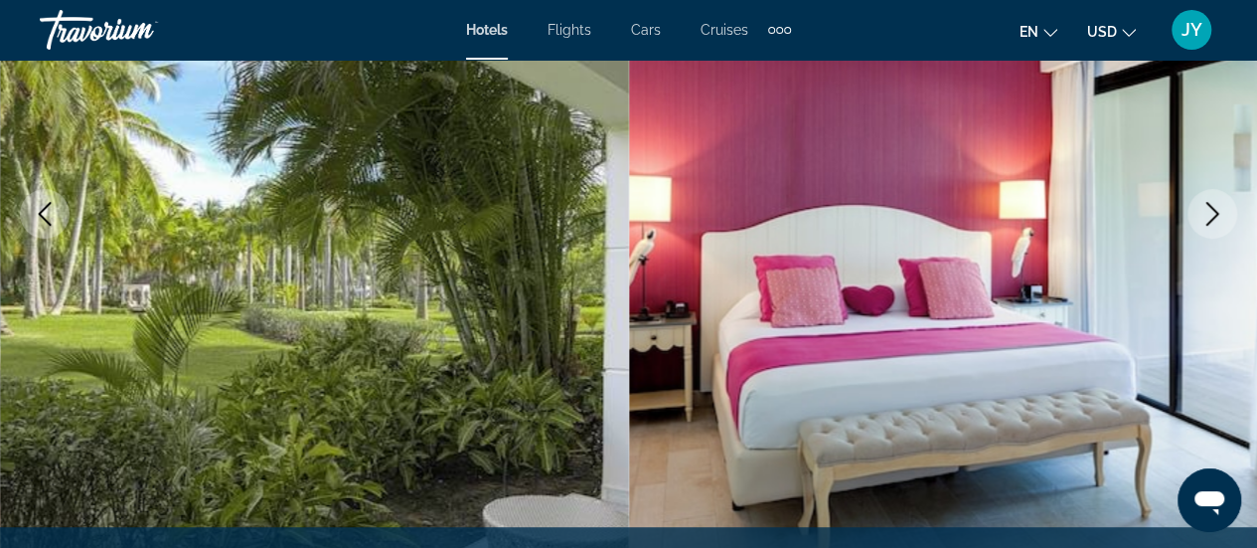
click at [1209, 213] on icon "Next image" at bounding box center [1213, 214] width 24 height 24
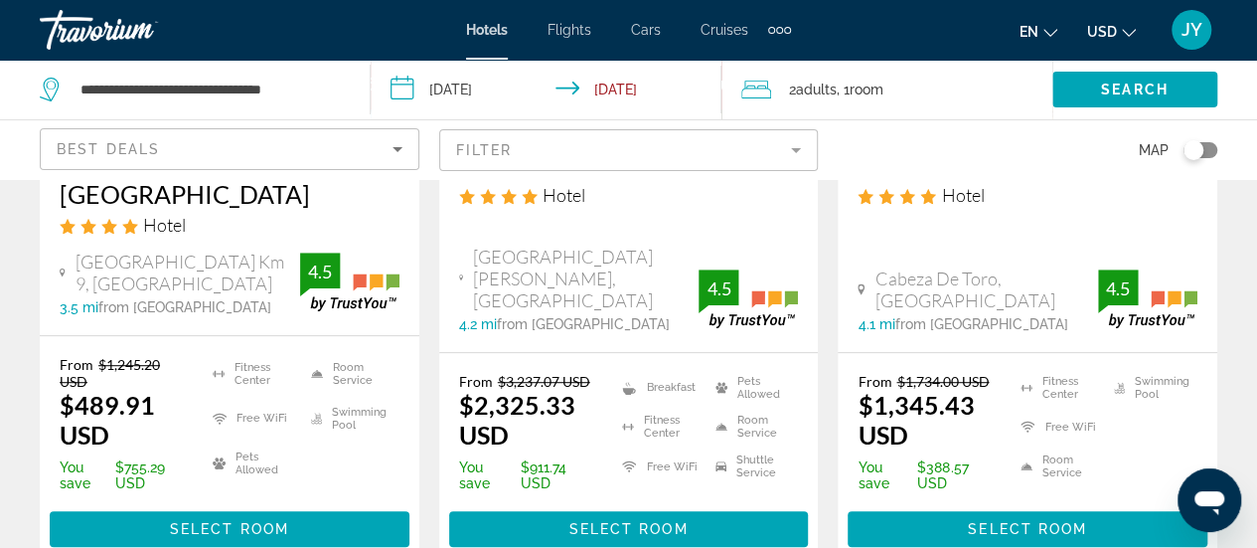
scroll to position [477, 0]
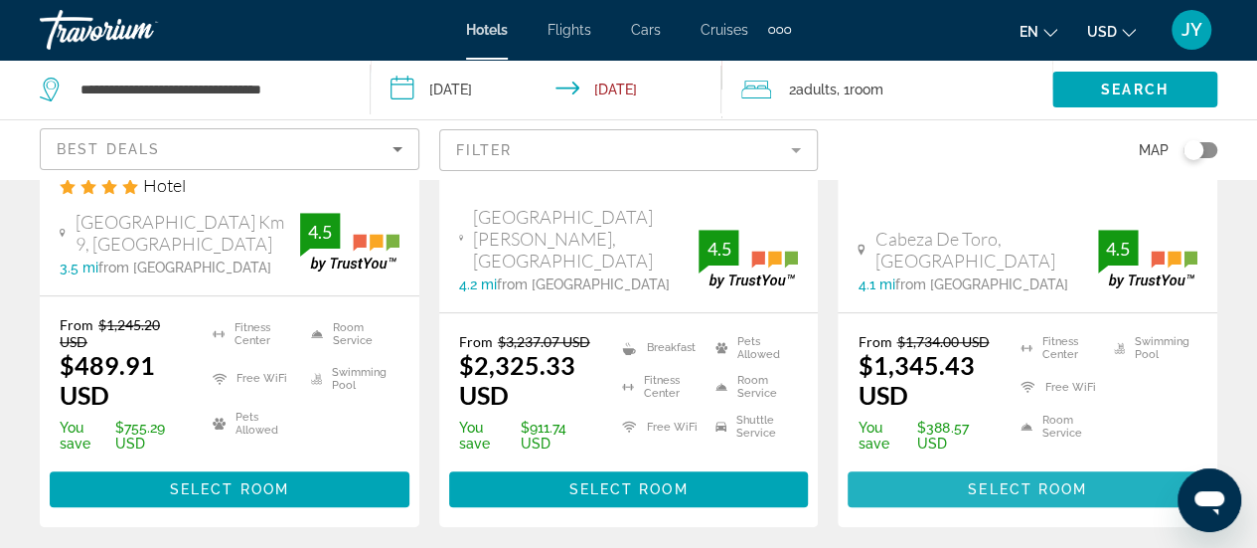
click at [1040, 489] on span "Select Room" at bounding box center [1027, 489] width 119 height 16
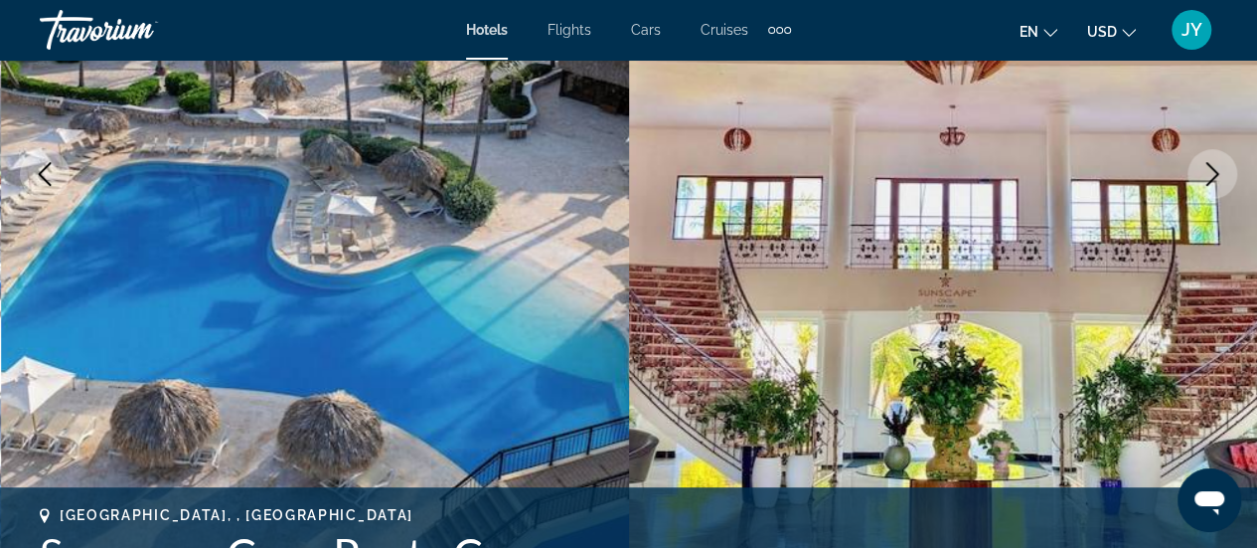
scroll to position [398, 0]
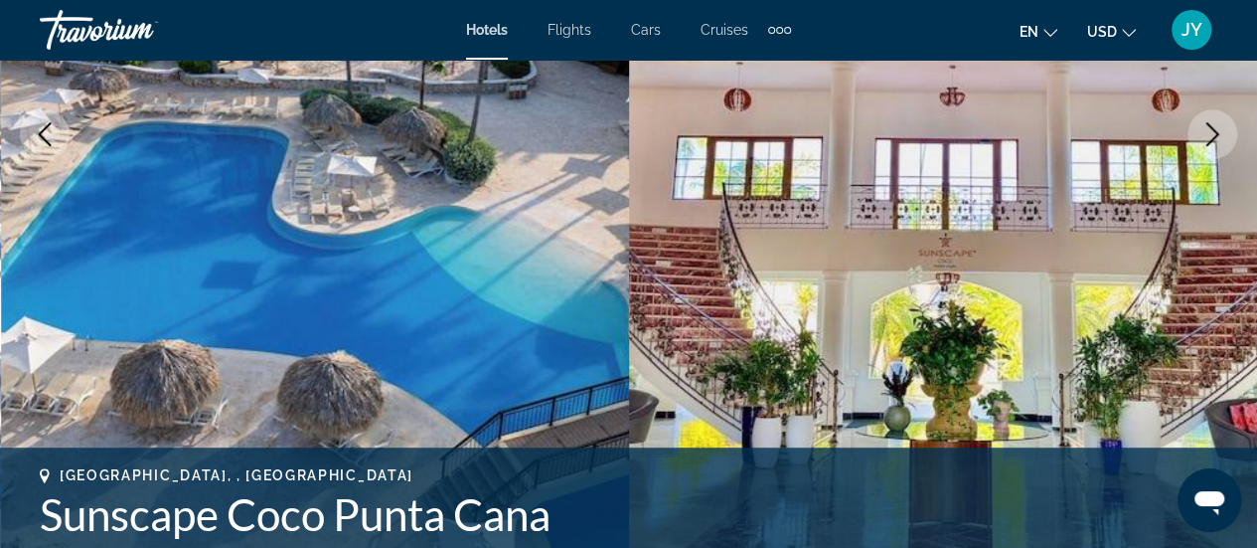
click at [1213, 131] on icon "Next image" at bounding box center [1212, 134] width 13 height 24
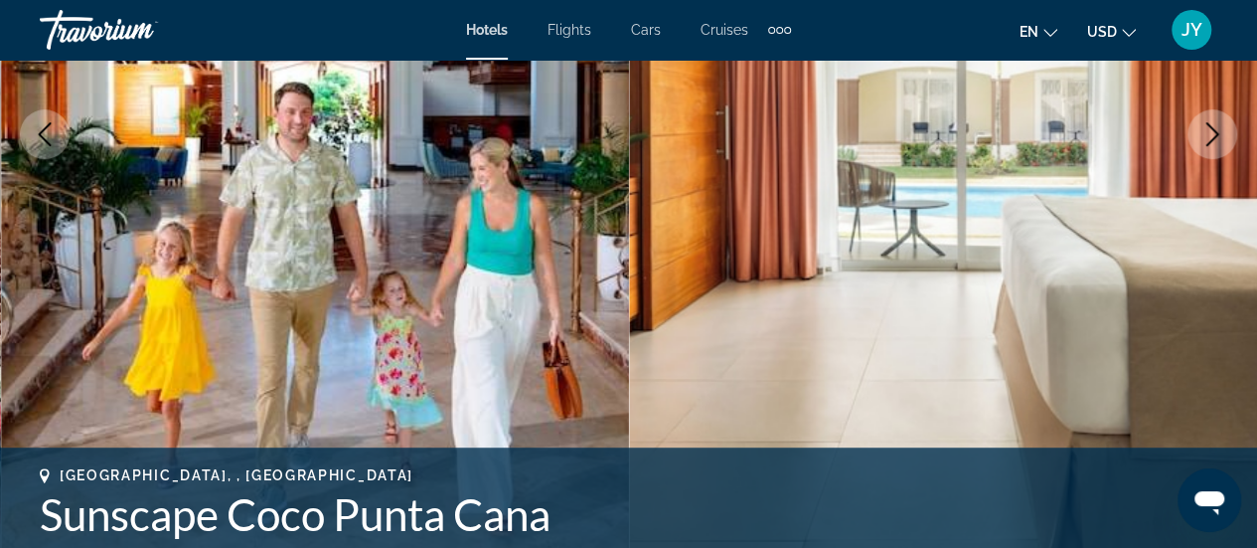
click at [1213, 131] on icon "Next image" at bounding box center [1212, 134] width 13 height 24
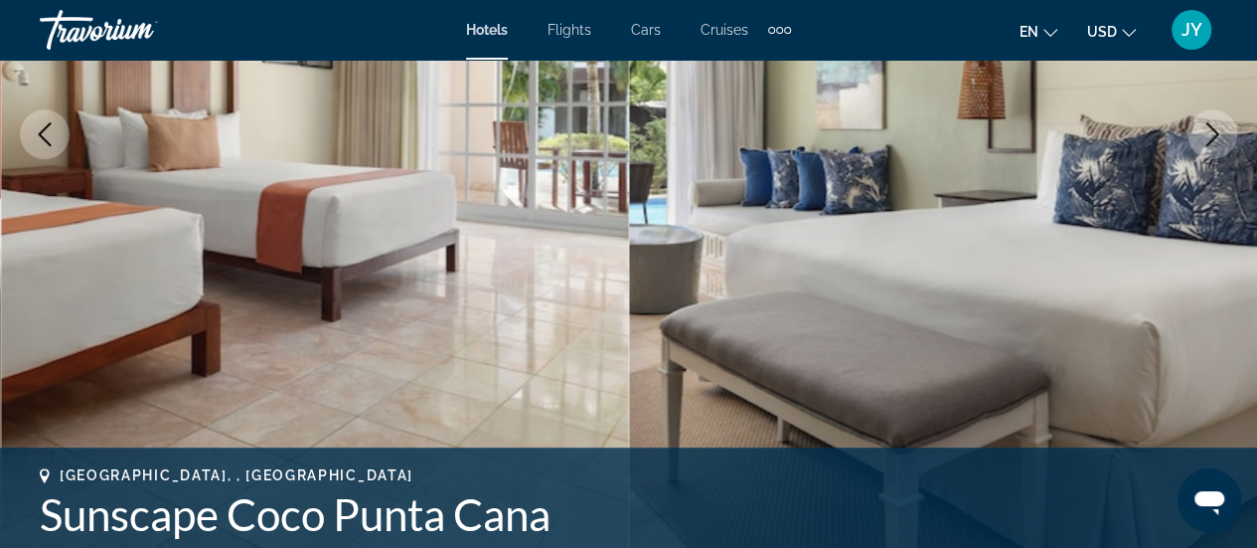
click at [1213, 131] on icon "Next image" at bounding box center [1212, 134] width 13 height 24
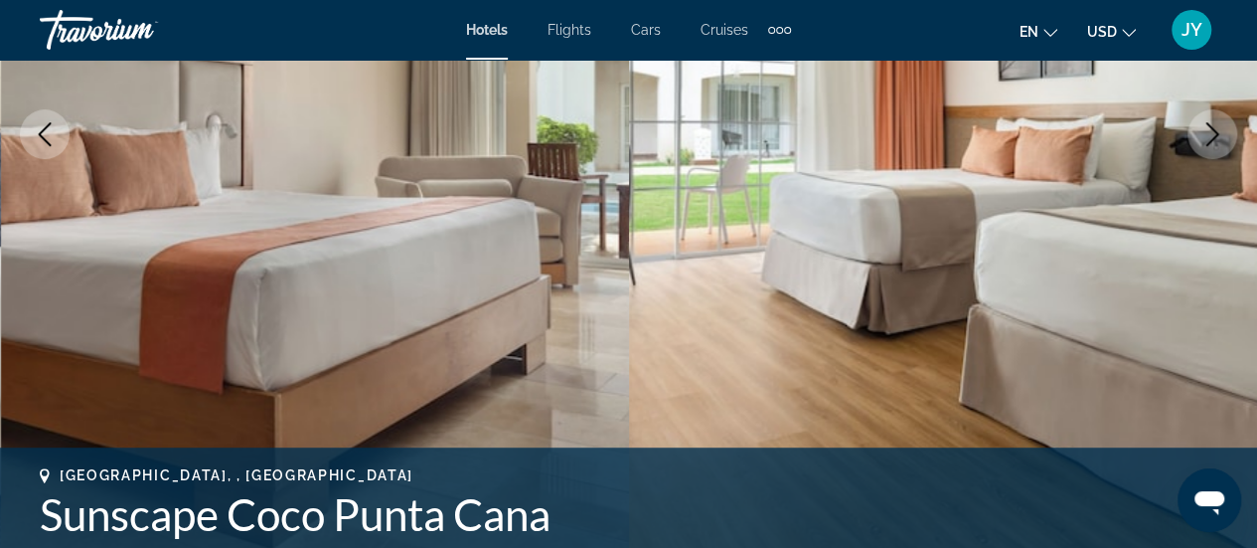
click at [1213, 131] on icon "Next image" at bounding box center [1212, 134] width 13 height 24
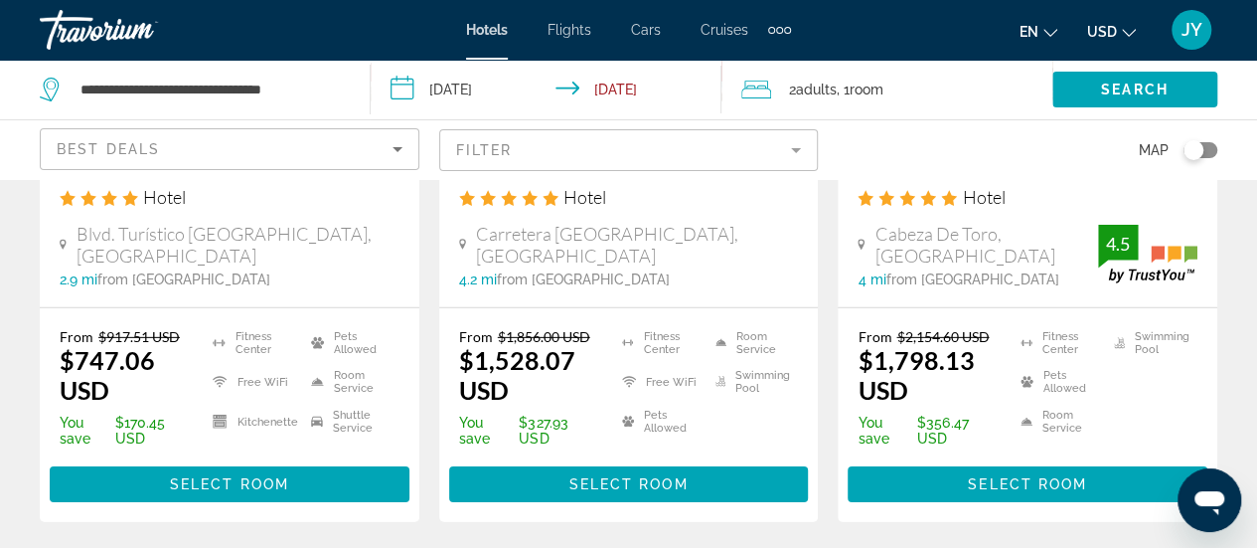
scroll to position [2862, 0]
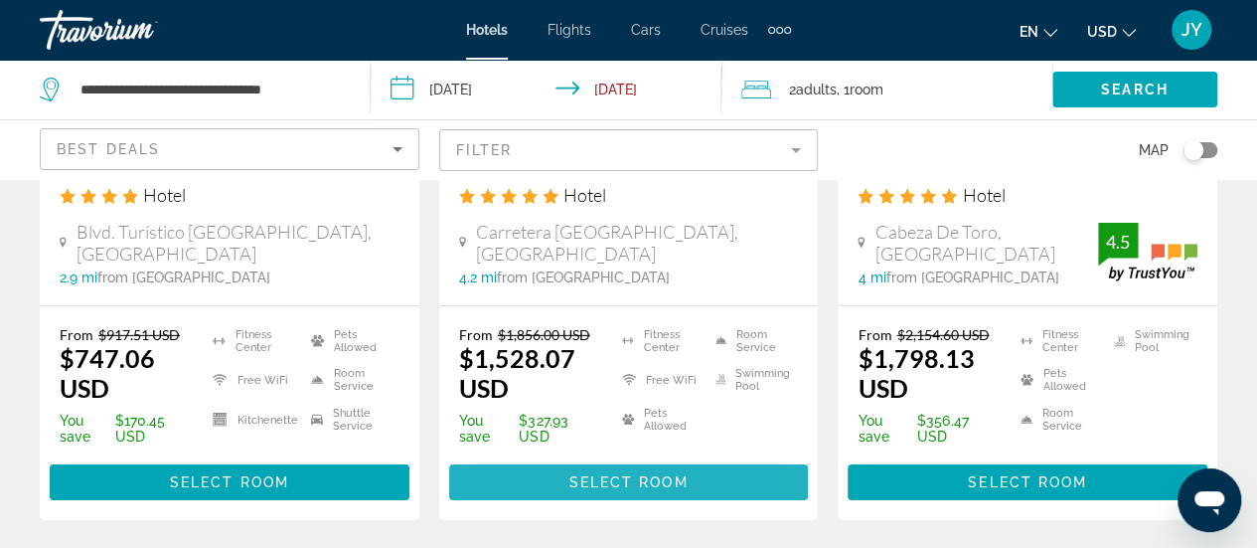
click at [632, 474] on span "Select Room" at bounding box center [627, 482] width 119 height 16
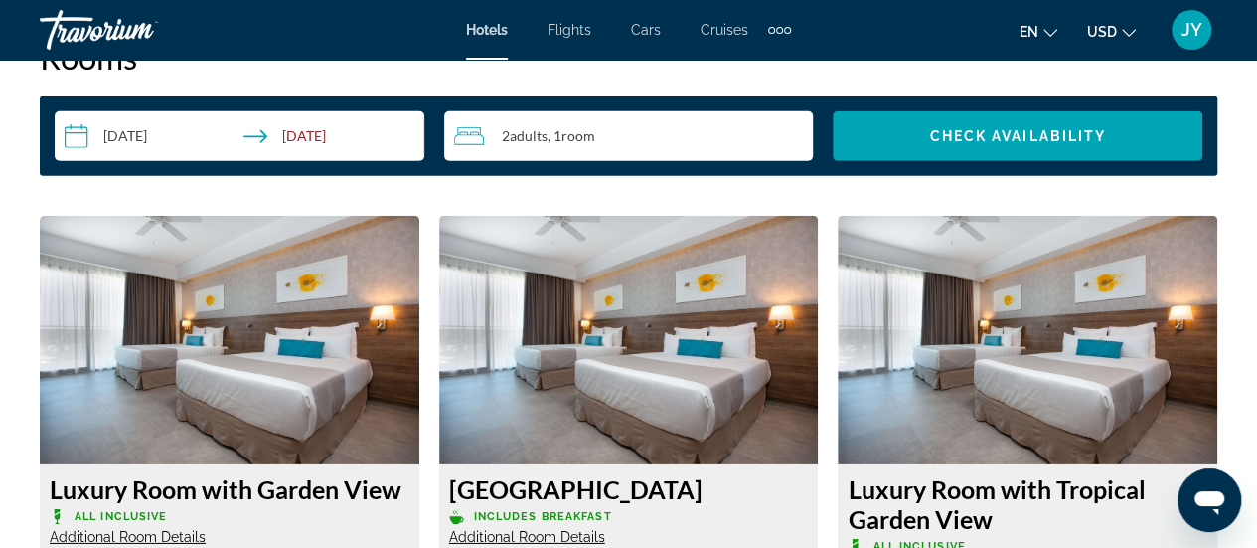
scroll to position [2942, 0]
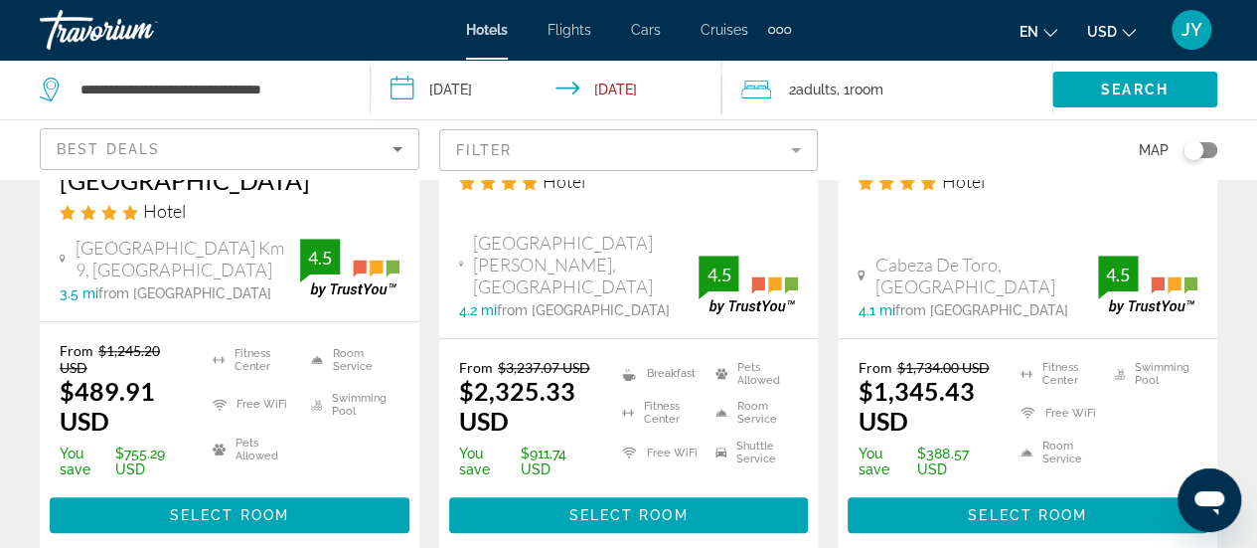
scroll to position [477, 0]
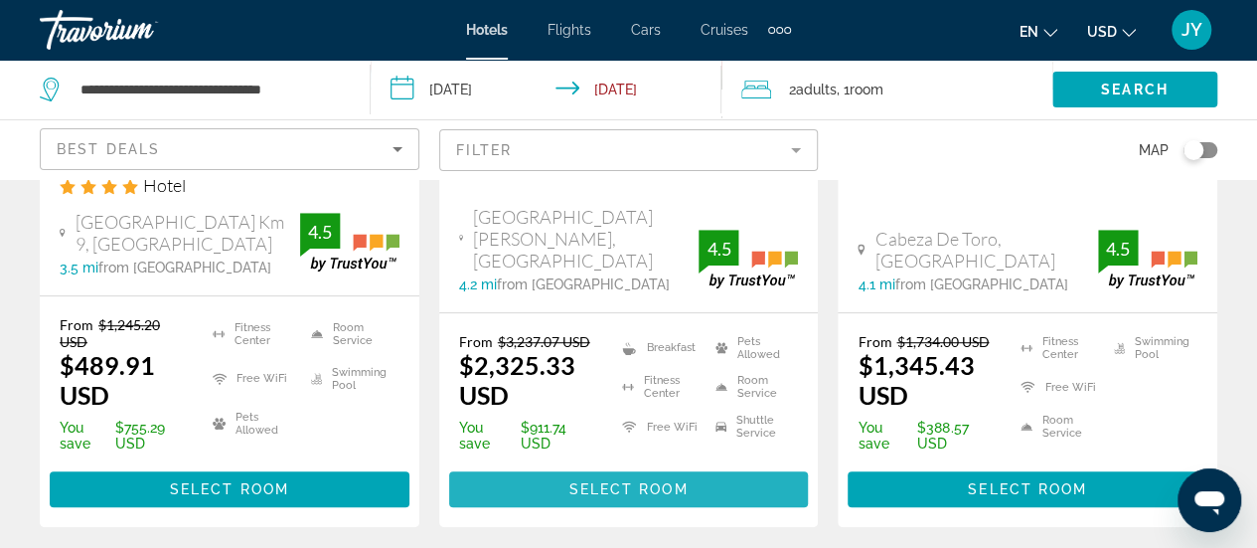
click at [629, 490] on span "Select Room" at bounding box center [627, 489] width 119 height 16
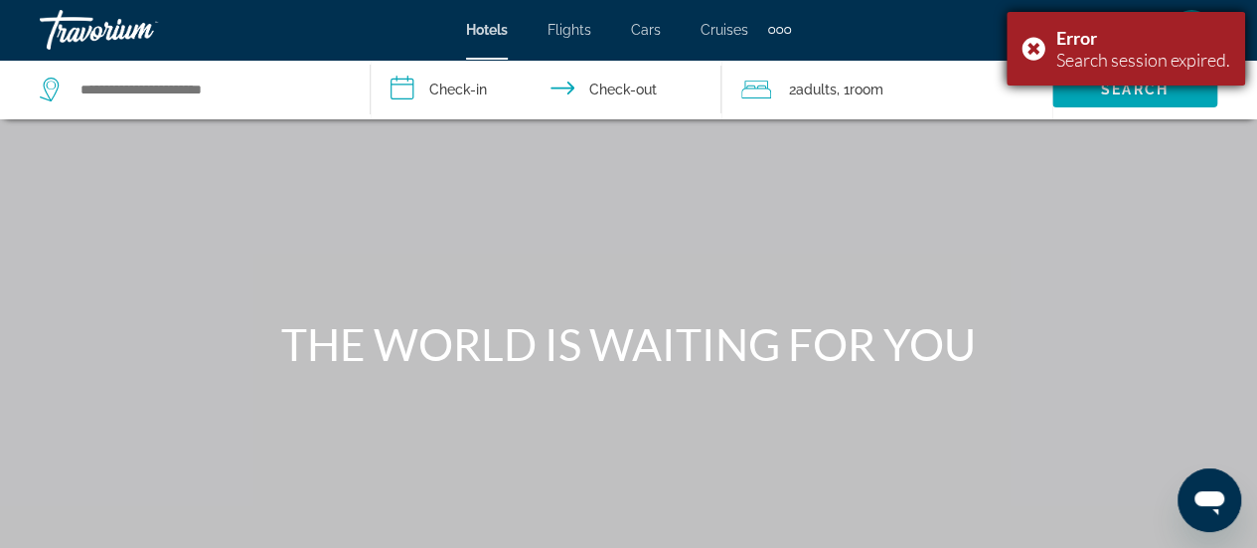
click at [1028, 49] on div "Error Search session expired." at bounding box center [1126, 49] width 239 height 74
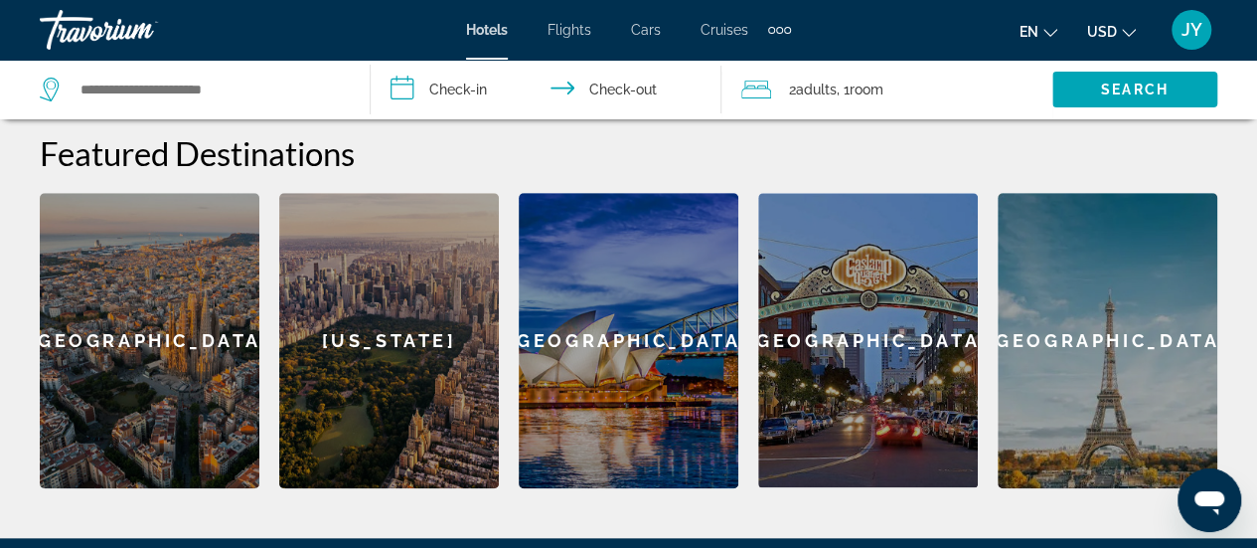
scroll to position [795, 0]
